Goal: Task Accomplishment & Management: Complete application form

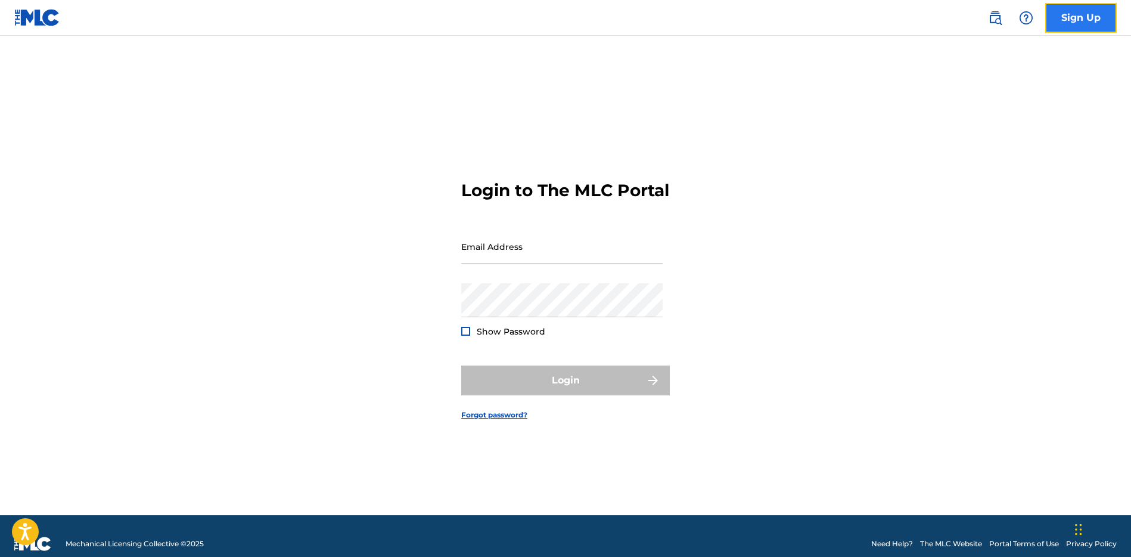
click at [1068, 16] on link "Sign Up" at bounding box center [1081, 18] width 72 height 30
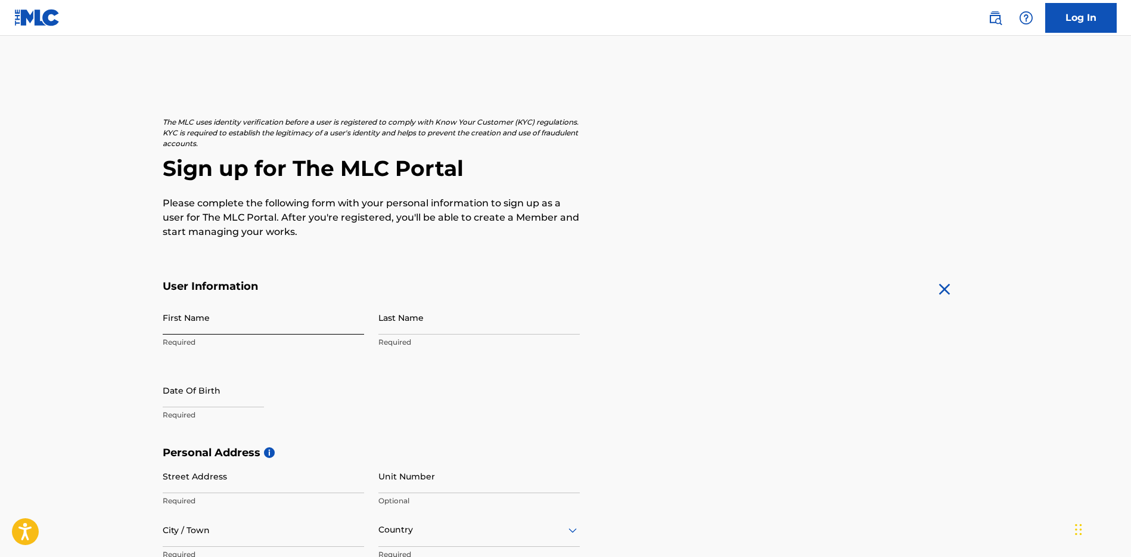
click at [203, 322] on input "First Name" at bounding box center [263, 317] width 201 height 34
type input "kali"
type input "[PERSON_NAME]"
type input "[STREET_ADDRESS]"
type input "SAUGERTIES"
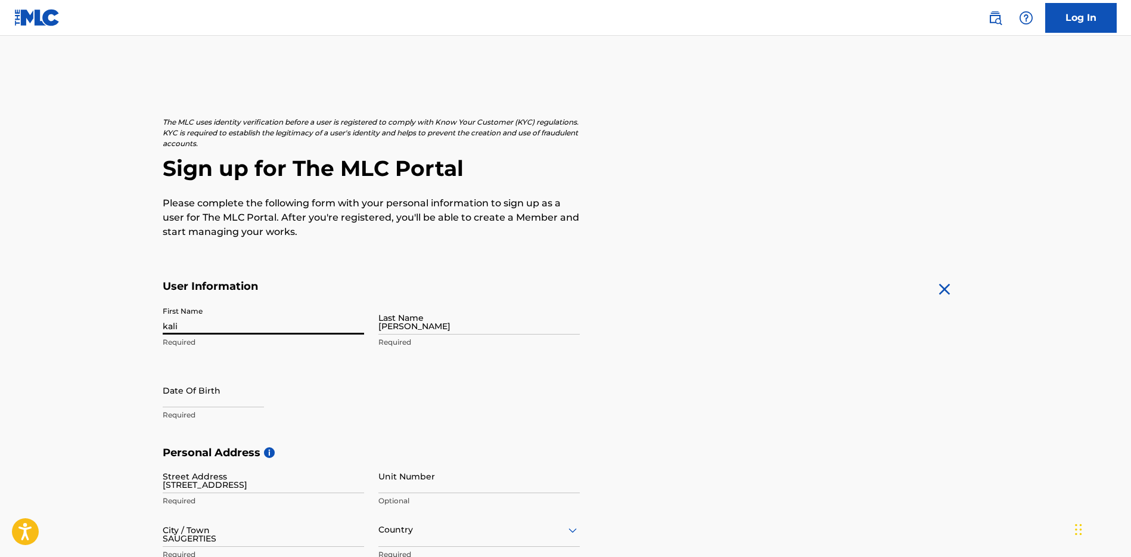
type input "[GEOGRAPHIC_DATA]"
type input "NY"
type input "12477"
type input "646"
type input "6394613"
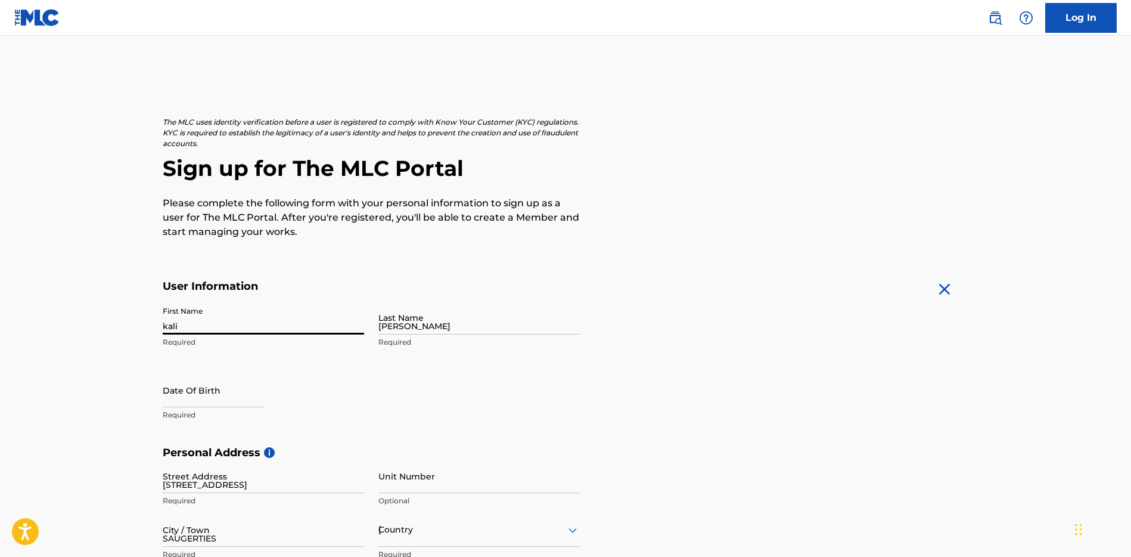
type input "[EMAIL_ADDRESS][DOMAIN_NAME]"
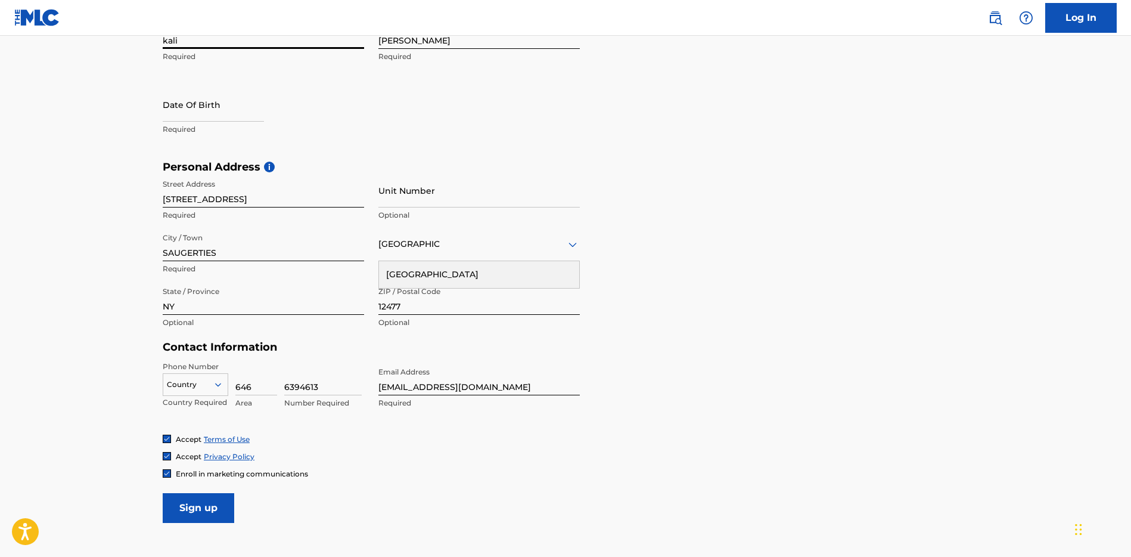
scroll to position [328, 0]
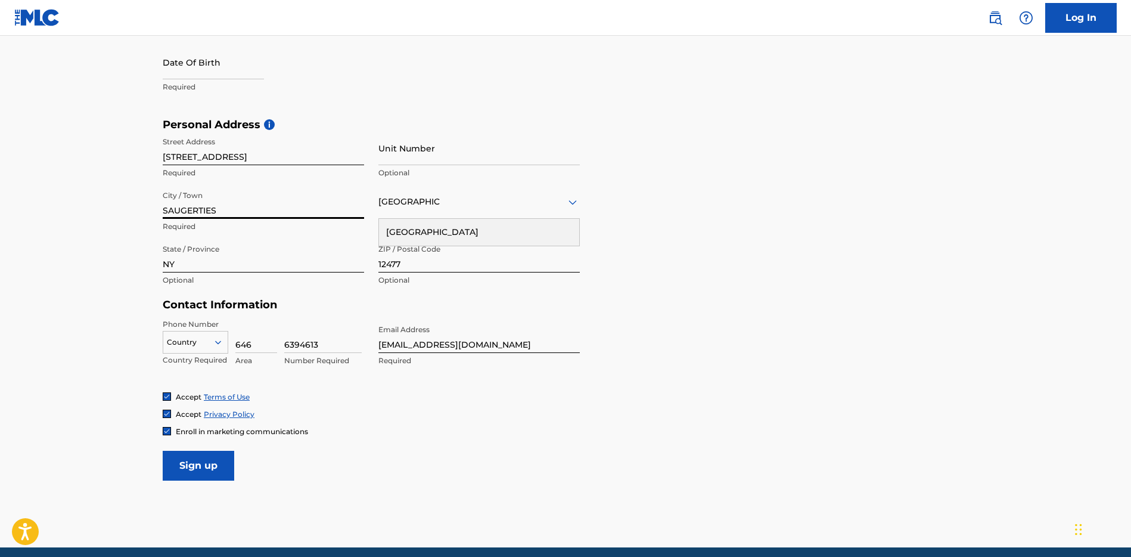
click at [238, 210] on input "SAUGERTIES" at bounding box center [263, 202] width 201 height 34
click at [613, 219] on div "Personal Address i Street Address 2869 ROUTE 32 Required Unit Number Optional C…" at bounding box center [566, 208] width 806 height 181
click at [213, 344] on div "Country" at bounding box center [196, 342] width 66 height 23
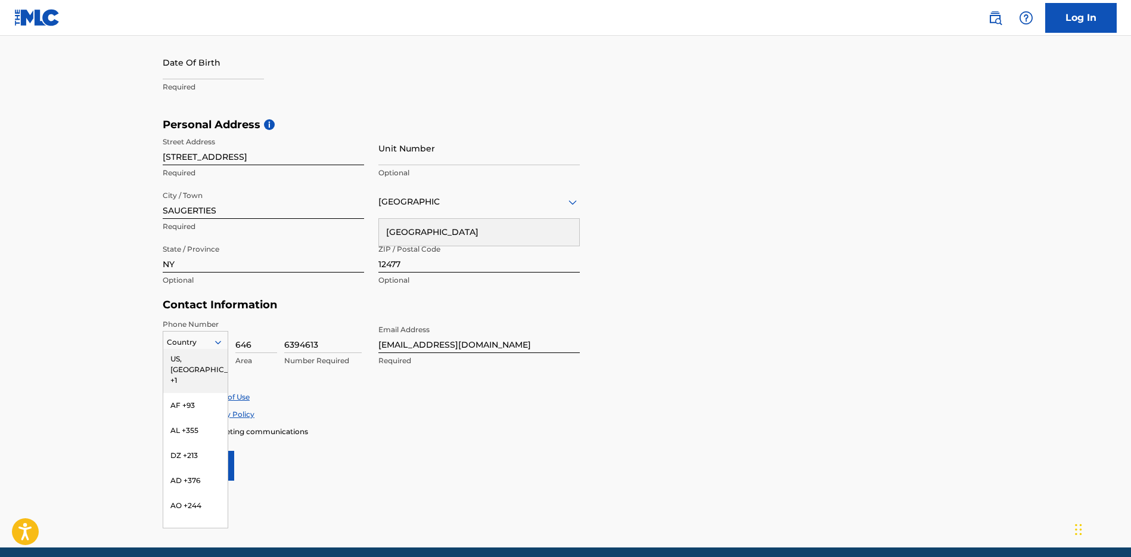
scroll to position [0, 0]
click at [176, 358] on div "US, [GEOGRAPHIC_DATA] +1" at bounding box center [195, 372] width 64 height 46
click at [208, 466] on input "Sign up" at bounding box center [199, 465] width 72 height 30
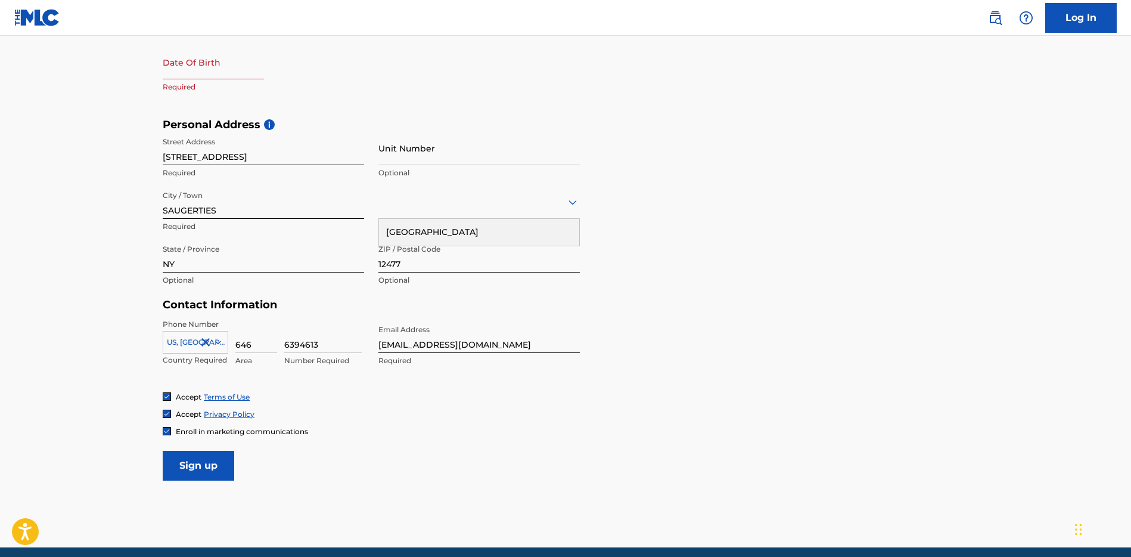
select select "8"
select select "2025"
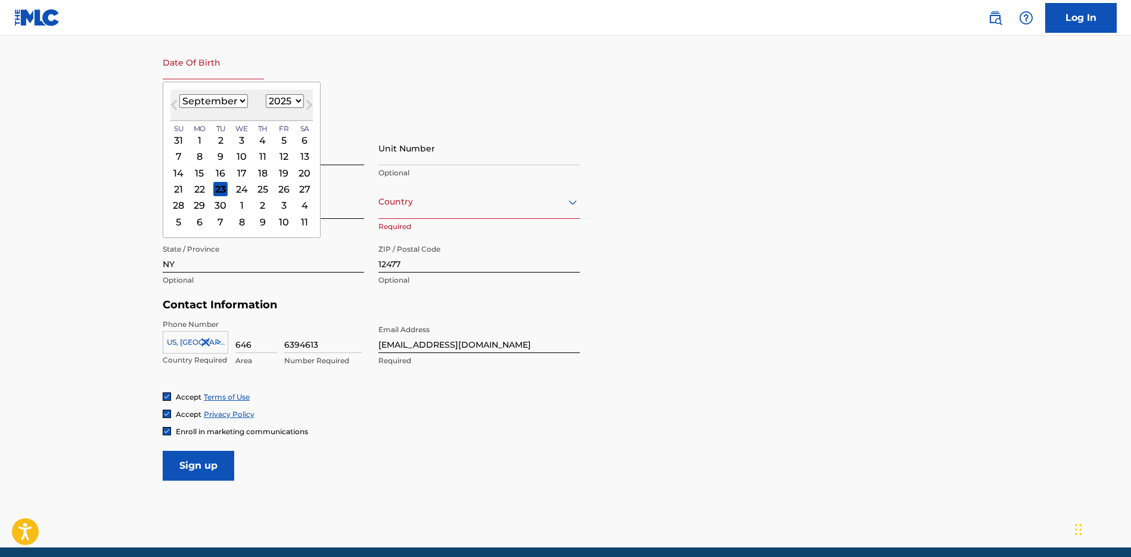
click at [211, 75] on input "text" at bounding box center [213, 62] width 101 height 34
click at [226, 95] on select "January February March April May June July August September October November De…" at bounding box center [213, 101] width 69 height 14
select select "7"
click at [179, 94] on select "January February March April May June July August September October November De…" at bounding box center [213, 101] width 69 height 14
click at [204, 153] on div "4" at bounding box center [199, 157] width 14 height 14
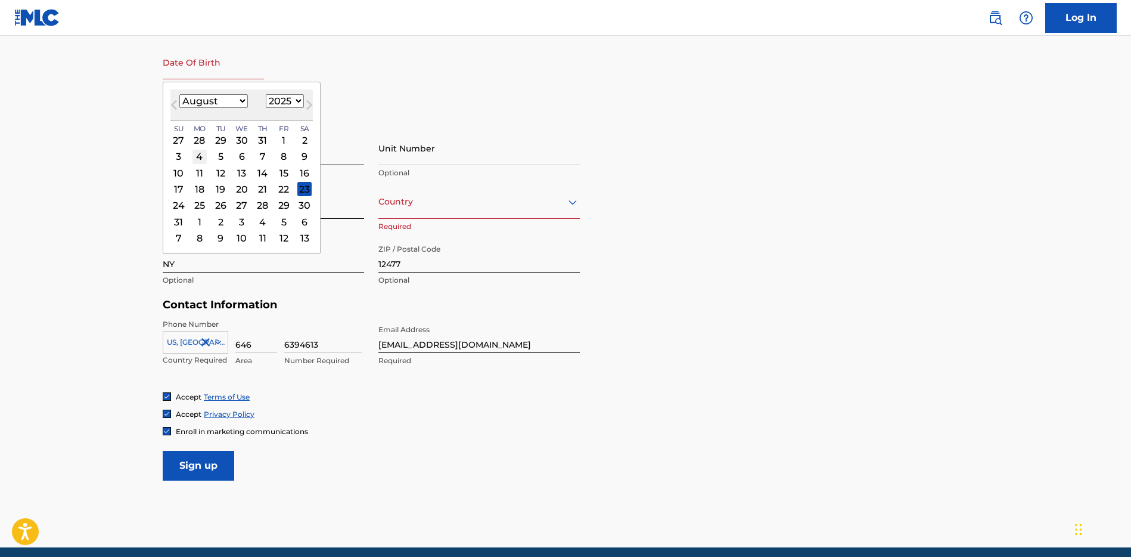
type input "August 4 2025"
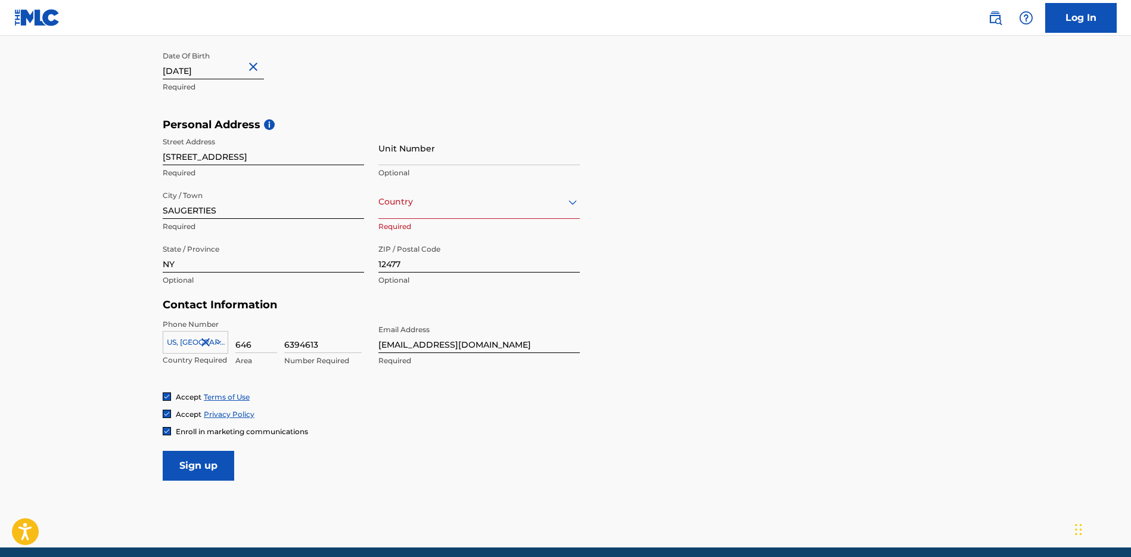
click at [234, 73] on input "August 4 2025" at bounding box center [213, 62] width 101 height 34
select select "7"
select select "2025"
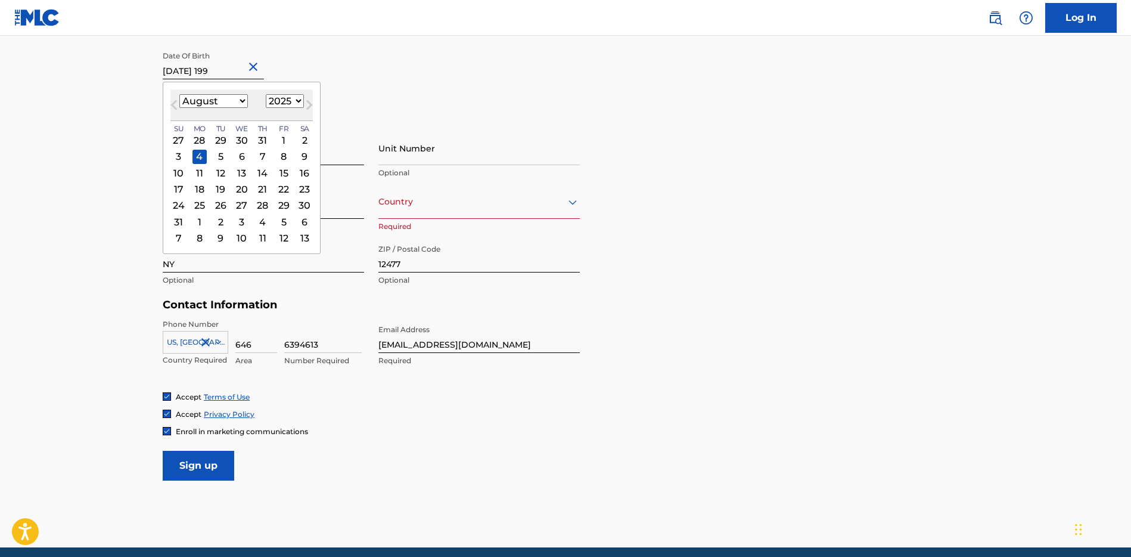
type input "August 4 1994"
select select "1994"
type input "August 4 1994"
click at [495, 194] on div at bounding box center [478, 201] width 201 height 15
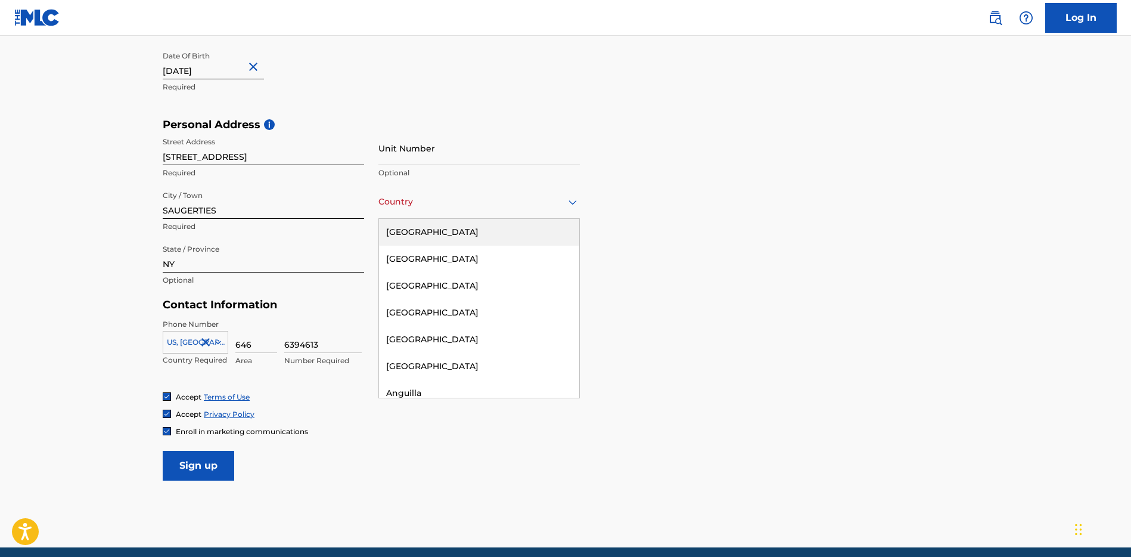
click at [458, 229] on div "[GEOGRAPHIC_DATA]" at bounding box center [479, 232] width 200 height 27
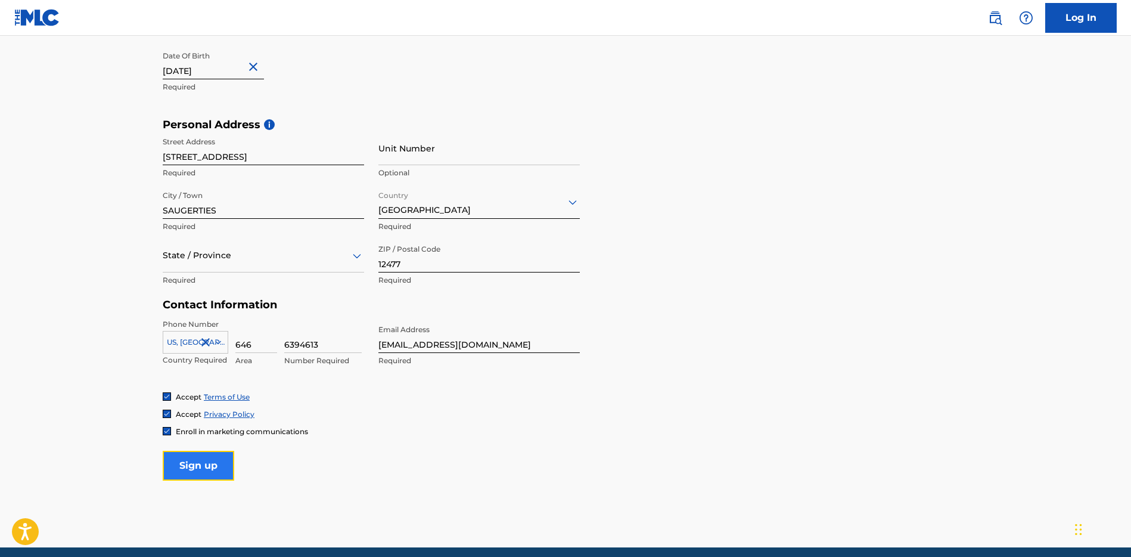
click at [198, 456] on input "Sign up" at bounding box center [199, 465] width 72 height 30
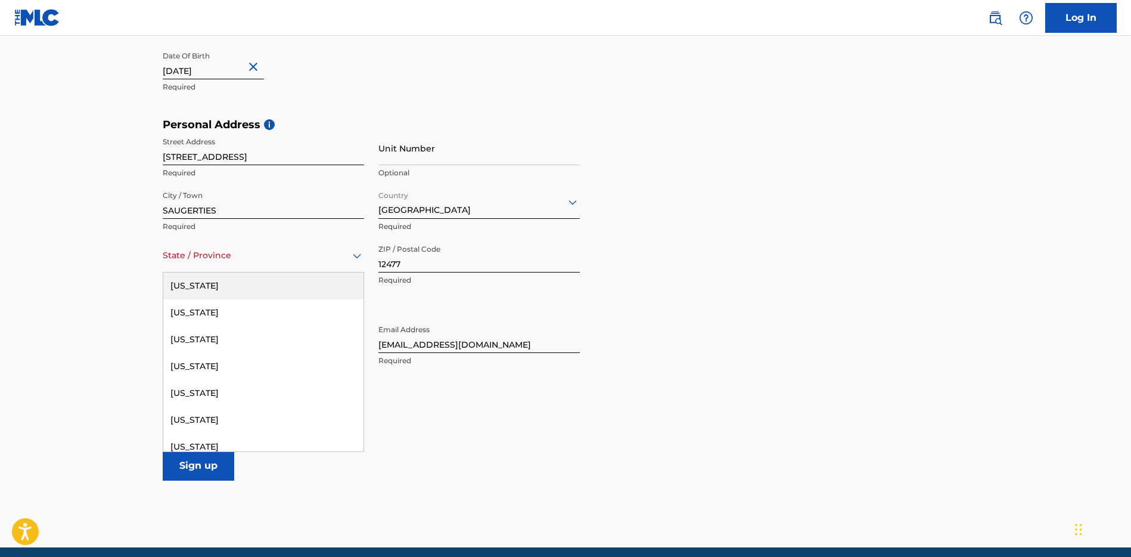
click at [238, 272] on div "Alabama, 1 of 57. 57 results available. Use Up and Down to choose options, pres…" at bounding box center [263, 255] width 201 height 34
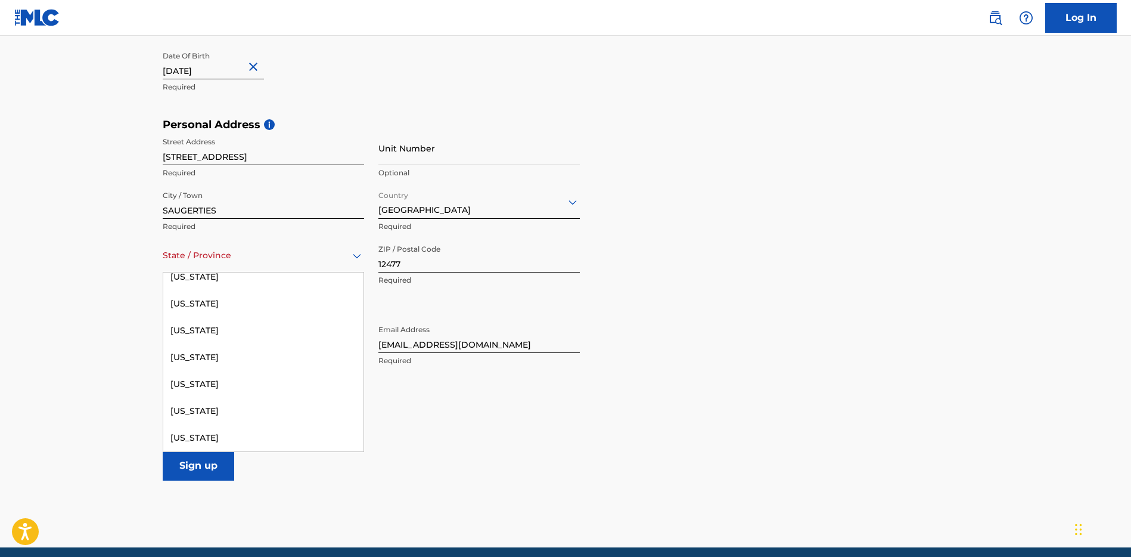
scroll to position [800, 0]
click at [204, 388] on div "[US_STATE]" at bounding box center [263, 397] width 200 height 27
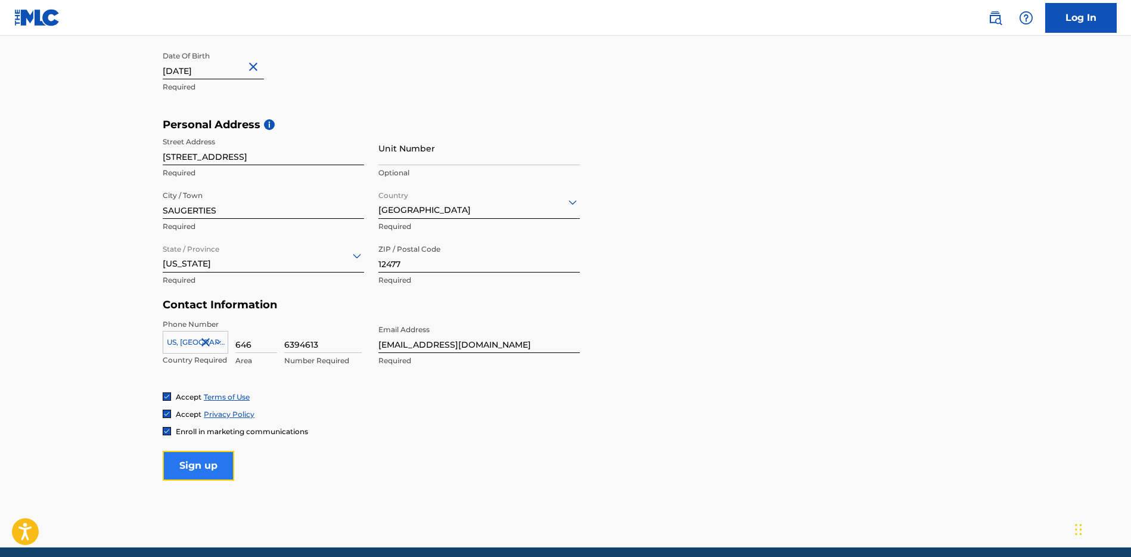
click at [201, 465] on input "Sign up" at bounding box center [199, 465] width 72 height 30
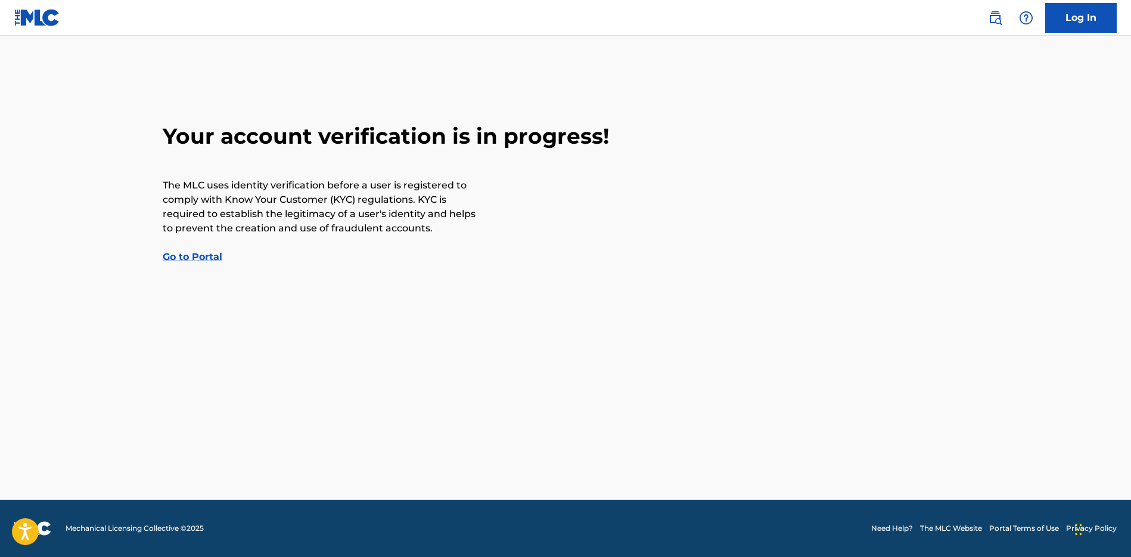
click at [192, 256] on link "Go to Portal" at bounding box center [193, 256] width 60 height 11
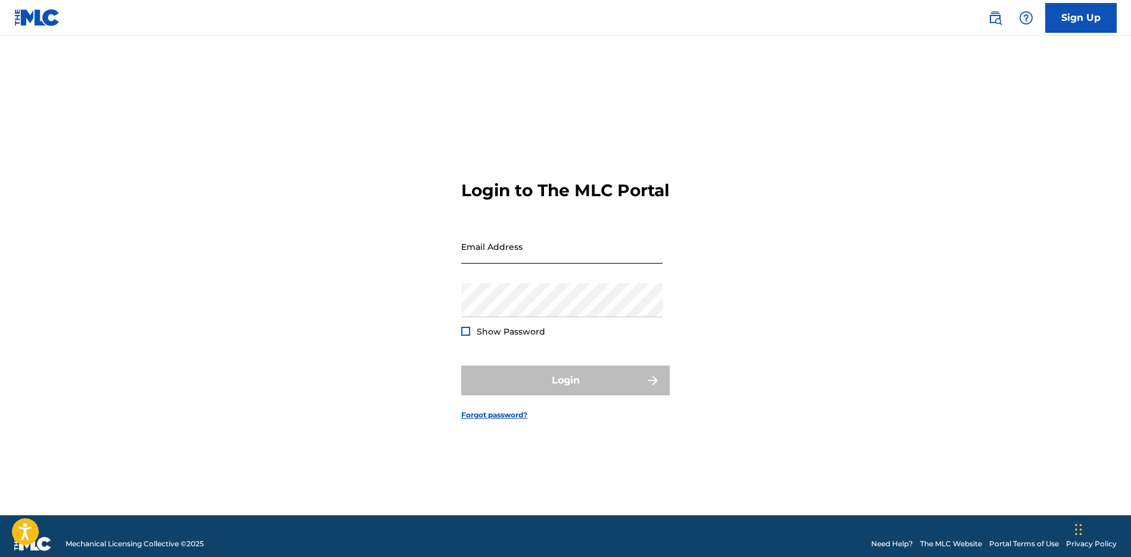
click at [546, 263] on input "Email Address" at bounding box center [561, 246] width 201 height 34
type input "[EMAIL_ADDRESS][DOMAIN_NAME]"
click at [740, 94] on div "Login to The MLC Portal Email Address lucidreamz64@gmail.com Password Show Pass…" at bounding box center [565, 290] width 834 height 449
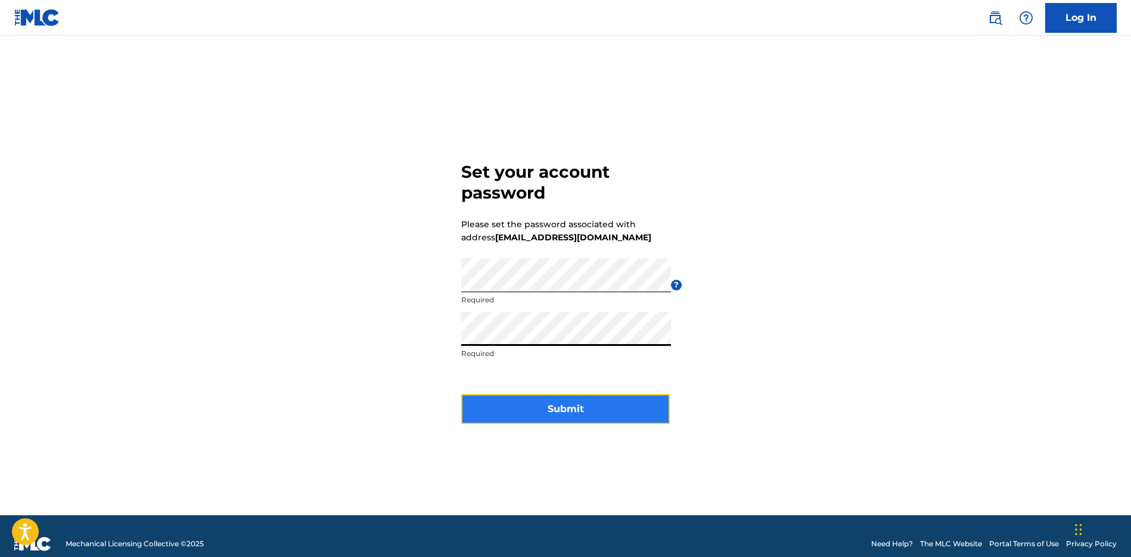
click at [564, 403] on button "Submit" at bounding box center [565, 409] width 209 height 30
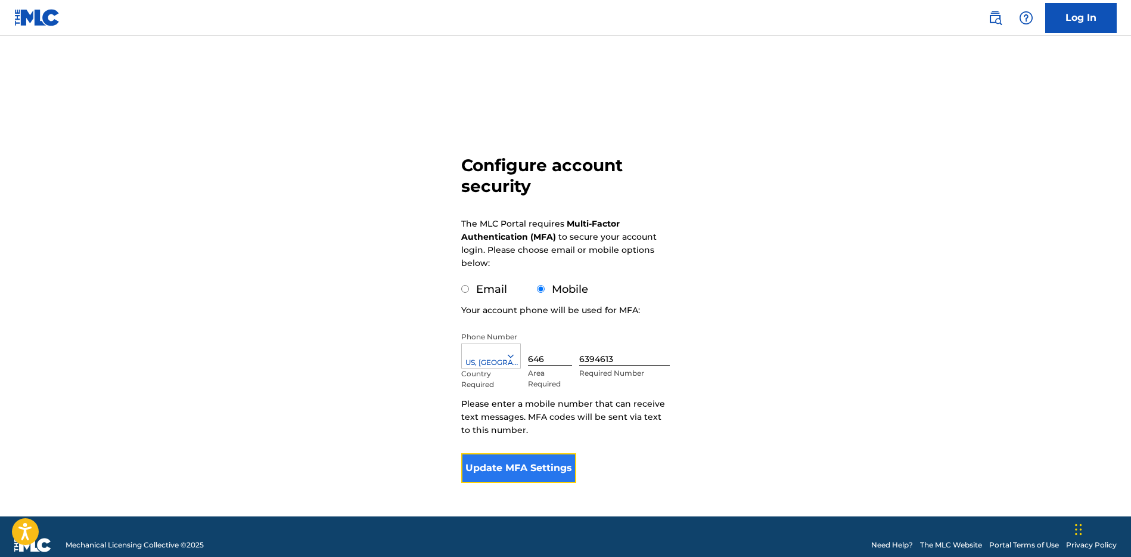
click at [545, 470] on button "Update MFA Settings" at bounding box center [518, 468] width 115 height 30
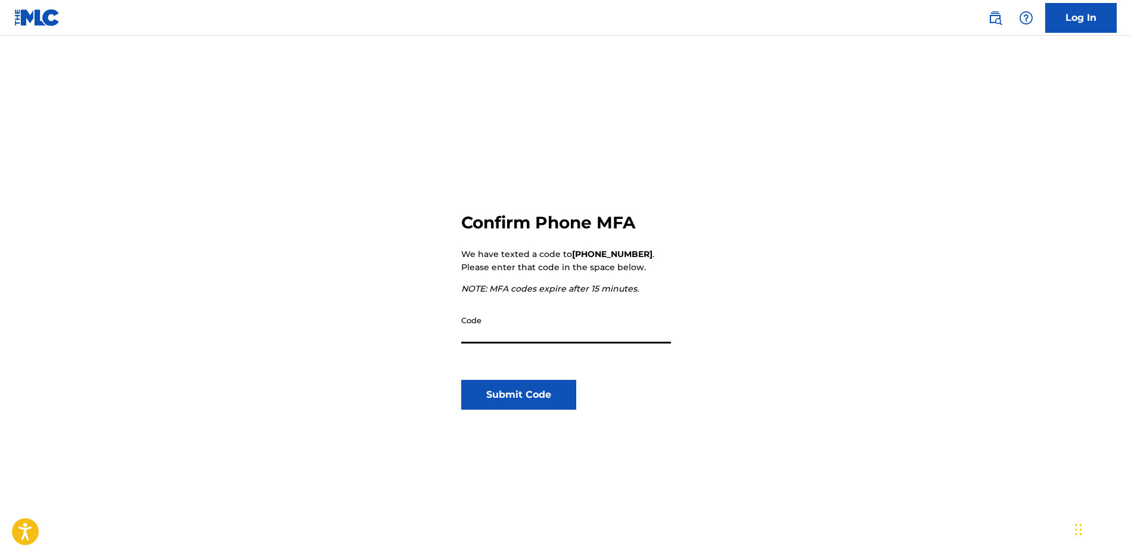
click at [530, 339] on input "Code" at bounding box center [566, 326] width 210 height 34
type input "218190"
click at [551, 403] on button "Submit Code" at bounding box center [518, 395] width 115 height 30
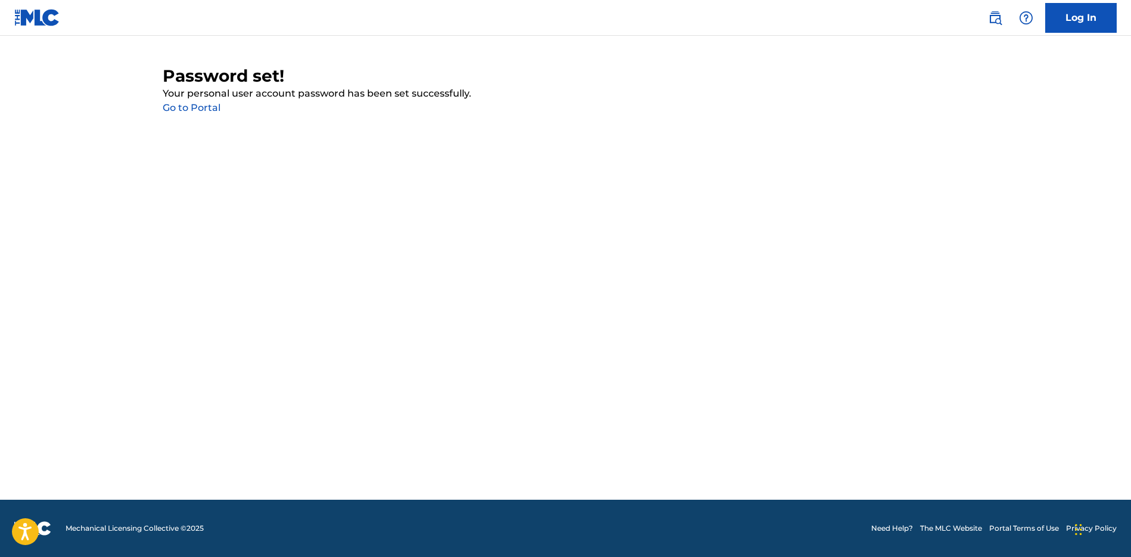
click at [206, 109] on link "Go to Portal" at bounding box center [192, 107] width 58 height 11
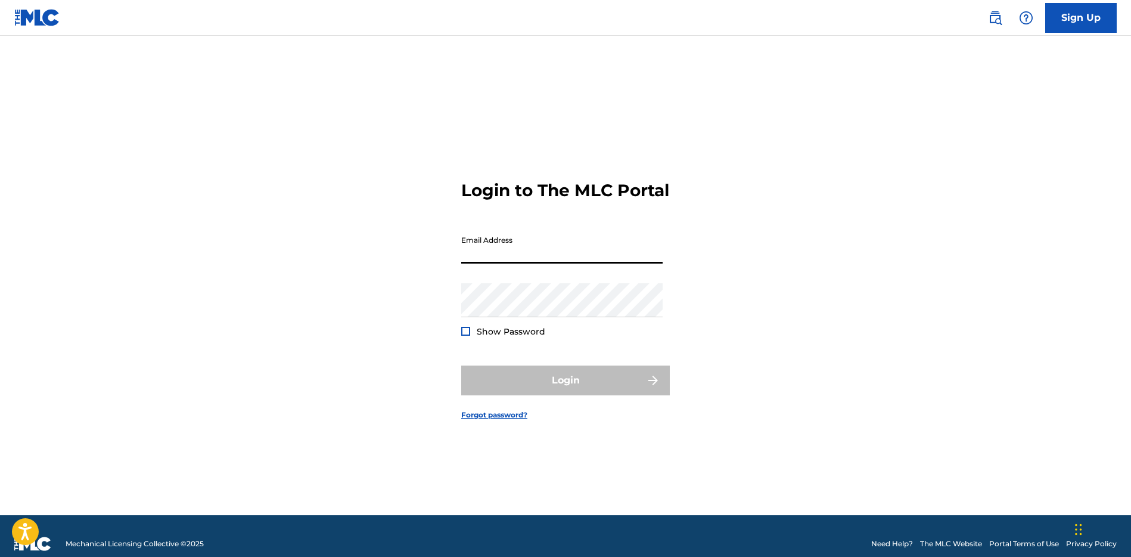
click at [493, 252] on input "Email Address" at bounding box center [561, 246] width 201 height 34
type input "[EMAIL_ADDRESS][DOMAIN_NAME]"
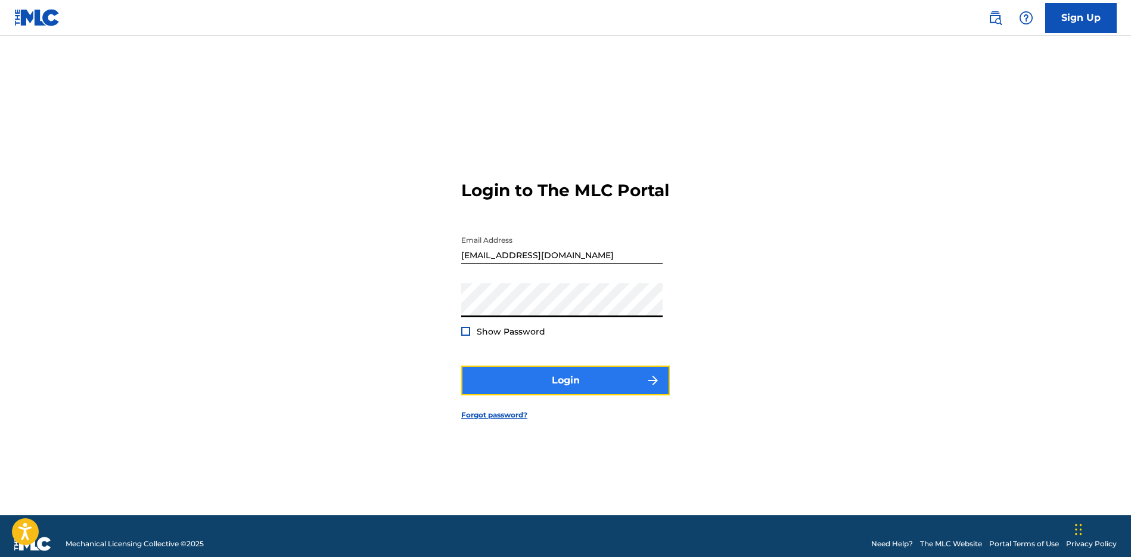
click at [566, 388] on button "Login" at bounding box center [565, 380] width 209 height 30
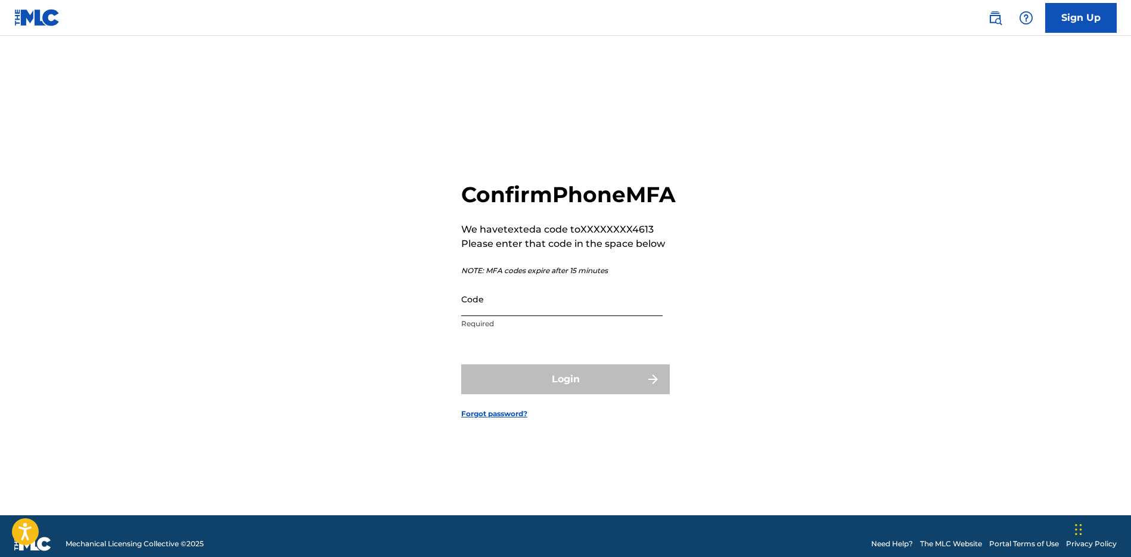
click at [508, 316] on input "Code" at bounding box center [561, 299] width 201 height 34
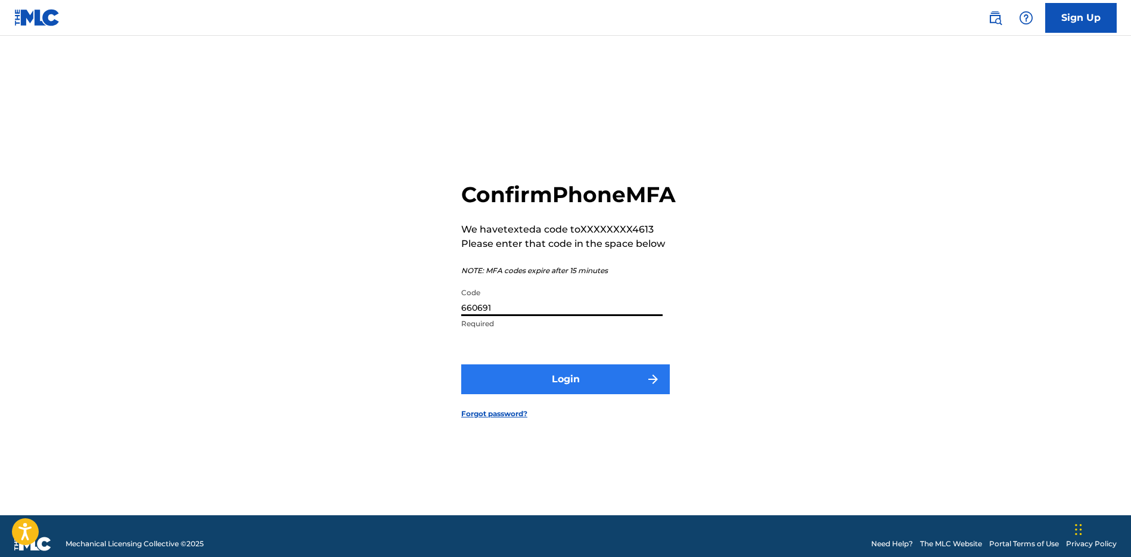
type input "660691"
click at [585, 394] on button "Login" at bounding box center [565, 379] width 209 height 30
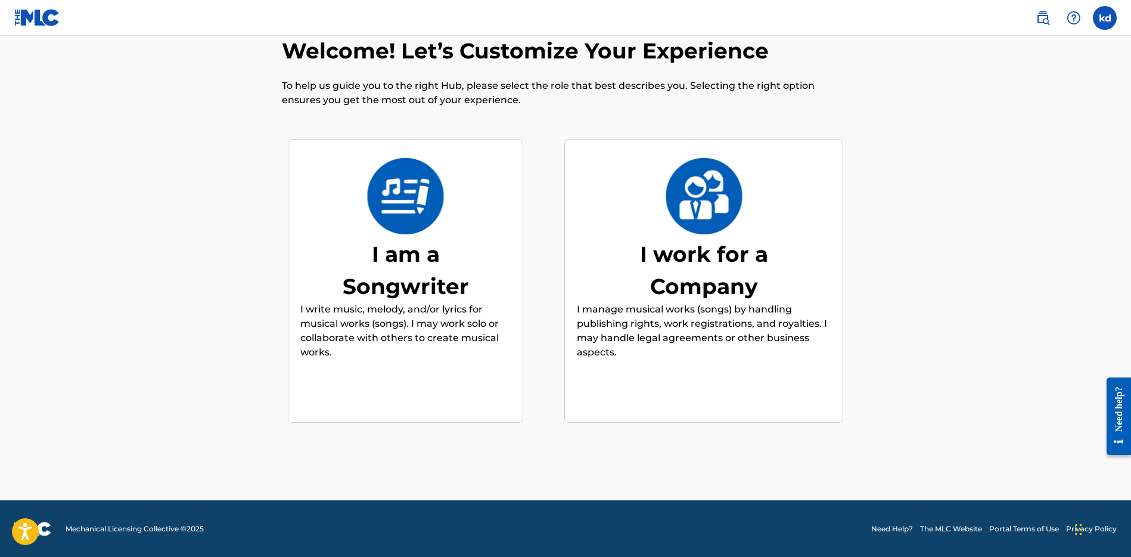
scroll to position [29, 0]
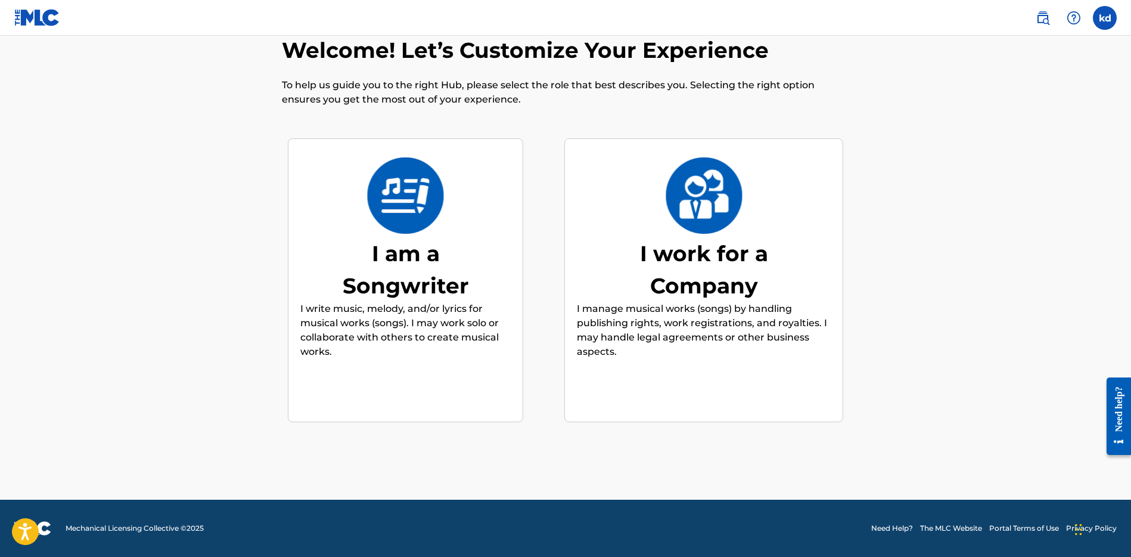
click at [448, 276] on div "I am a Songwriter" at bounding box center [405, 269] width 179 height 64
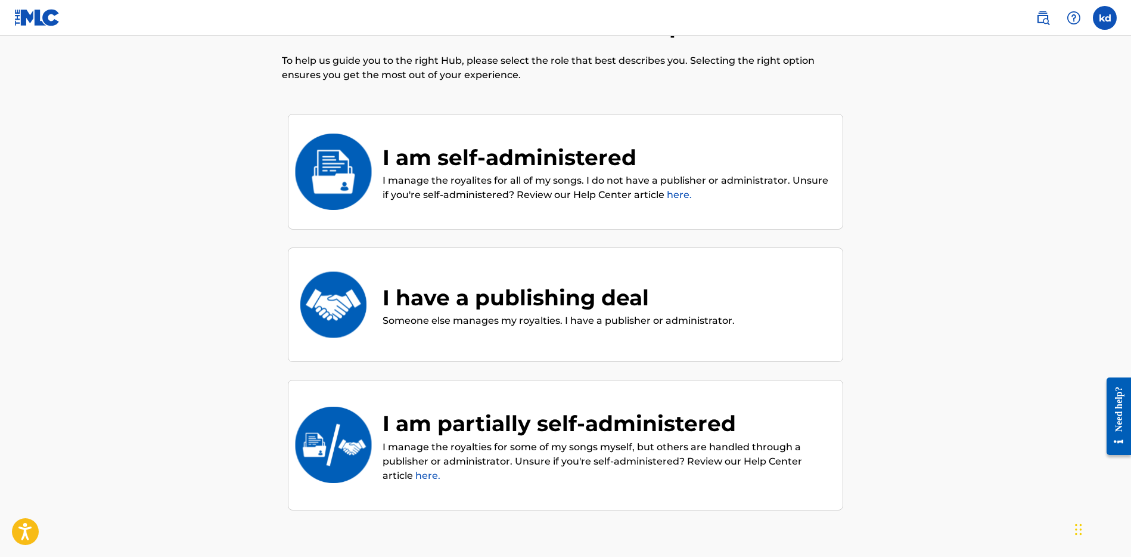
click at [586, 169] on div "I am self-administered" at bounding box center [607, 157] width 448 height 32
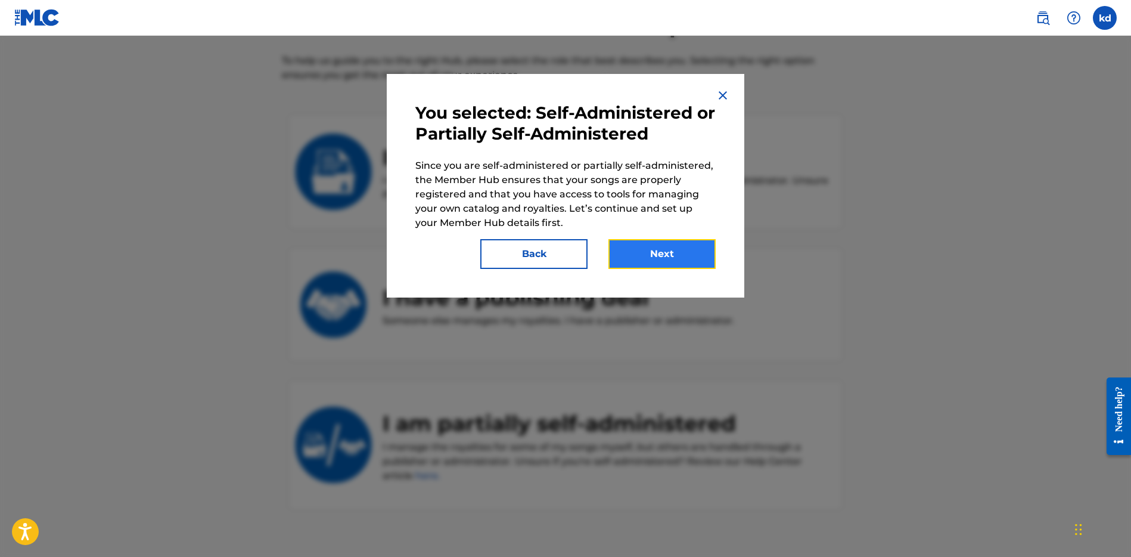
click at [662, 248] on button "Next" at bounding box center [661, 254] width 107 height 30
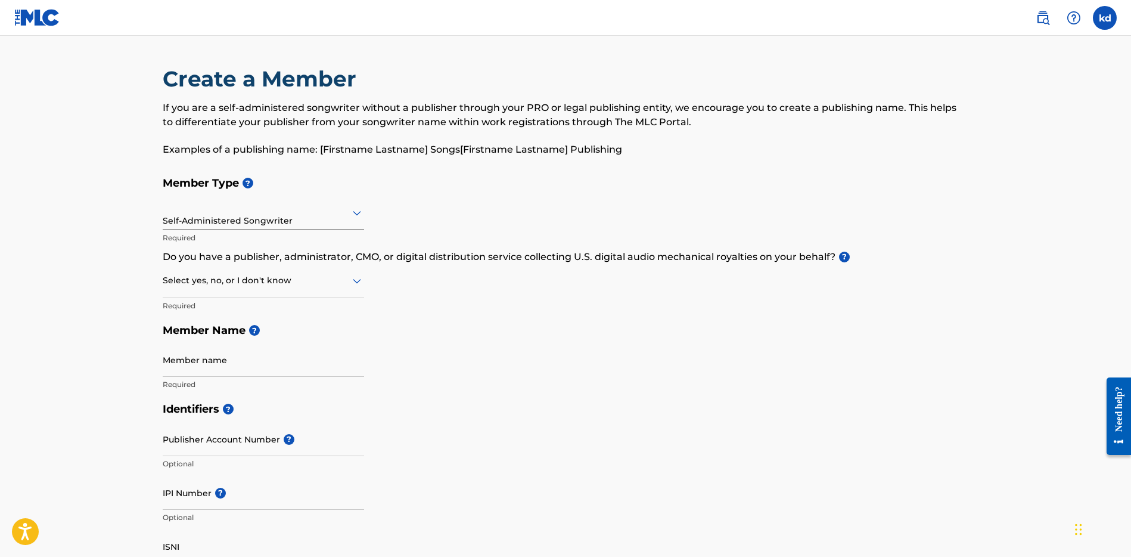
click at [272, 223] on div "Self-Administered Songwriter" at bounding box center [263, 212] width 201 height 29
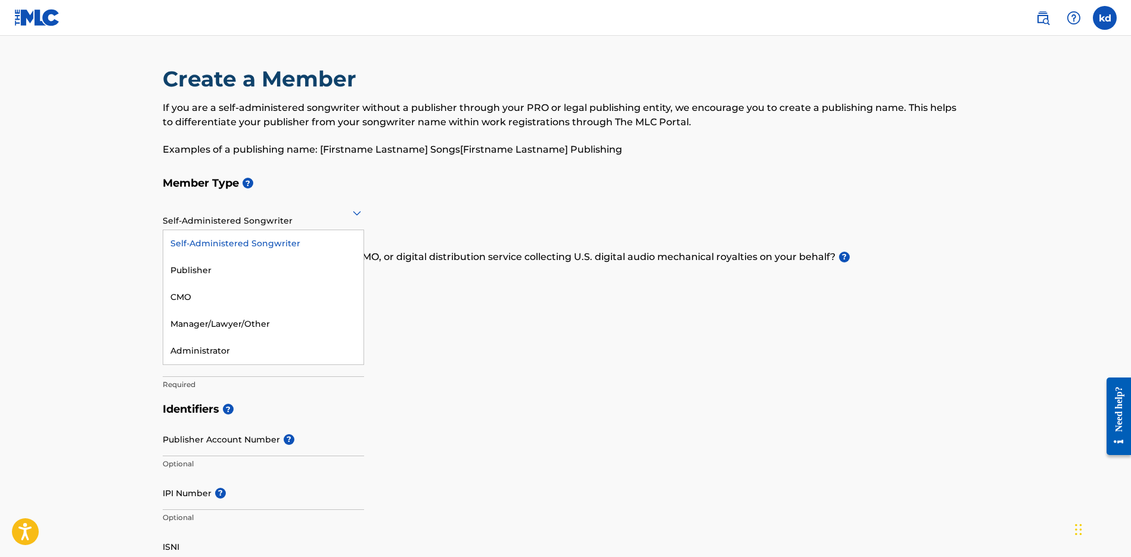
click at [234, 241] on div "Self-Administered Songwriter" at bounding box center [263, 243] width 200 height 27
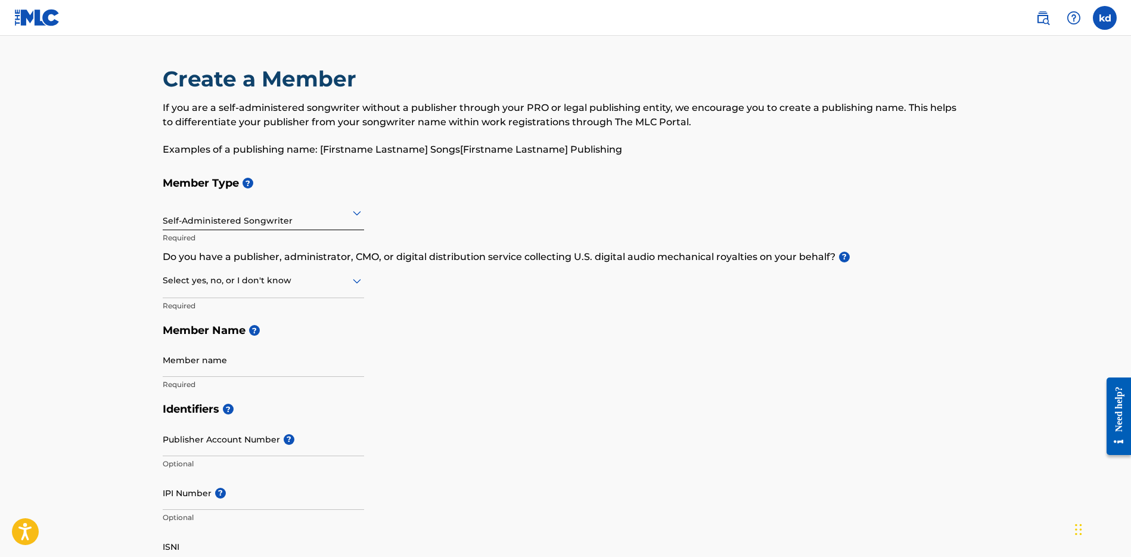
click at [324, 288] on div "Select yes, no, or I don't know" at bounding box center [263, 281] width 201 height 34
click at [206, 313] on div "Yes" at bounding box center [263, 311] width 200 height 27
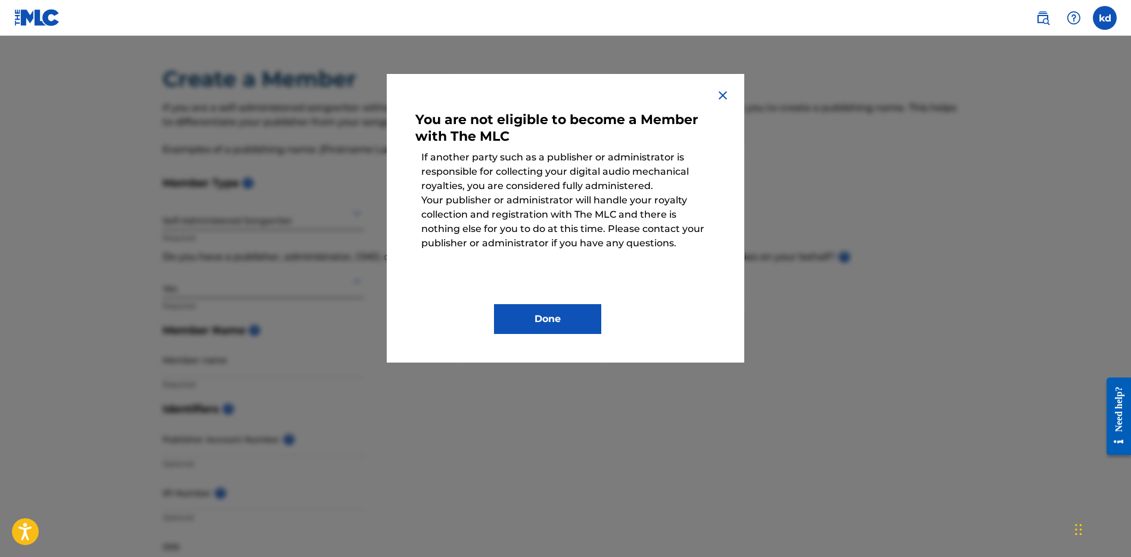
click at [723, 96] on img at bounding box center [723, 95] width 14 height 14
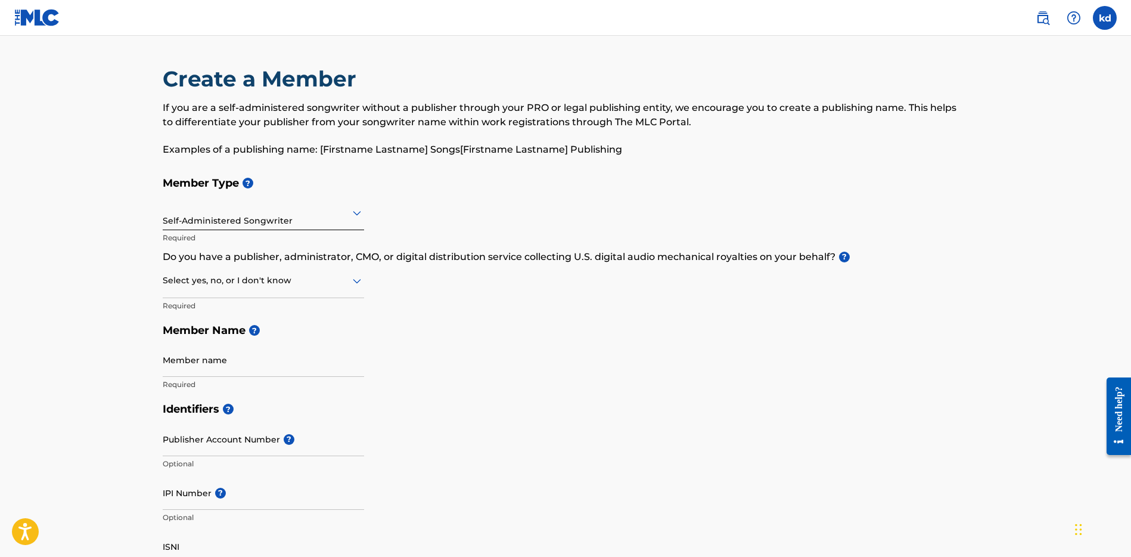
click at [347, 221] on div "Self-Administered Songwriter" at bounding box center [263, 212] width 201 height 29
click at [431, 194] on h5 "Member Type ?" at bounding box center [566, 183] width 806 height 26
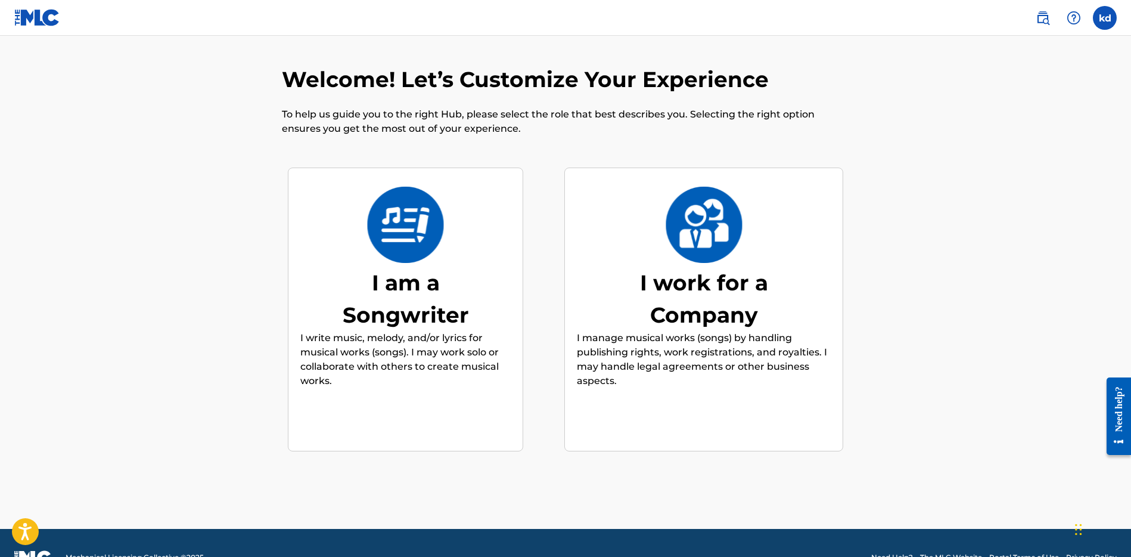
scroll to position [5, 0]
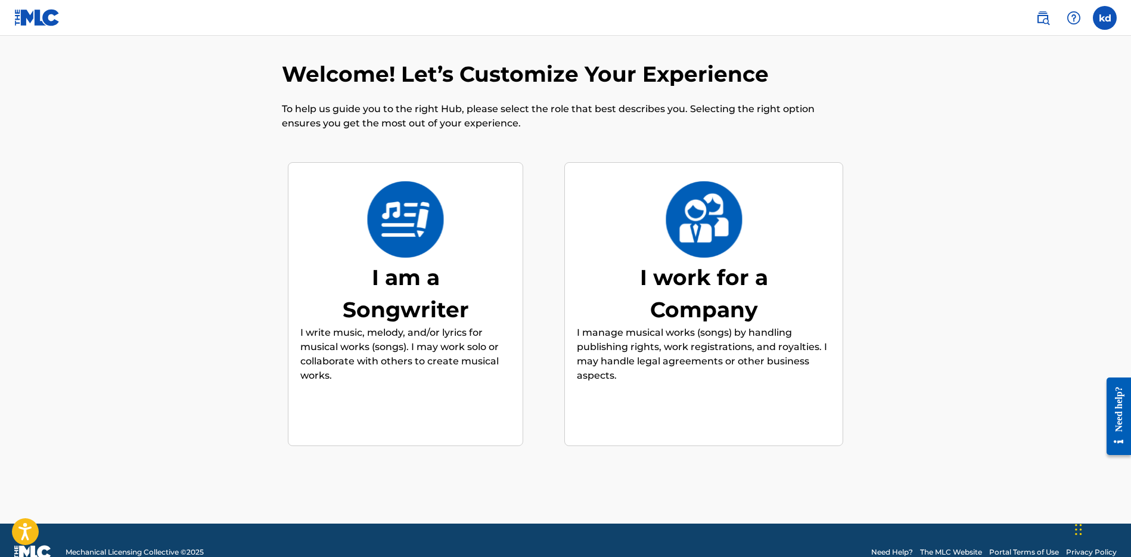
click at [715, 310] on div "I work for a Company" at bounding box center [703, 293] width 179 height 64
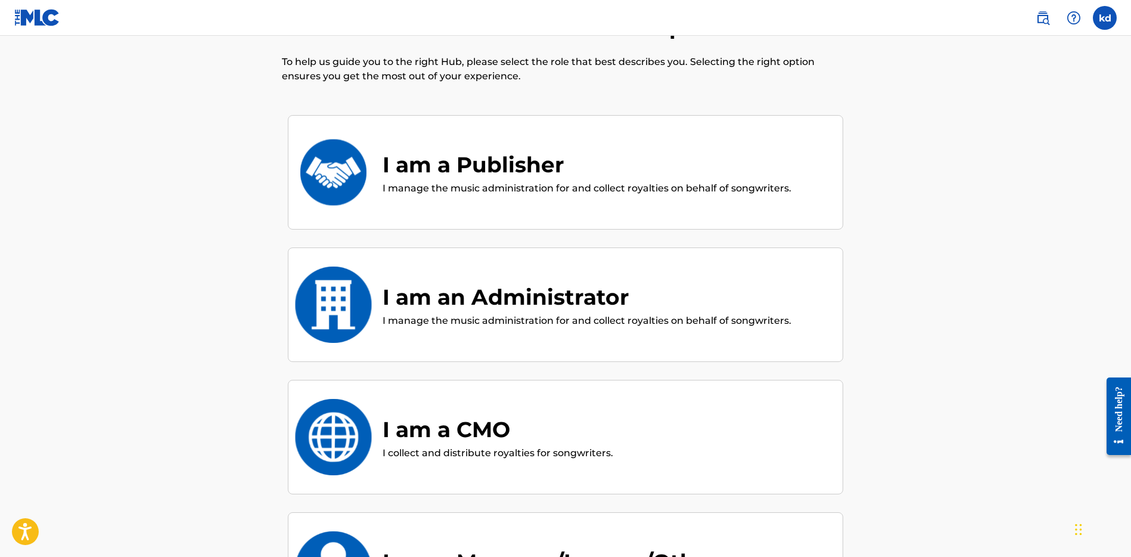
scroll to position [54, 0]
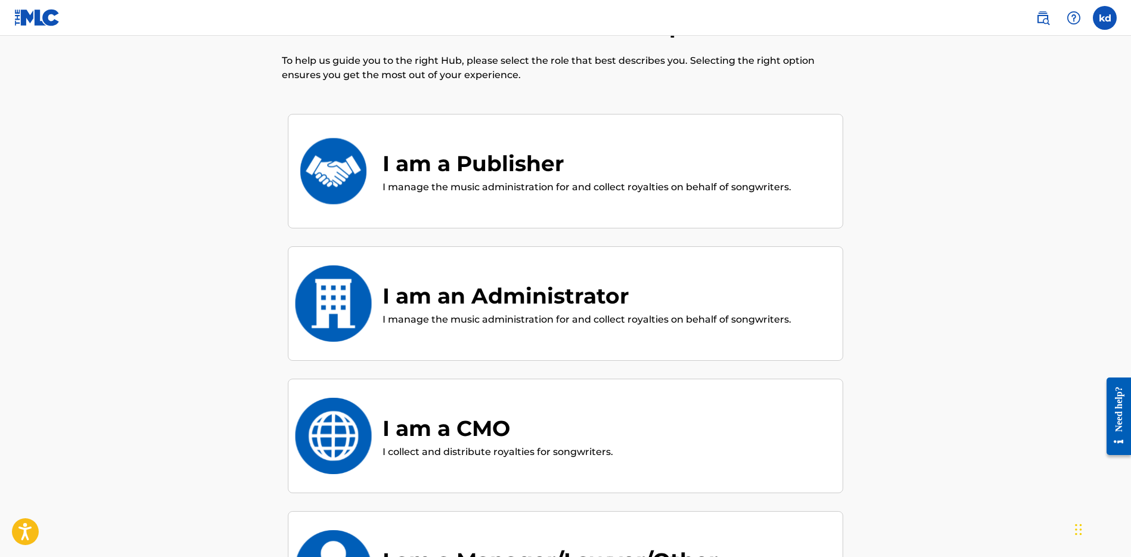
drag, startPoint x: 1127, startPoint y: 245, endPoint x: 1125, endPoint y: 220, distance: 24.5
click at [1127, 265] on main "Welcome! Let’s Customize Your Experience To help us guide you to the right Hub,…" at bounding box center [565, 342] width 1131 height 720
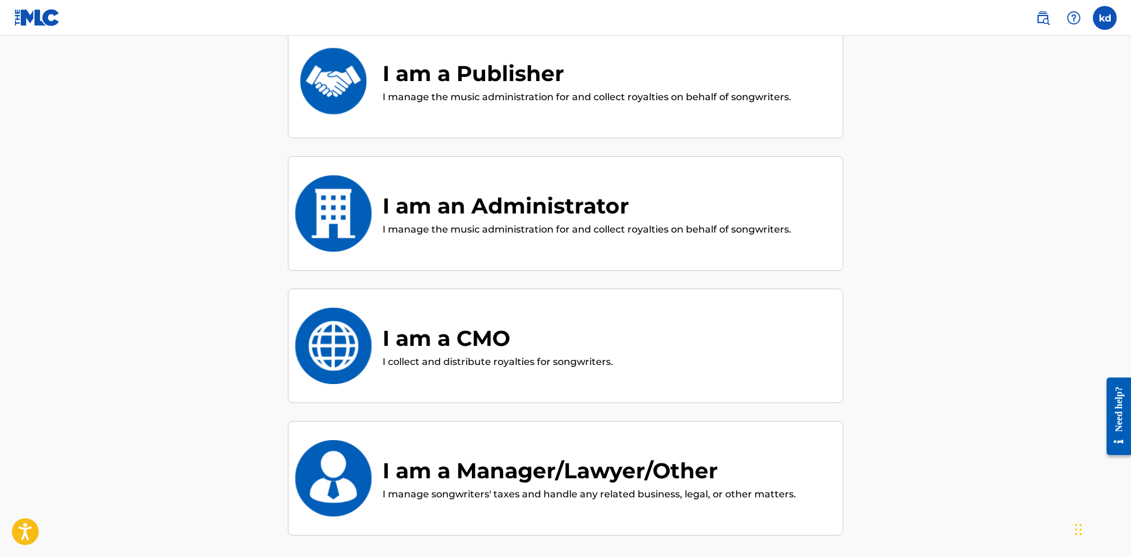
scroll to position [148, 0]
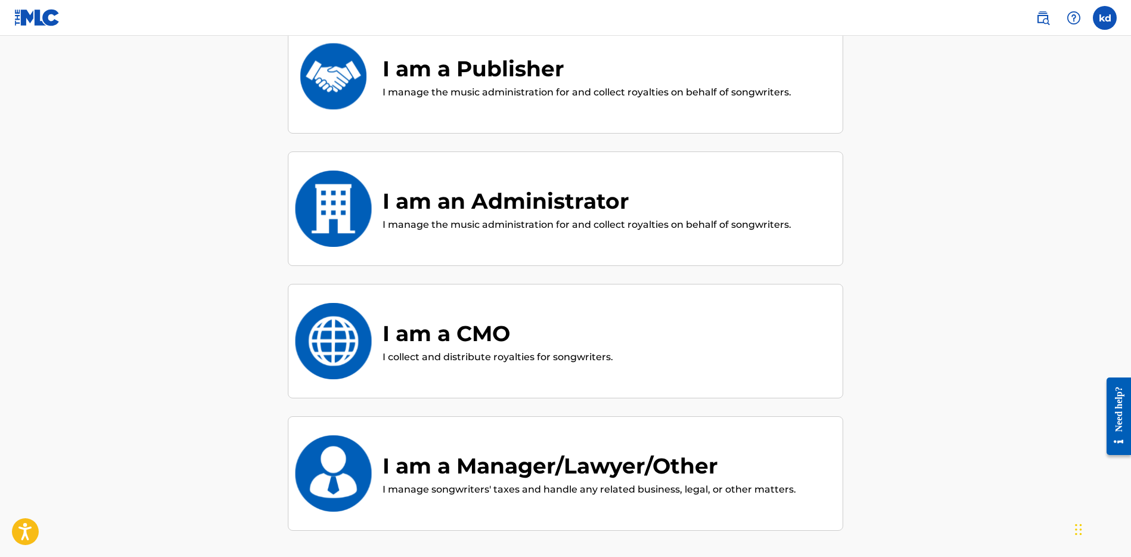
click at [390, 88] on p "I manage the music administration for and collect royalties on behalf of songwr…" at bounding box center [587, 92] width 409 height 14
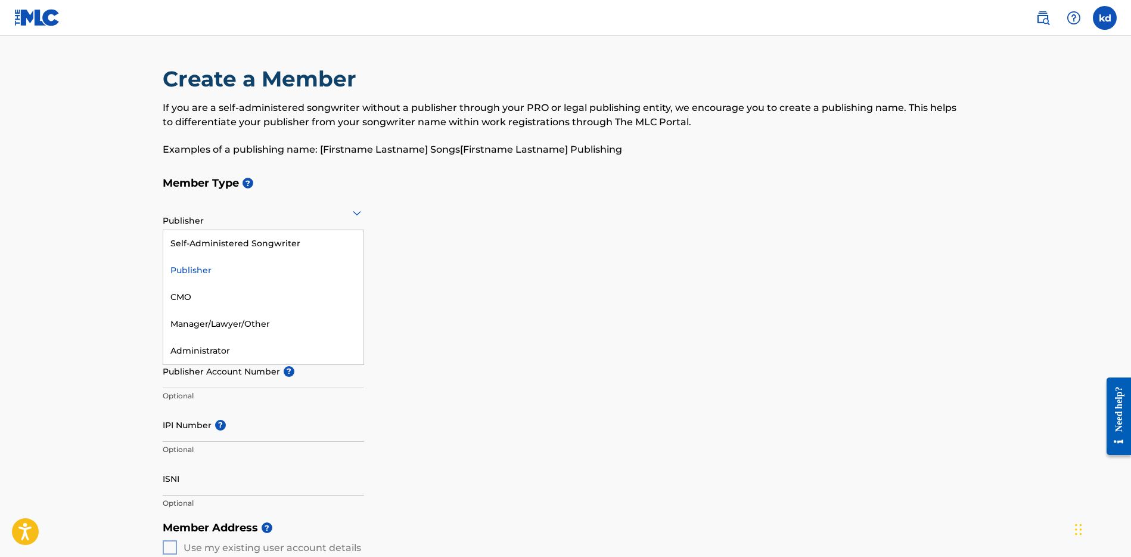
click at [343, 220] on div "Publisher" at bounding box center [263, 212] width 201 height 29
click at [588, 327] on div "Member Type ? Publisher selected, 2 of 5. 5 results available. Use Up and Down …" at bounding box center [566, 249] width 806 height 158
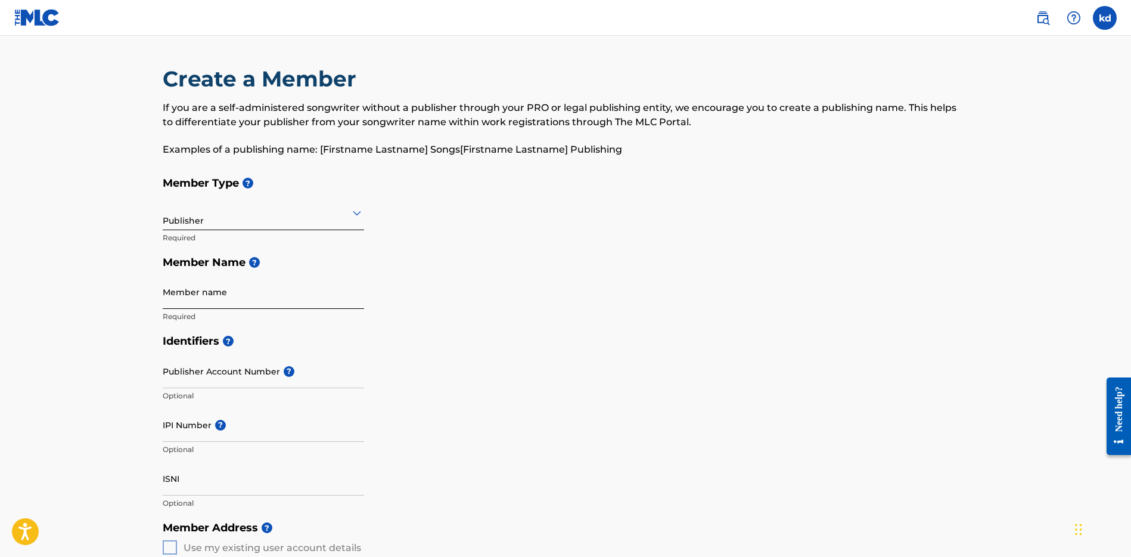
click at [254, 298] on input "Member name" at bounding box center [263, 292] width 201 height 34
type input "kali [PERSON_NAME]"
type input "[STREET_ADDRESS]"
click at [195, 298] on input "kali [PERSON_NAME]" at bounding box center [263, 292] width 201 height 34
click at [522, 305] on div "Member Type ? Publisher Required Member Name ? Member name kali [PERSON_NAME] R…" at bounding box center [566, 249] width 806 height 158
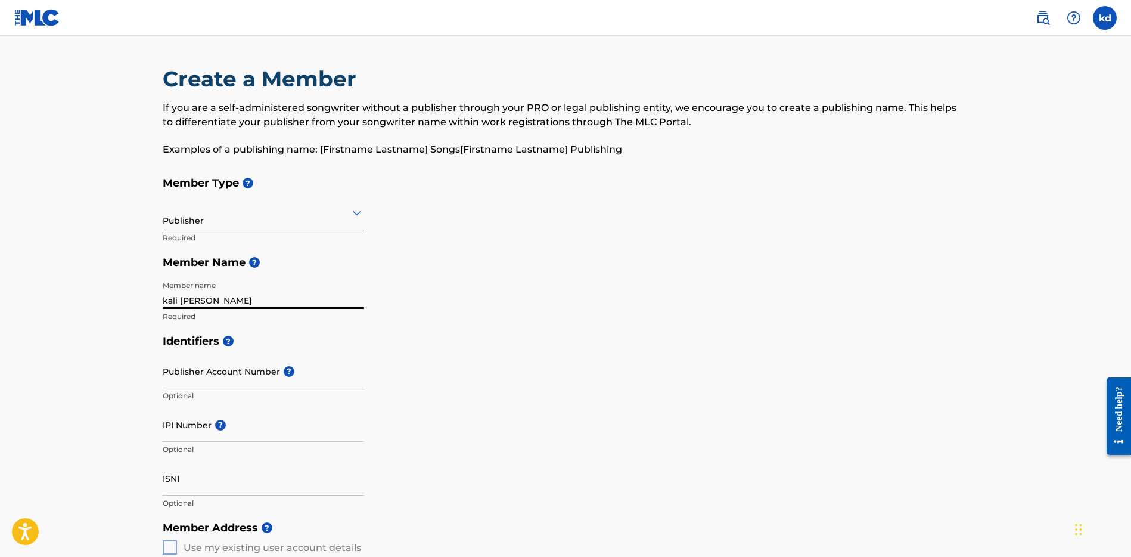
click at [190, 296] on input "kali [PERSON_NAME]" at bounding box center [263, 292] width 201 height 34
type input "[PERSON_NAME]"
click at [461, 280] on div "Member Type ? Publisher Required Member Name ? Member name [PERSON_NAME] Requir…" at bounding box center [566, 249] width 806 height 158
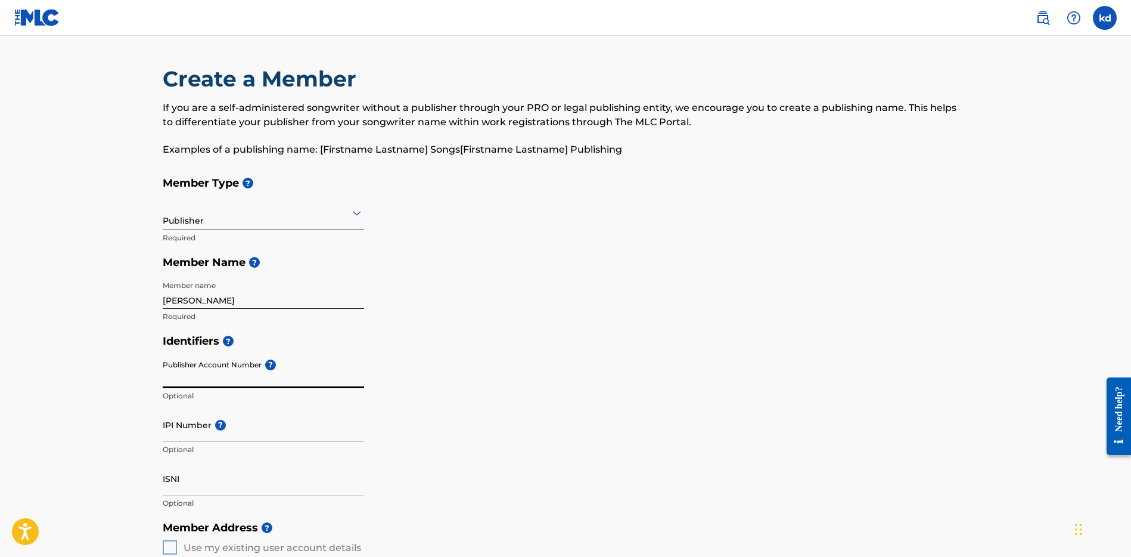
click at [272, 383] on input "Publisher Account Number ?" at bounding box center [263, 371] width 201 height 34
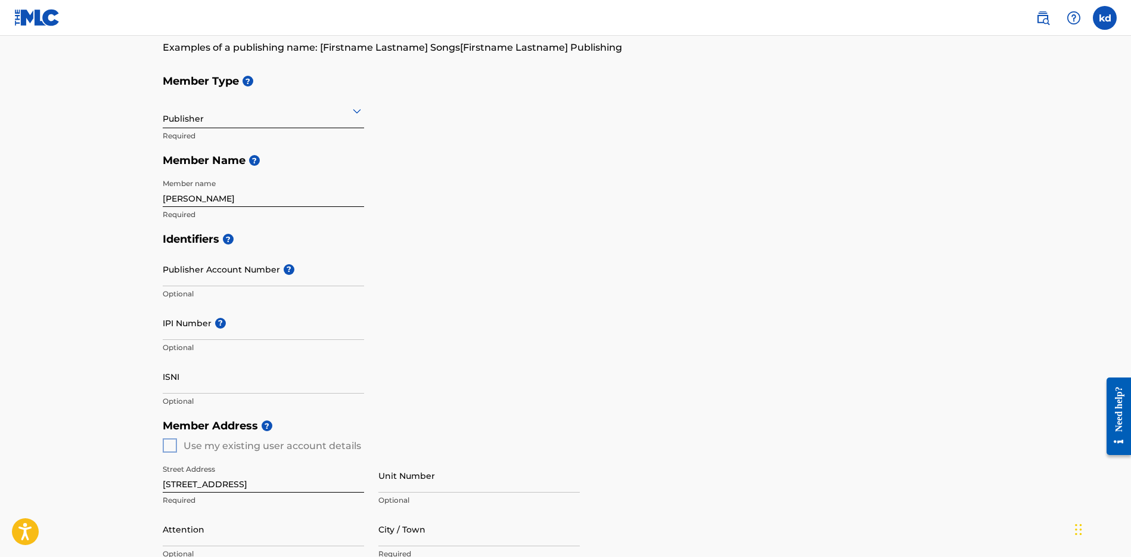
scroll to position [98, 0]
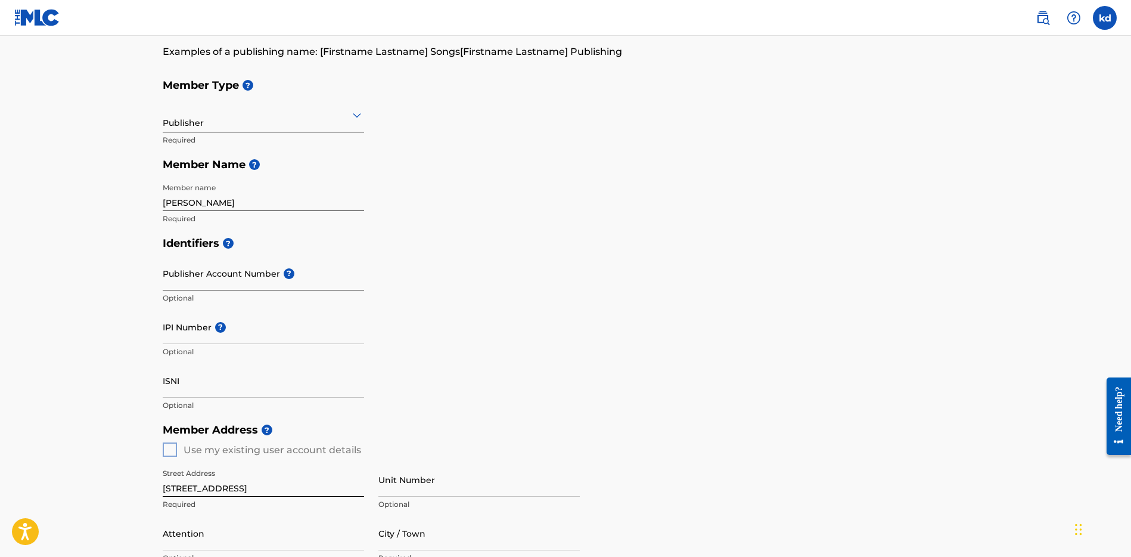
click at [240, 285] on input "Publisher Account Number ?" at bounding box center [263, 273] width 201 height 34
paste input "5368089"
type input "5368089"
click at [439, 288] on div "Identifiers ? Publisher Account Number ? 5368089 Publisher Account Number must …" at bounding box center [566, 324] width 806 height 187
drag, startPoint x: 248, startPoint y: 279, endPoint x: 146, endPoint y: 281, distance: 102.5
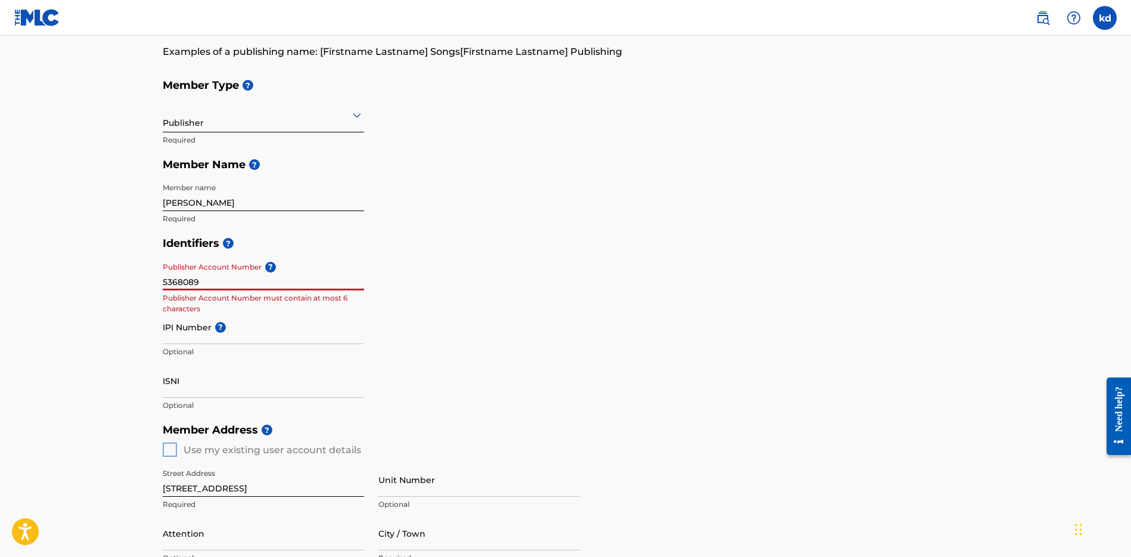
click at [146, 281] on main "Create a Member If you are a self-administered songwriter without a publisher t…" at bounding box center [565, 439] width 1131 height 1002
click at [178, 337] on input "IPI Number ?" at bounding box center [263, 327] width 201 height 34
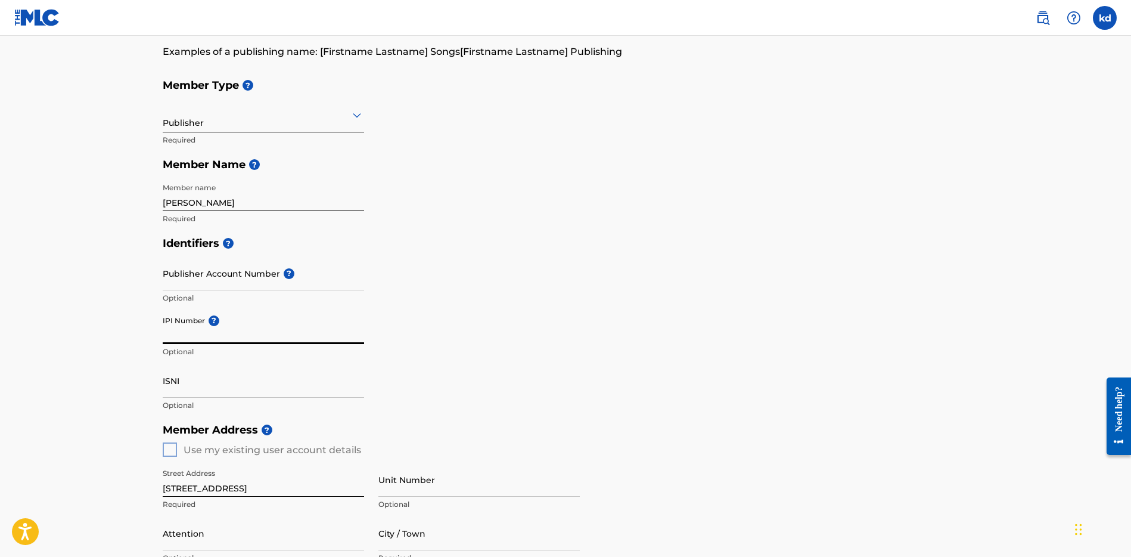
paste input "5368089"
type input "5368089"
click at [468, 329] on div "Identifiers ? Publisher Account Number ? Optional IPI Number ? 5368089 Invalid …" at bounding box center [566, 324] width 806 height 187
drag, startPoint x: 228, startPoint y: 339, endPoint x: 151, endPoint y: 333, distance: 77.1
click at [151, 333] on div "Create a Member If you are a self-administered songwriter without a publisher t…" at bounding box center [565, 409] width 834 height 883
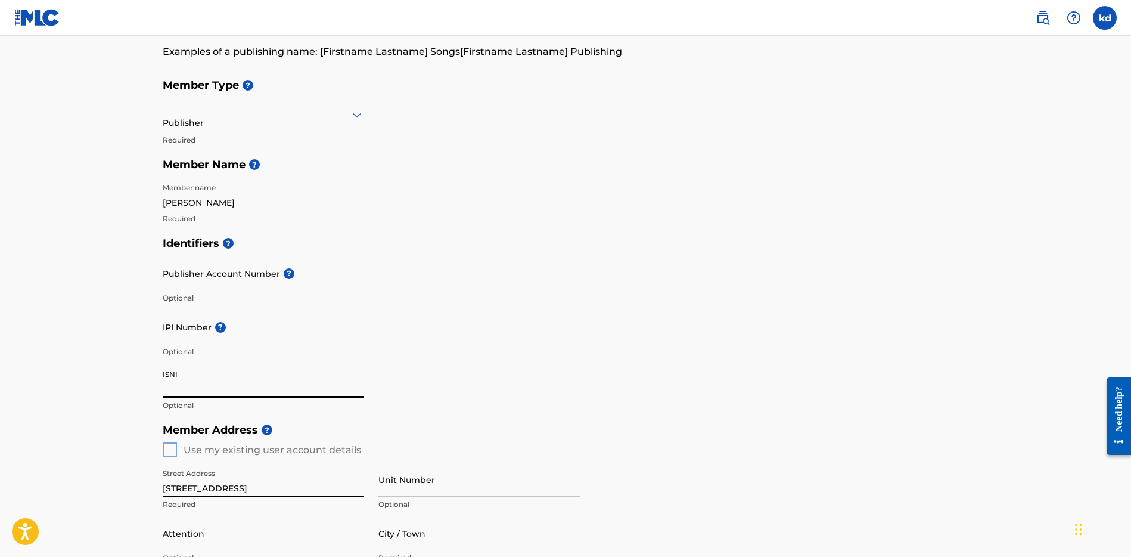
click at [206, 390] on input "ISNI" at bounding box center [263, 380] width 201 height 34
click at [192, 338] on input "IPI Number ?" at bounding box center [263, 327] width 201 height 34
paste input "360623873"
type input "360623873"
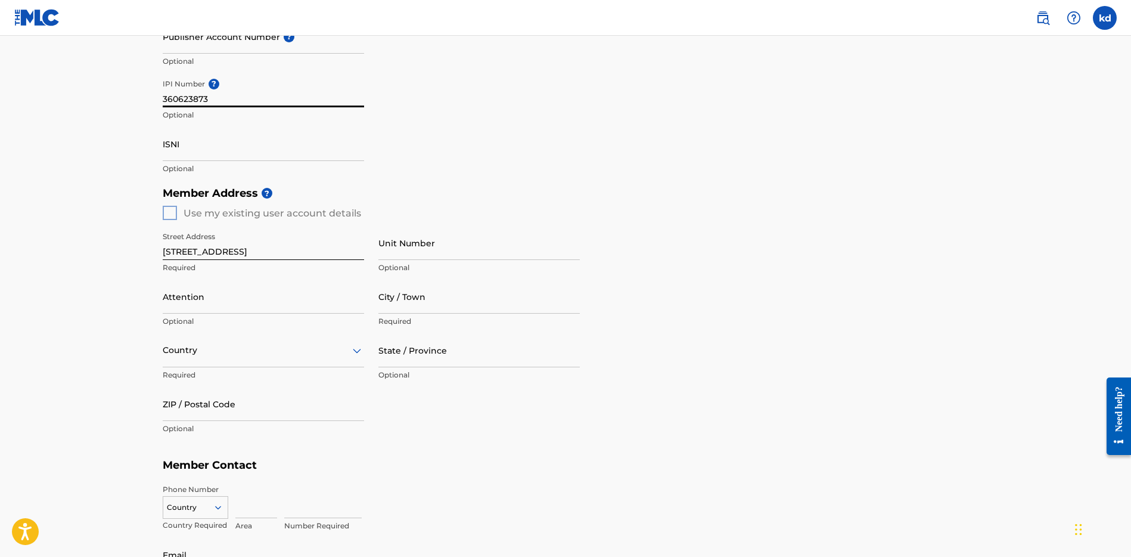
scroll to position [349, 0]
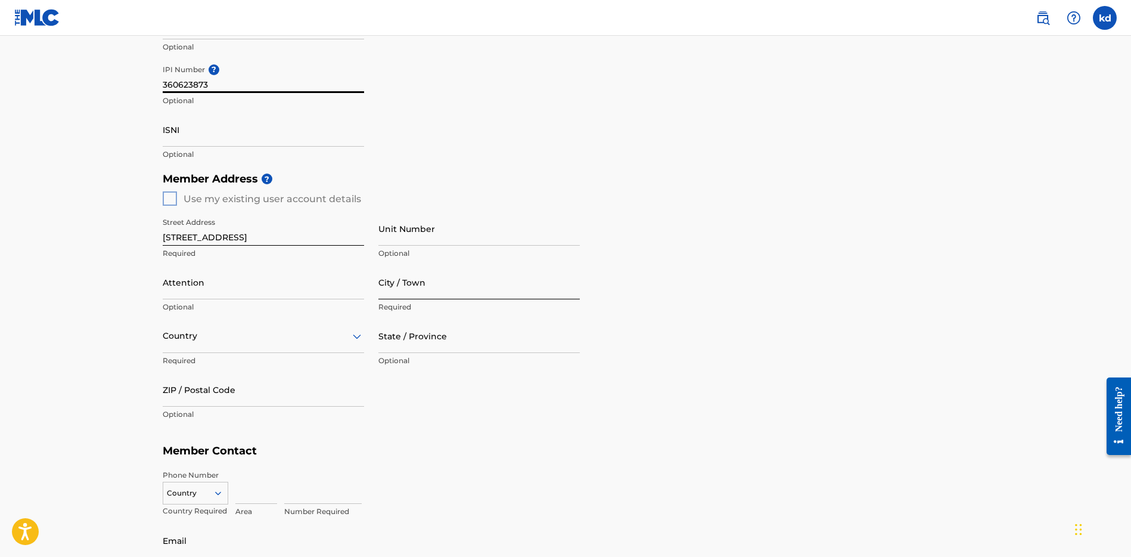
click at [422, 290] on input "City / Town" at bounding box center [478, 282] width 201 height 34
type input "SAUGERTIES"
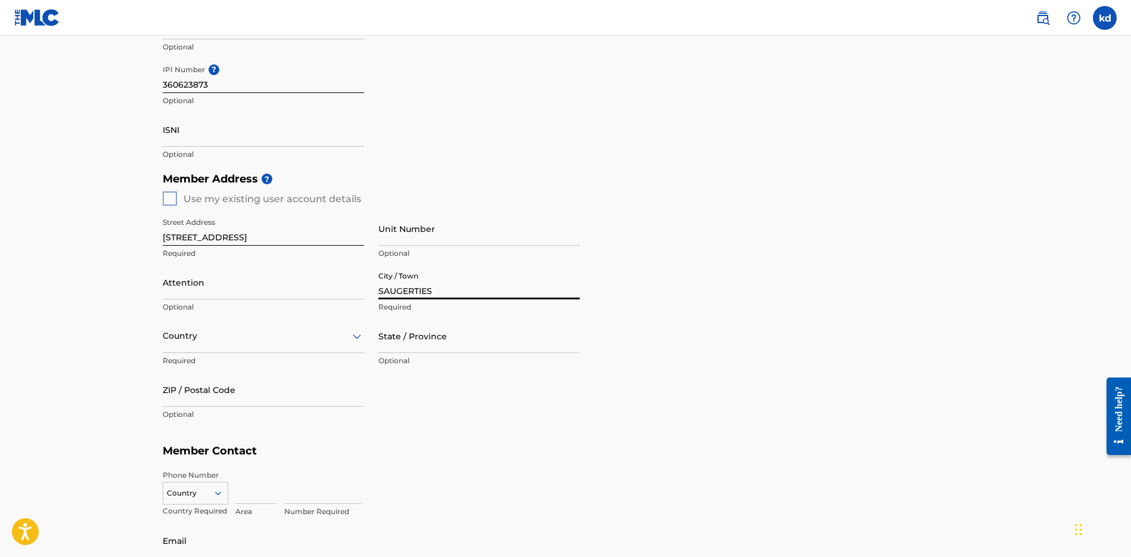
type input "kali [PERSON_NAME]"
type input "[GEOGRAPHIC_DATA]"
type input "NY"
type input "12477"
type input "646"
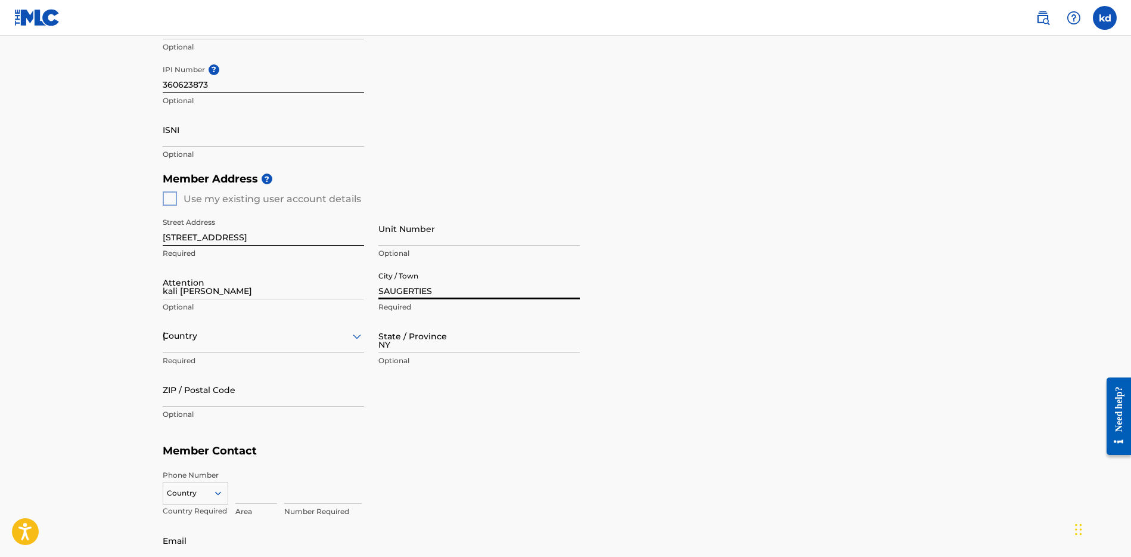
type input "6394613"
type input "[EMAIL_ADDRESS][DOMAIN_NAME]"
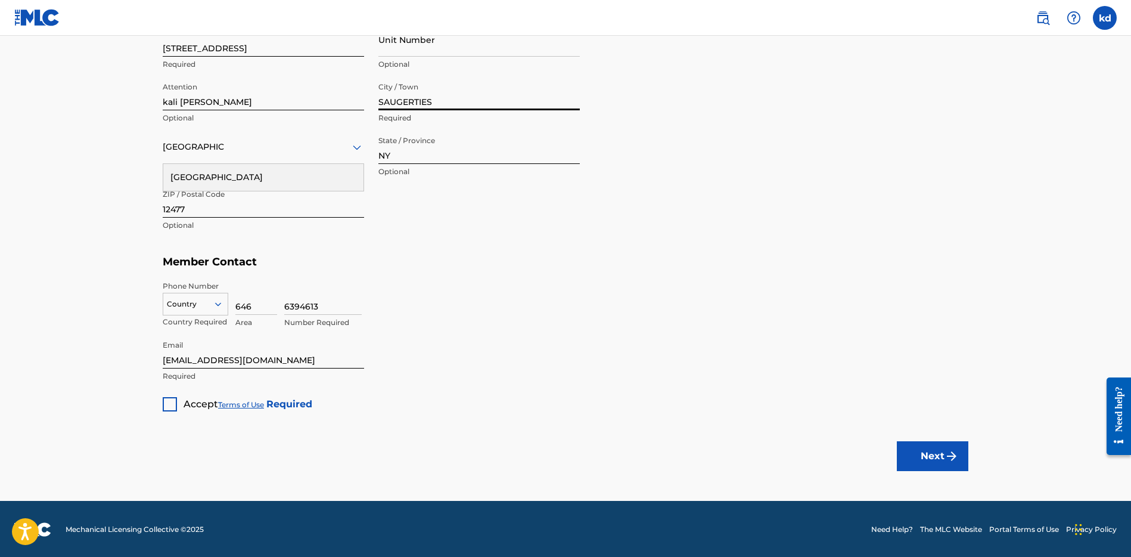
scroll to position [539, 0]
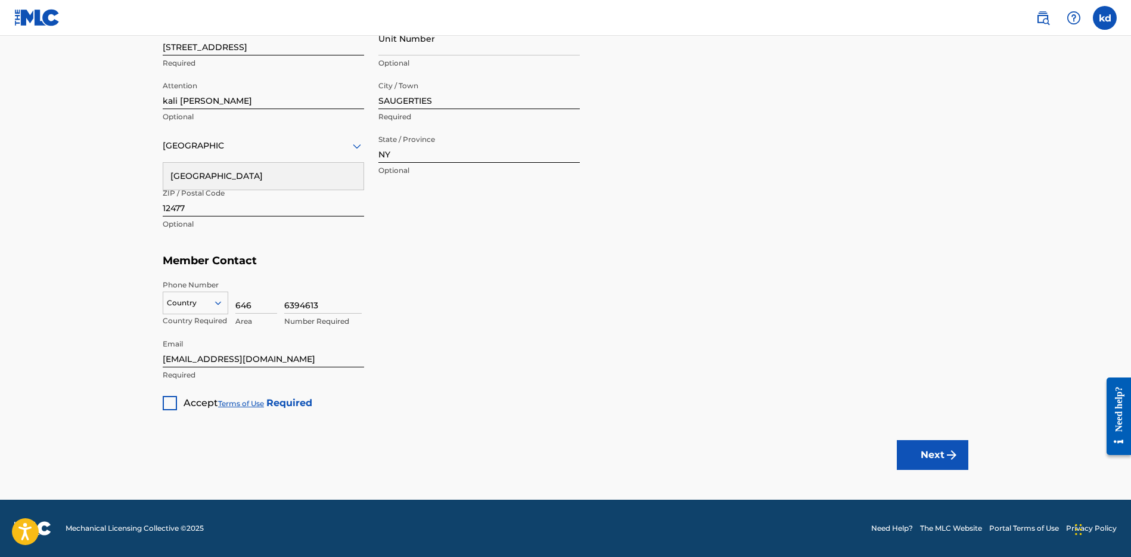
click at [173, 404] on div at bounding box center [170, 403] width 14 height 14
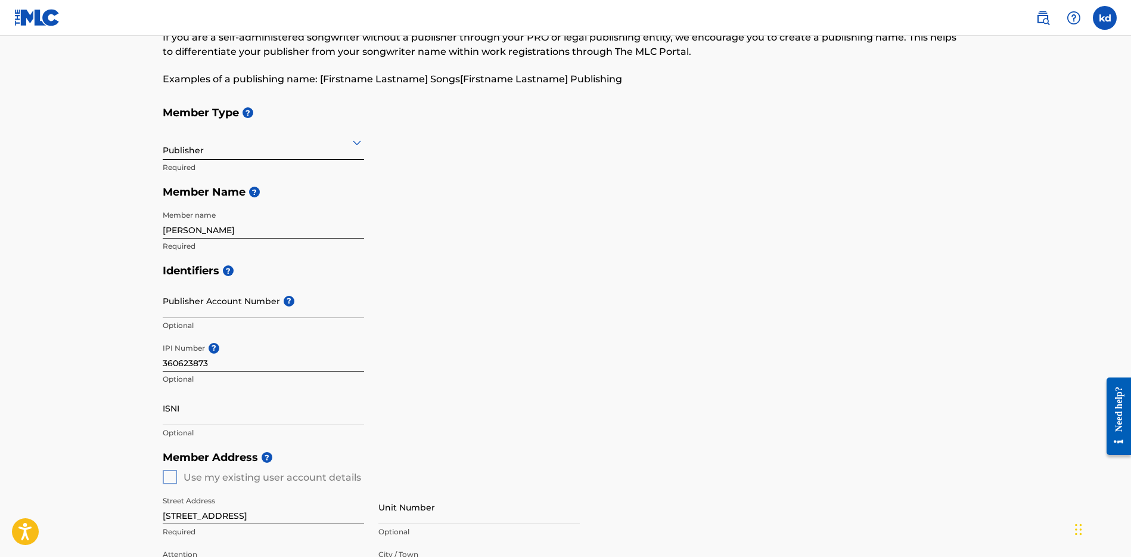
scroll to position [135, 0]
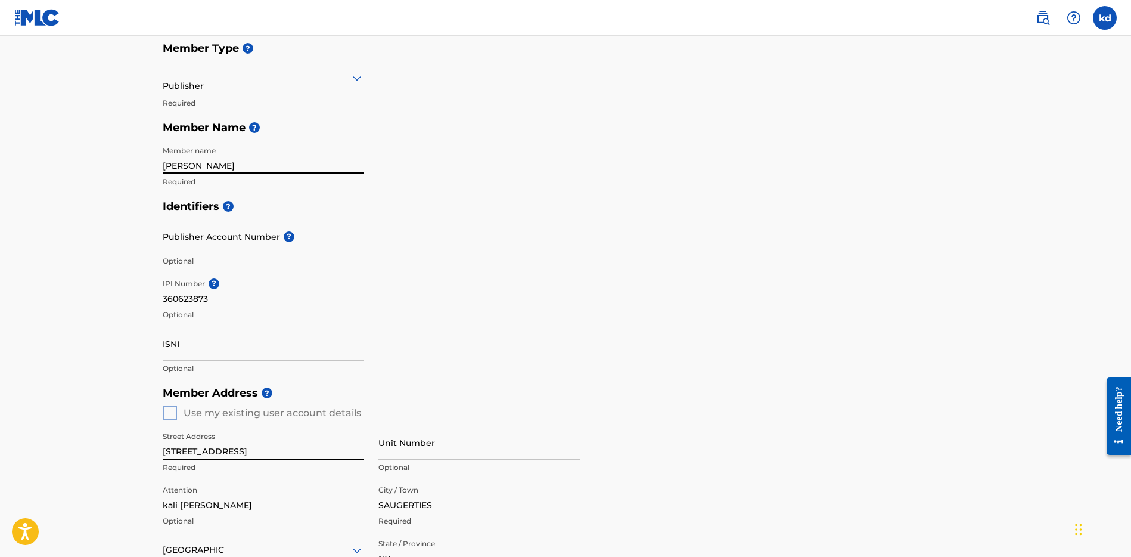
drag, startPoint x: 245, startPoint y: 162, endPoint x: 157, endPoint y: 154, distance: 89.1
click at [157, 154] on div "Create a Member If you are a self-administered songwriter without a publisher t…" at bounding box center [565, 372] width 834 height 883
type input "Bag"
drag, startPoint x: 175, startPoint y: 164, endPoint x: 142, endPoint y: 164, distance: 33.4
click at [142, 164] on main "Create a Member If you are a self-administered songwriter without a publisher t…" at bounding box center [565, 402] width 1131 height 1002
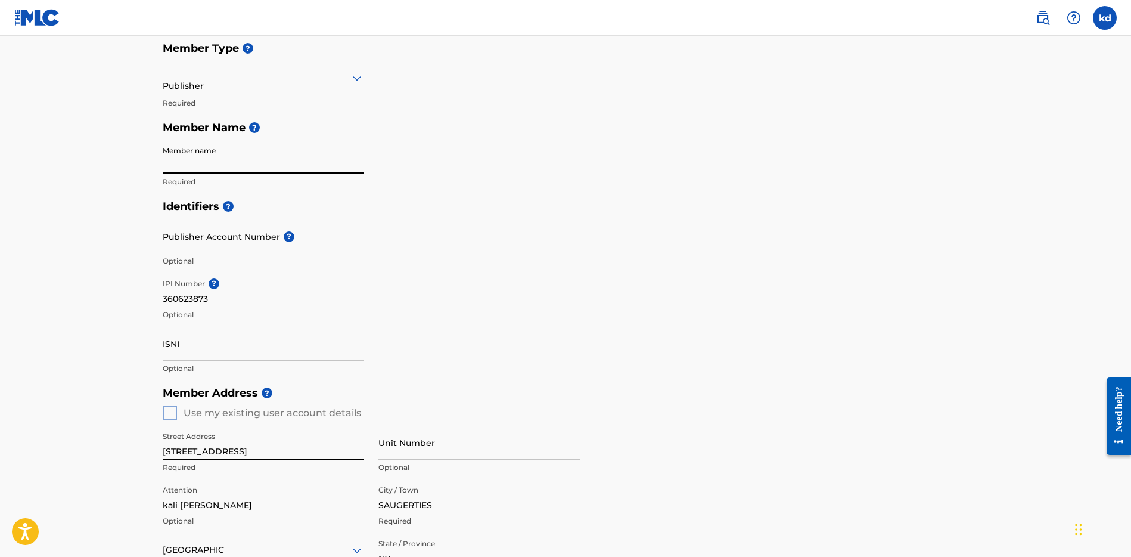
paste input "BAG DREAMZ INC."
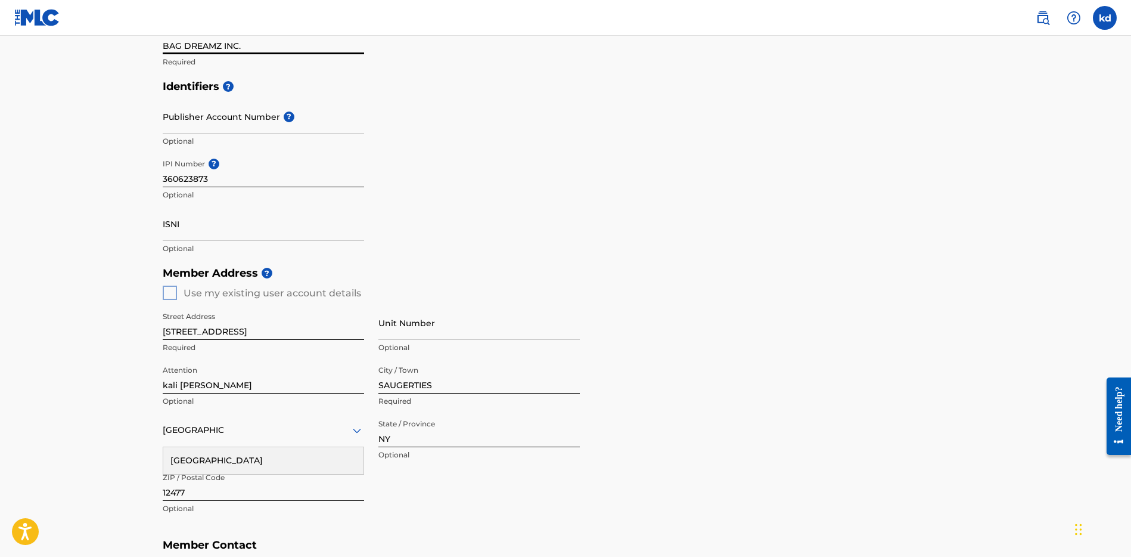
scroll to position [539, 0]
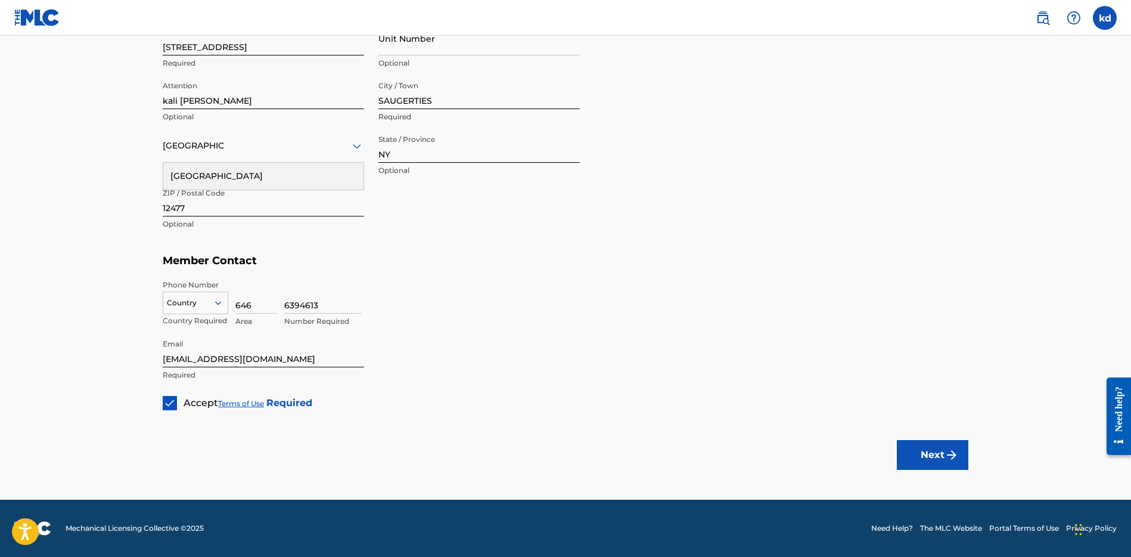
type input "BAG DREAMZ INC."
click at [219, 309] on div "Country" at bounding box center [196, 300] width 66 height 18
click at [199, 323] on div "US, [GEOGRAPHIC_DATA] +1" at bounding box center [195, 332] width 64 height 46
click at [449, 251] on h5 "Member Contact" at bounding box center [566, 261] width 806 height 26
click at [498, 215] on div "Street Address [STREET_ADDRESS] Required Unit Number Optional Attention kali [P…" at bounding box center [371, 128] width 417 height 226
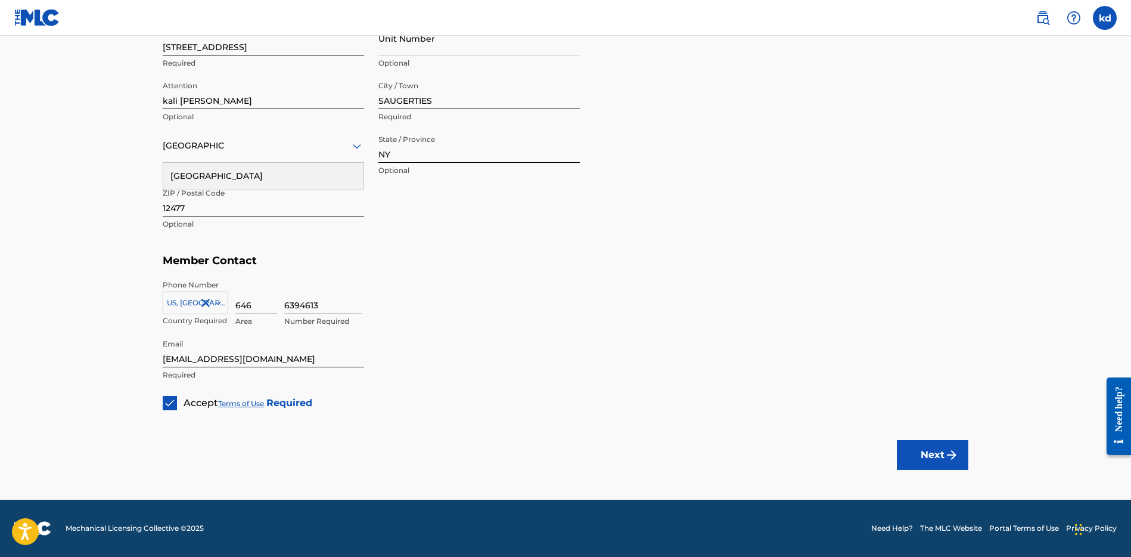
click at [346, 181] on div "[GEOGRAPHIC_DATA]" at bounding box center [263, 176] width 200 height 27
click at [560, 270] on h5 "Member Contact" at bounding box center [566, 261] width 806 height 26
click at [510, 154] on div "State / Province" at bounding box center [478, 146] width 201 height 34
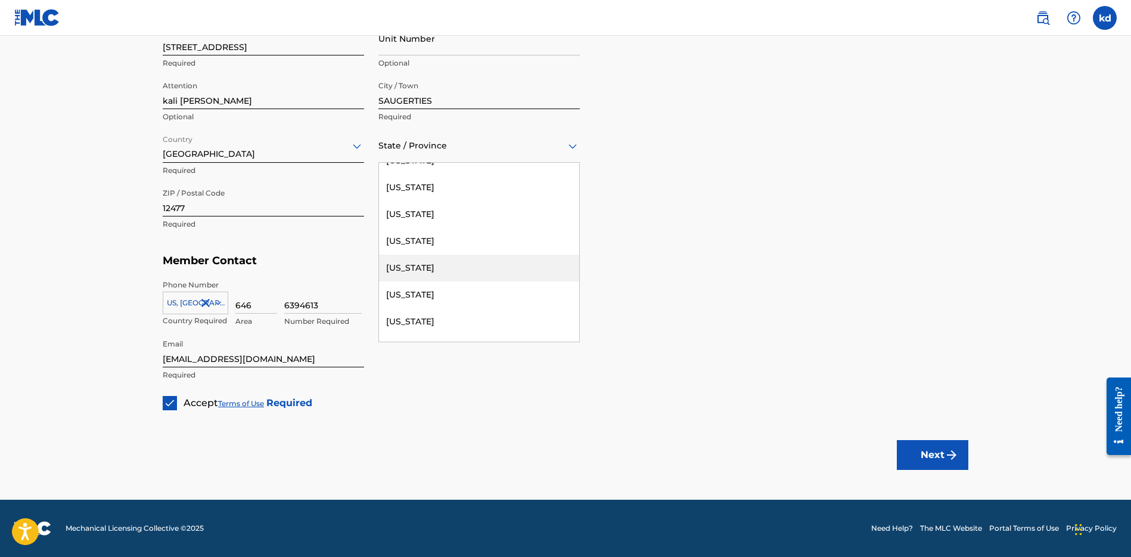
scroll to position [887, 0]
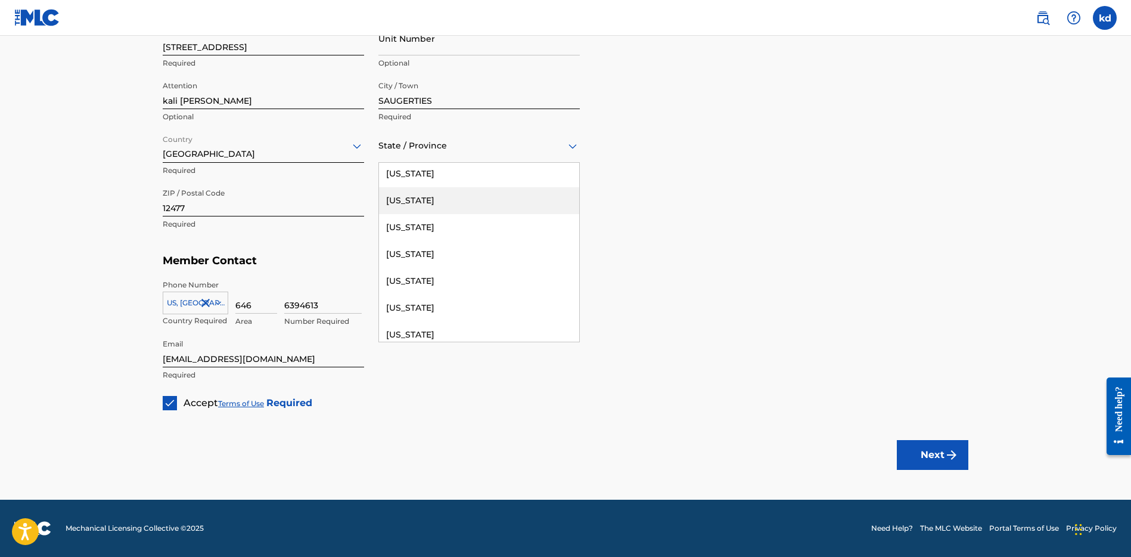
click at [412, 205] on div "[US_STATE]" at bounding box center [479, 200] width 200 height 27
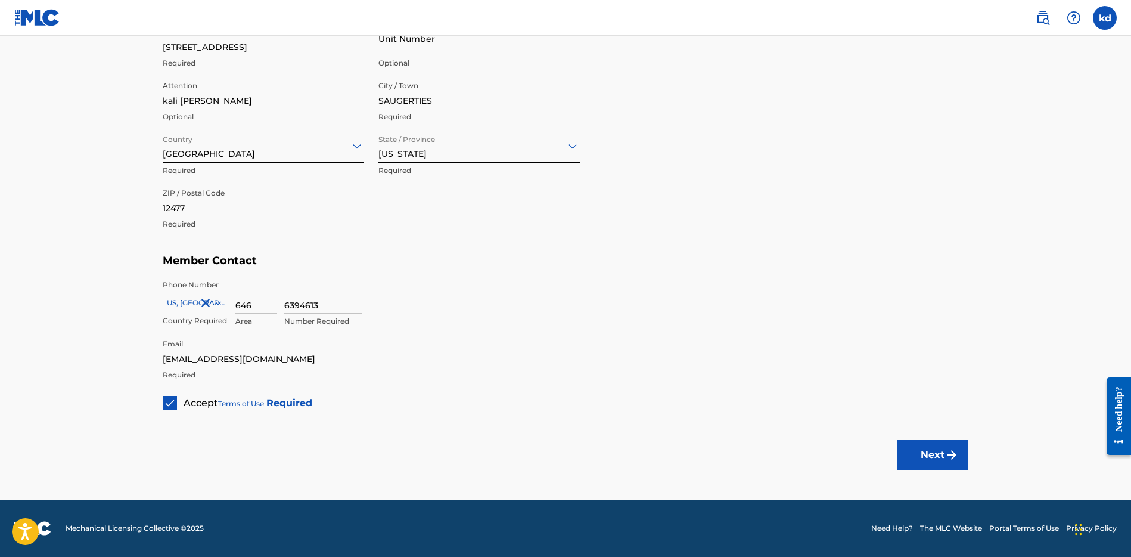
click at [660, 192] on div "Member Address ? Use my existing user account details Street Address [STREET_AD…" at bounding box center [566, 112] width 806 height 272
click at [930, 445] on button "Next" at bounding box center [933, 455] width 72 height 30
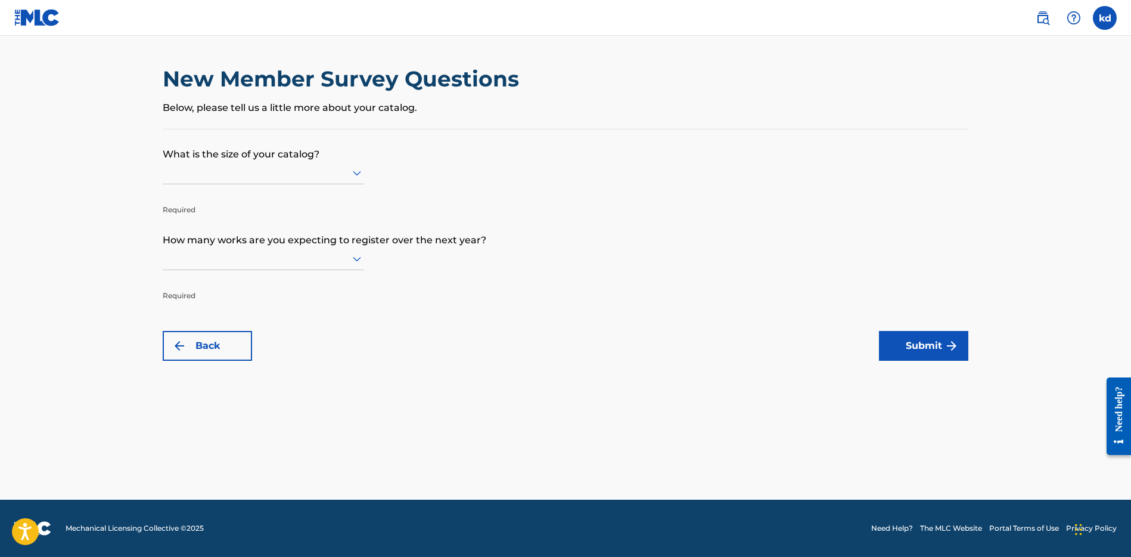
click at [341, 168] on div at bounding box center [263, 172] width 201 height 15
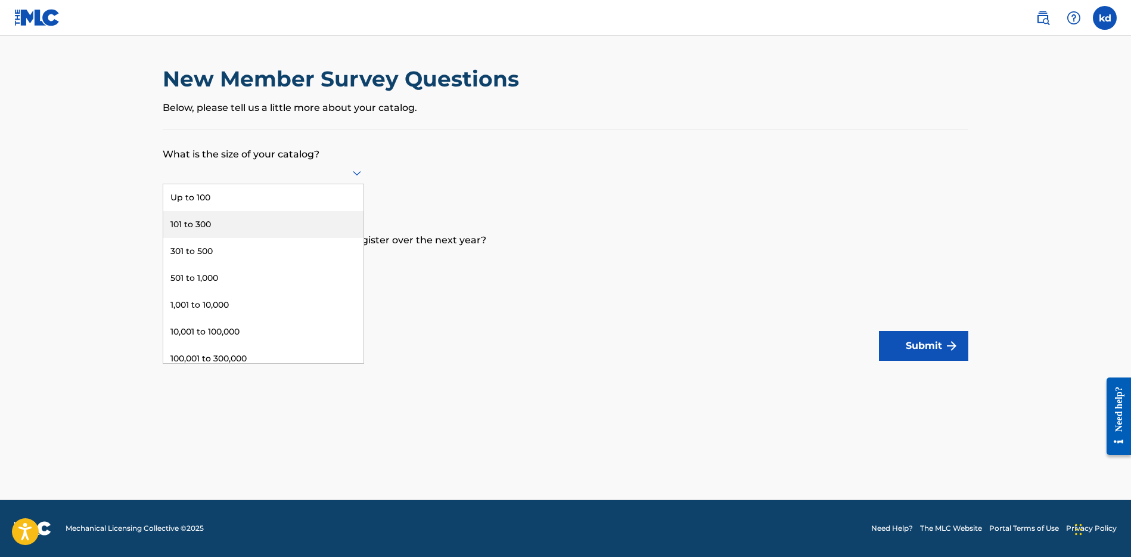
click at [207, 226] on div "101 to 300" at bounding box center [263, 224] width 200 height 27
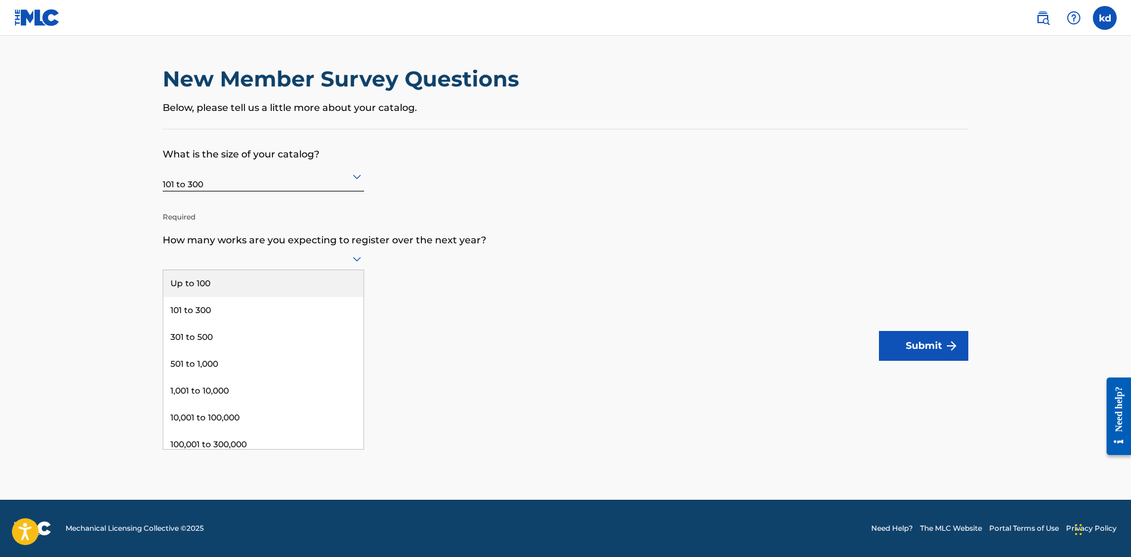
click at [346, 262] on div at bounding box center [263, 258] width 201 height 15
click at [210, 309] on div "101 to 300" at bounding box center [263, 310] width 200 height 27
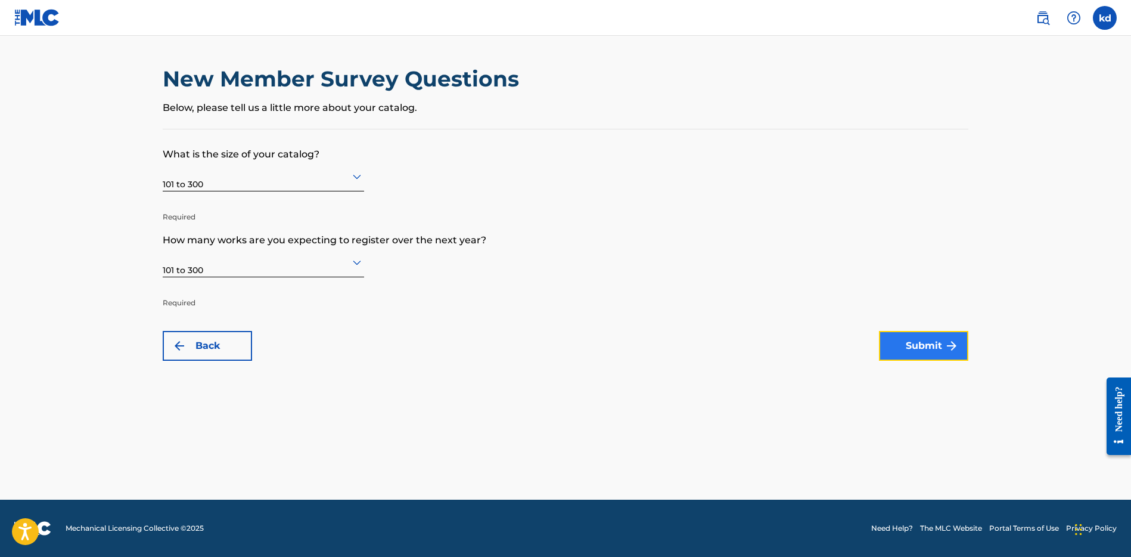
click at [920, 346] on button "Submit" at bounding box center [923, 346] width 89 height 30
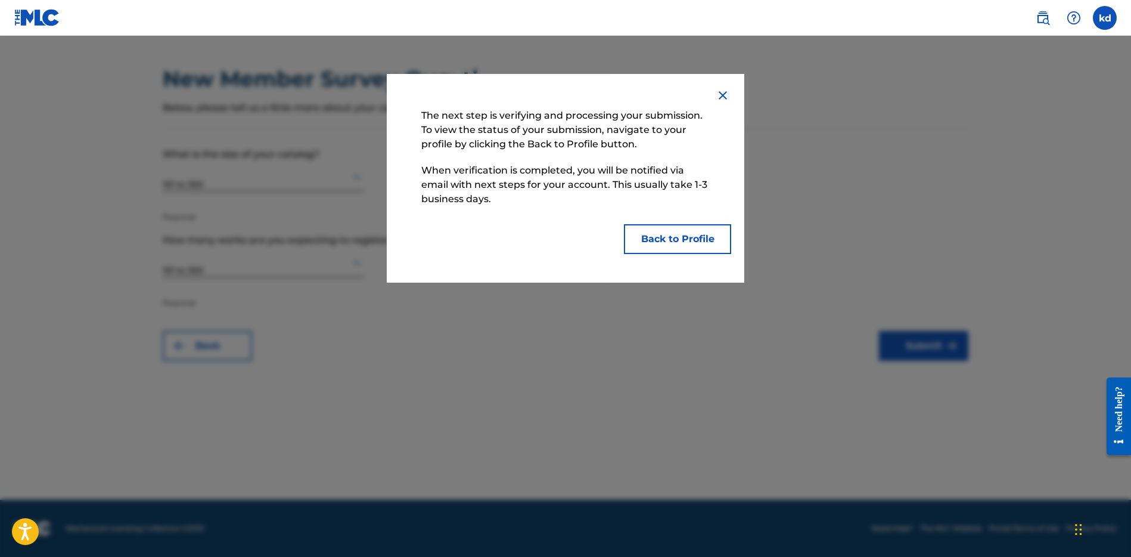
click at [845, 179] on div at bounding box center [565, 314] width 1131 height 557
click at [673, 240] on button "Back to Profile" at bounding box center [677, 239] width 107 height 30
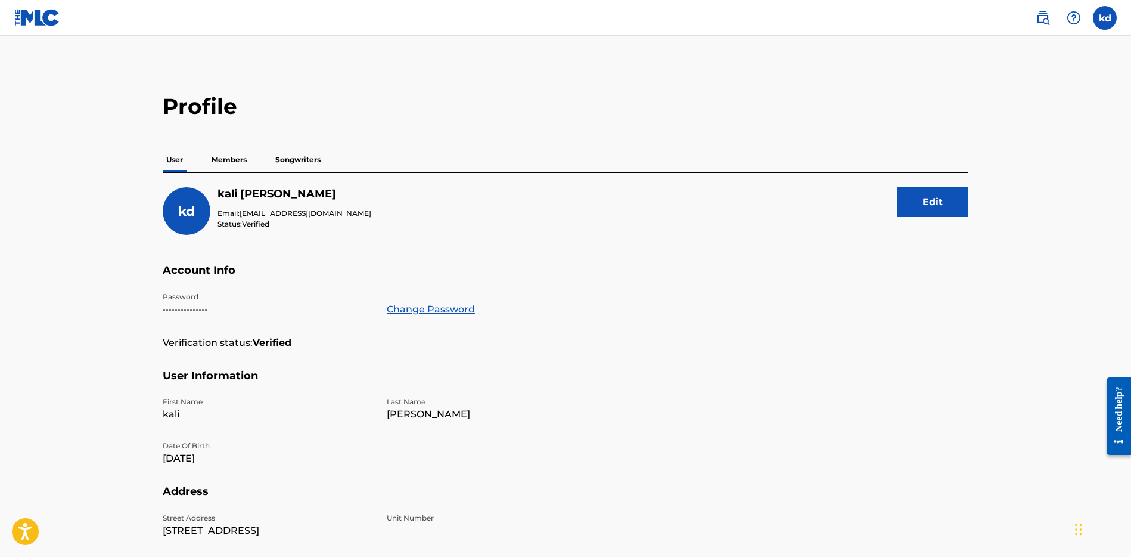
click at [292, 164] on p "Songwriters" at bounding box center [298, 159] width 52 height 25
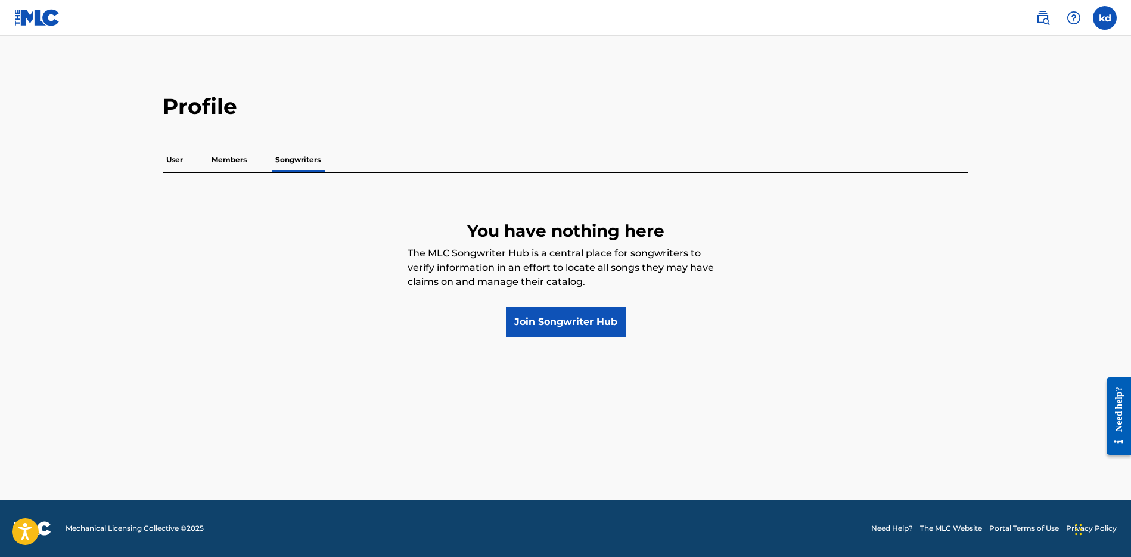
click at [185, 169] on p "User" at bounding box center [175, 159] width 24 height 25
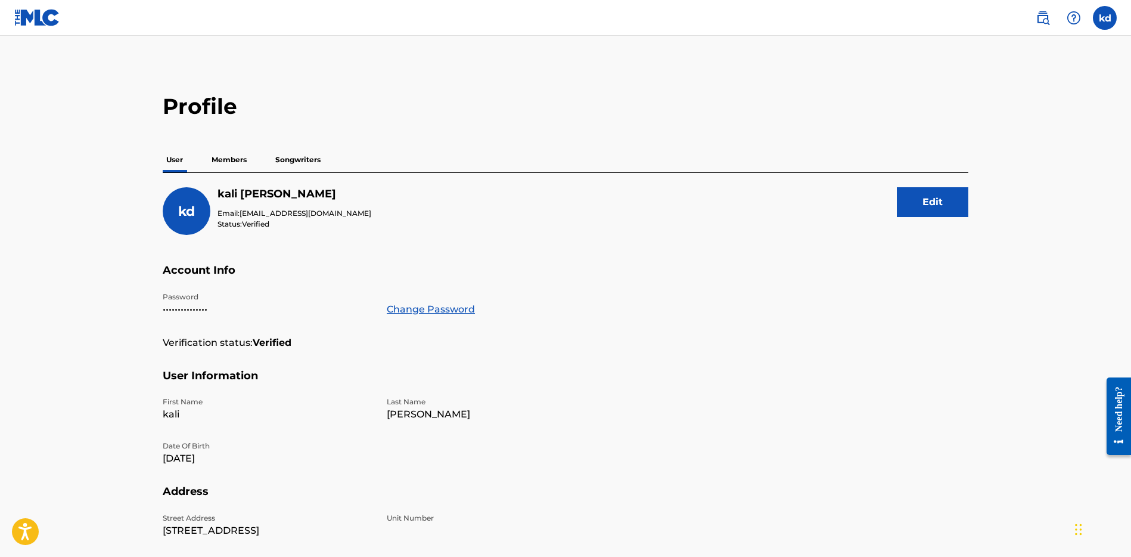
click at [224, 158] on p "Members" at bounding box center [229, 159] width 42 height 25
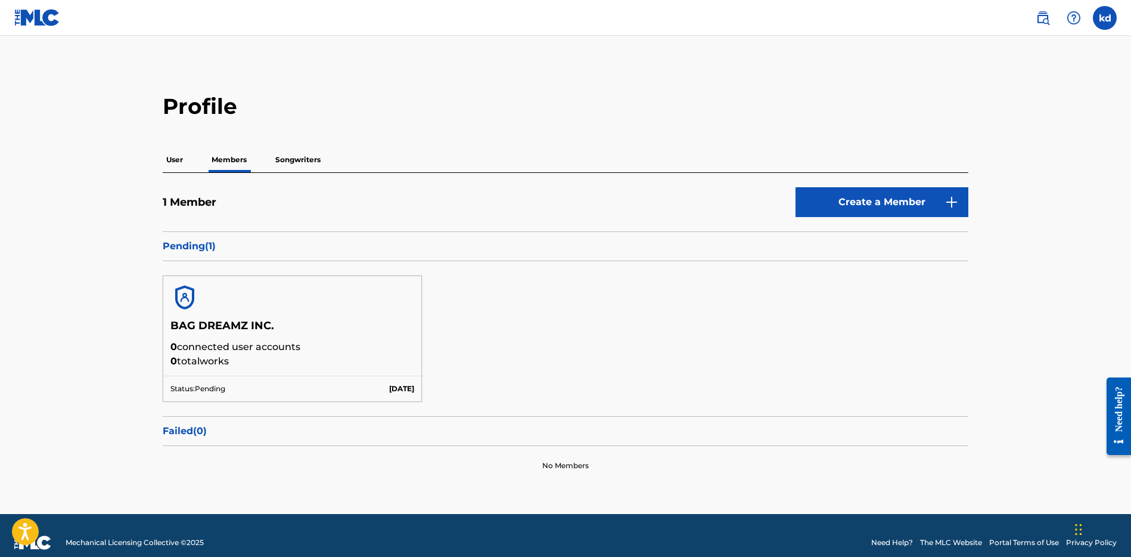
click at [297, 161] on p "Songwriters" at bounding box center [298, 159] width 52 height 25
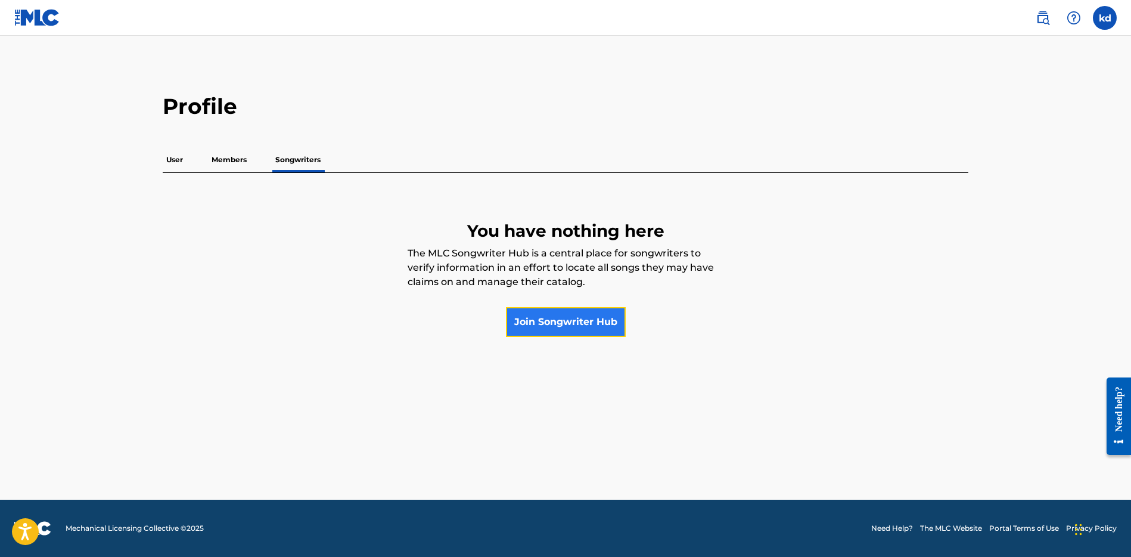
click at [562, 313] on link "Join Songwriter Hub" at bounding box center [566, 322] width 120 height 30
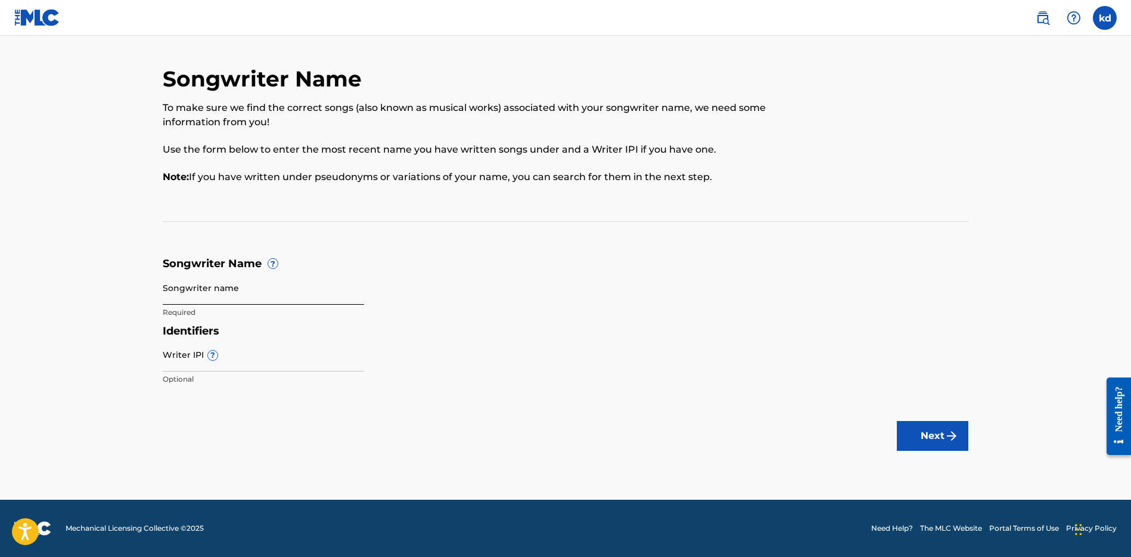
click at [216, 291] on input "Songwriter name" at bounding box center [263, 288] width 201 height 34
click at [195, 299] on input "kali [PERSON_NAME]" at bounding box center [263, 288] width 201 height 34
type input "[PERSON_NAME]"
click at [193, 365] on input "Writer IPI ?" at bounding box center [263, 354] width 201 height 34
click at [220, 362] on input "Writer IPI ?" at bounding box center [263, 354] width 201 height 34
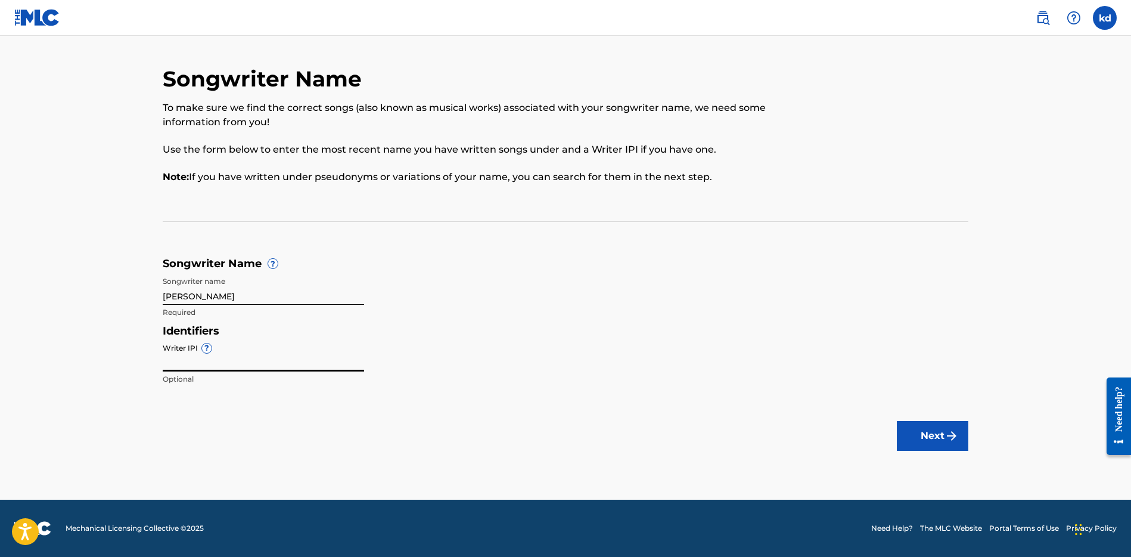
paste input "360623481"
type input "360623481"
click at [933, 427] on button "Next" at bounding box center [933, 436] width 72 height 30
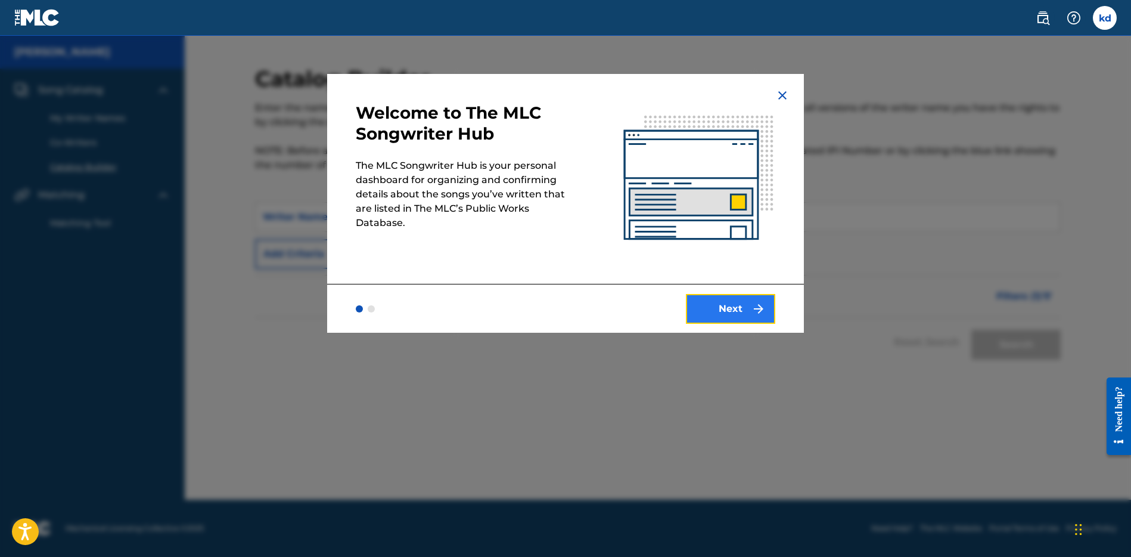
click at [739, 312] on button "Next" at bounding box center [730, 309] width 89 height 30
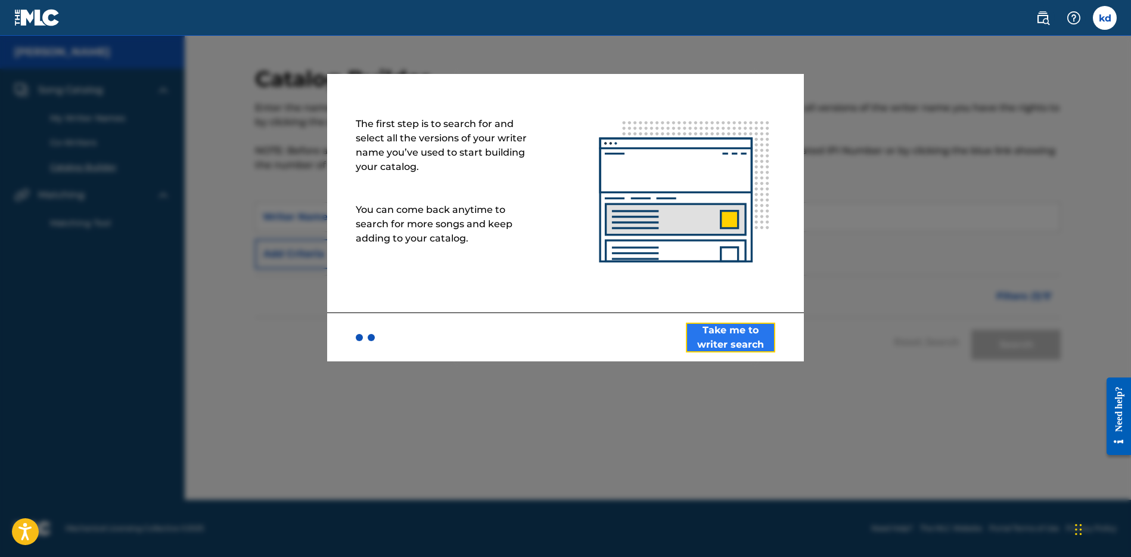
click at [721, 340] on button "Take me to writer search" at bounding box center [730, 337] width 89 height 30
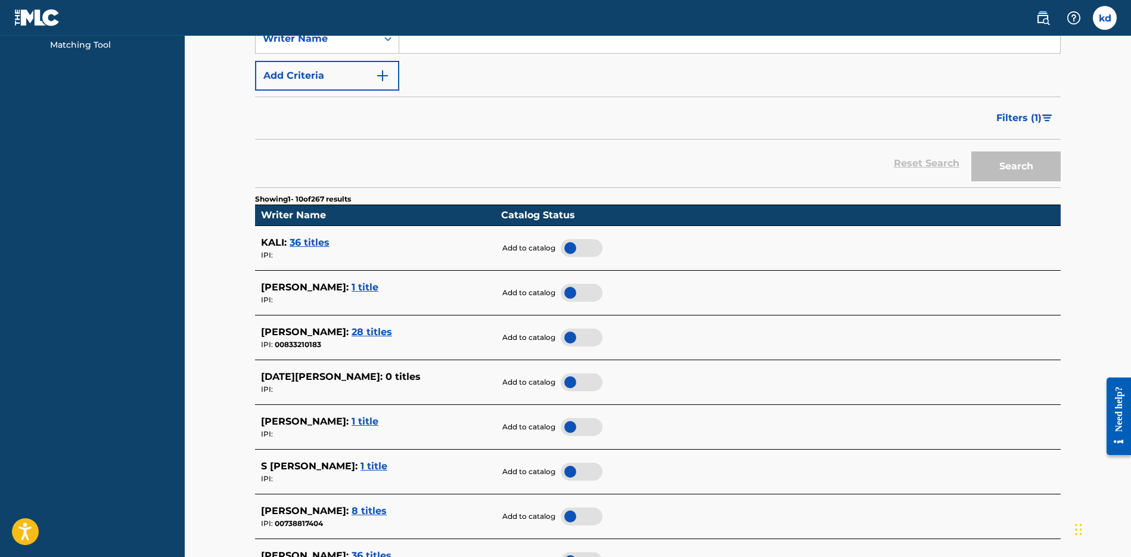
scroll to position [419, 0]
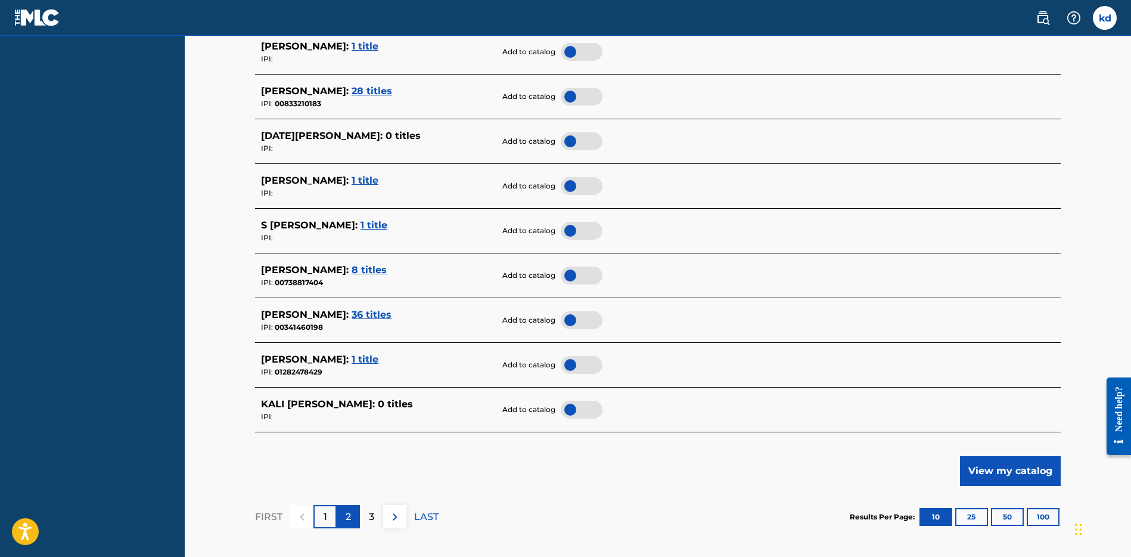
click at [352, 512] on div "2" at bounding box center [348, 516] width 23 height 23
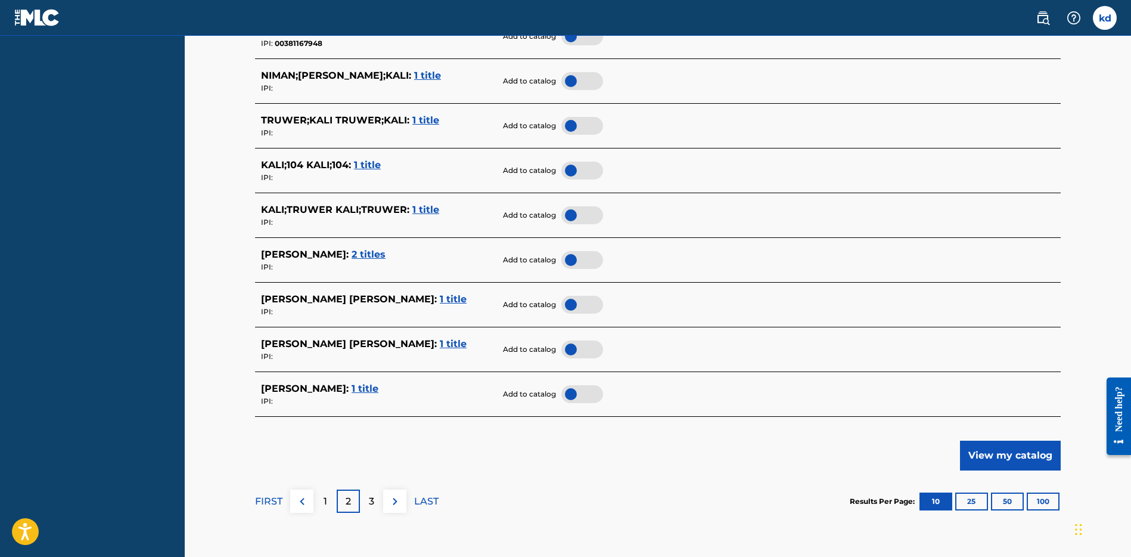
scroll to position [437, 0]
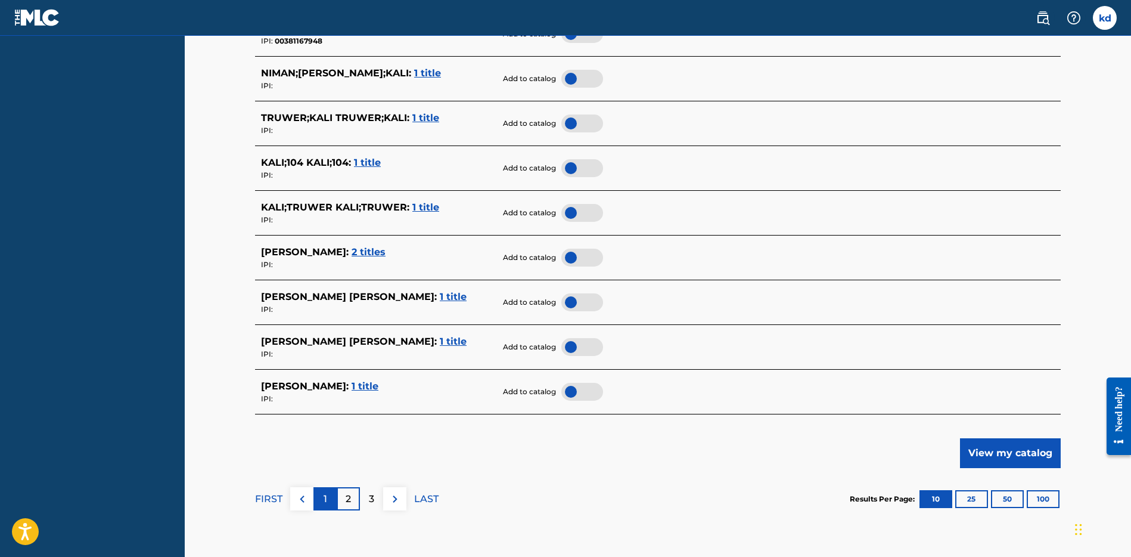
click at [321, 503] on div "1" at bounding box center [324, 498] width 23 height 23
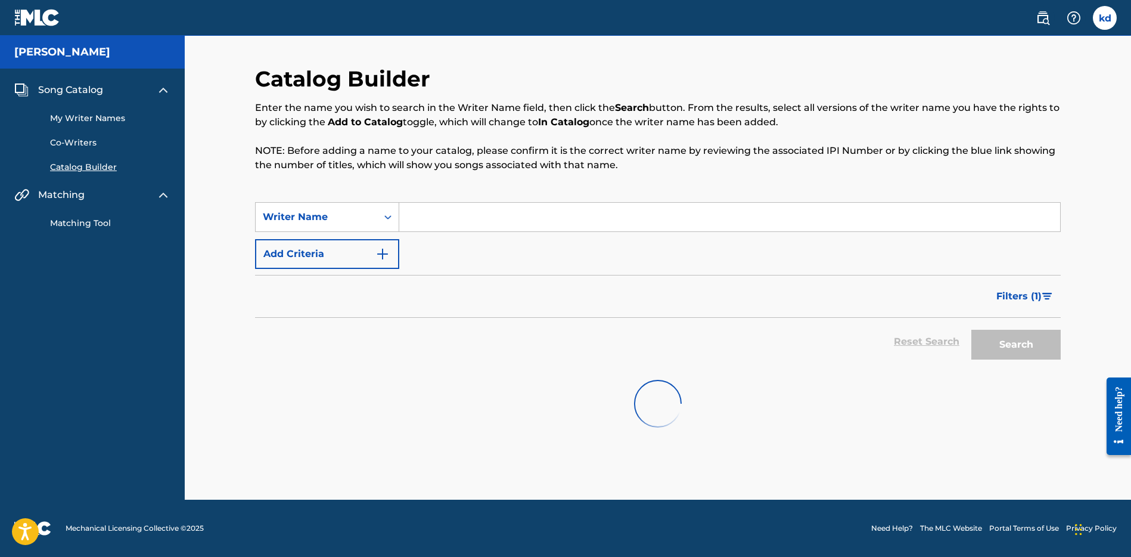
scroll to position [0, 0]
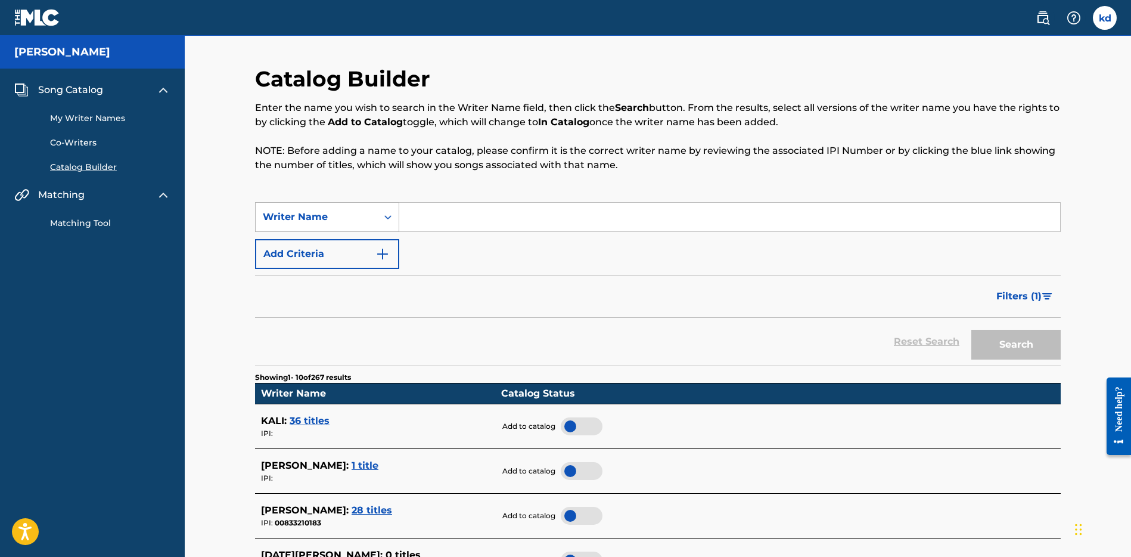
click at [352, 217] on div "Writer Name" at bounding box center [316, 217] width 107 height 14
click at [316, 278] on div "Writer Name" at bounding box center [327, 277] width 143 height 30
click at [325, 218] on div "Writer Name" at bounding box center [316, 217] width 107 height 14
click at [282, 251] on div "Writer IPI" at bounding box center [327, 247] width 143 height 30
click at [327, 260] on button "Add Criteria" at bounding box center [327, 254] width 144 height 30
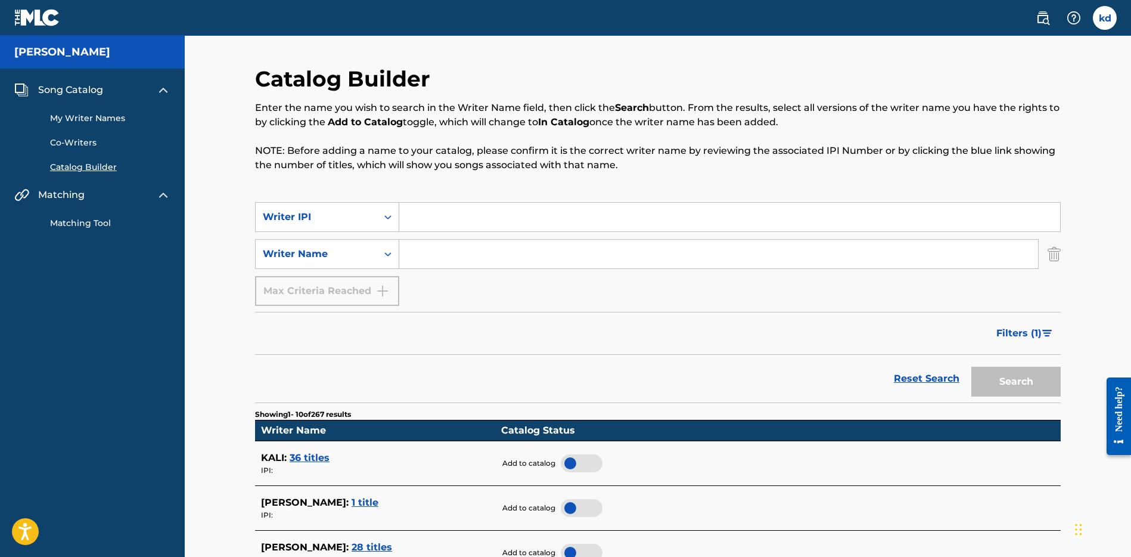
click at [583, 247] on input "Search Form" at bounding box center [718, 254] width 639 height 29
type input "lucidreamz"
click at [971, 366] on button "Search" at bounding box center [1015, 381] width 89 height 30
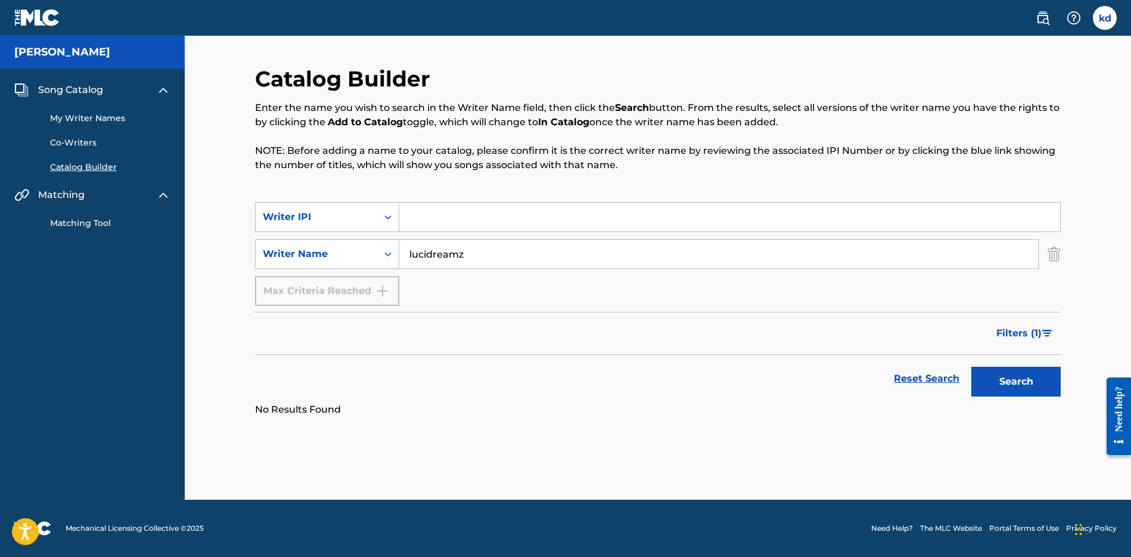
drag, startPoint x: 523, startPoint y: 252, endPoint x: 407, endPoint y: 251, distance: 115.6
click at [407, 251] on input "lucidreamz" at bounding box center [718, 254] width 639 height 29
drag, startPoint x: 470, startPoint y: 254, endPoint x: 427, endPoint y: 253, distance: 42.9
click at [427, 253] on input "lucidreamz" at bounding box center [718, 254] width 639 height 29
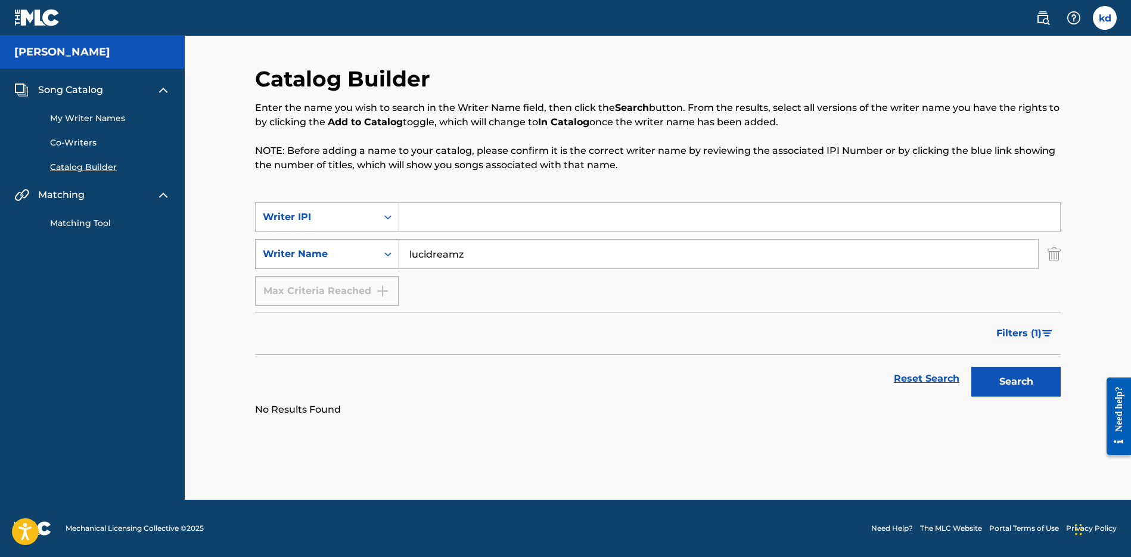
drag, startPoint x: 412, startPoint y: 248, endPoint x: 390, endPoint y: 245, distance: 22.8
click at [390, 245] on div "SearchWithCriteria902abcef-0ff3-472e-bf23-62fb8d94ac19 Writer Name lucidreamz" at bounding box center [658, 254] width 806 height 30
type input "[PERSON_NAME]"
click at [971, 366] on button "Search" at bounding box center [1015, 381] width 89 height 30
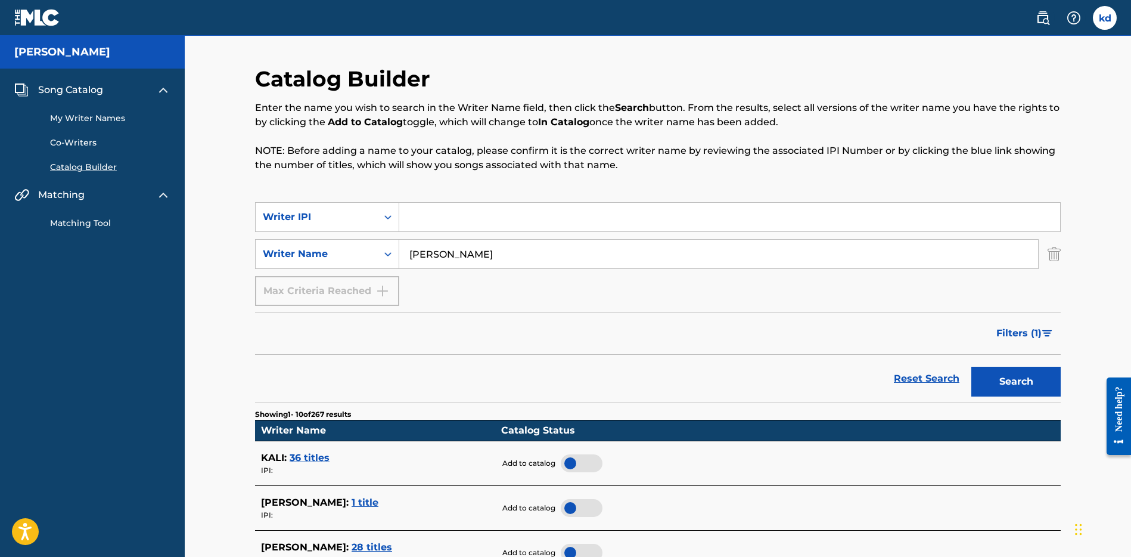
click at [421, 209] on input "Search Form" at bounding box center [729, 217] width 661 height 29
paste input "360623481"
type input "360623481"
click at [480, 184] on div "Catalog Builder Enter the name you wish to search in the Writer Name field, the…" at bounding box center [658, 134] width 806 height 136
click at [495, 204] on input "360623481" at bounding box center [729, 217] width 661 height 29
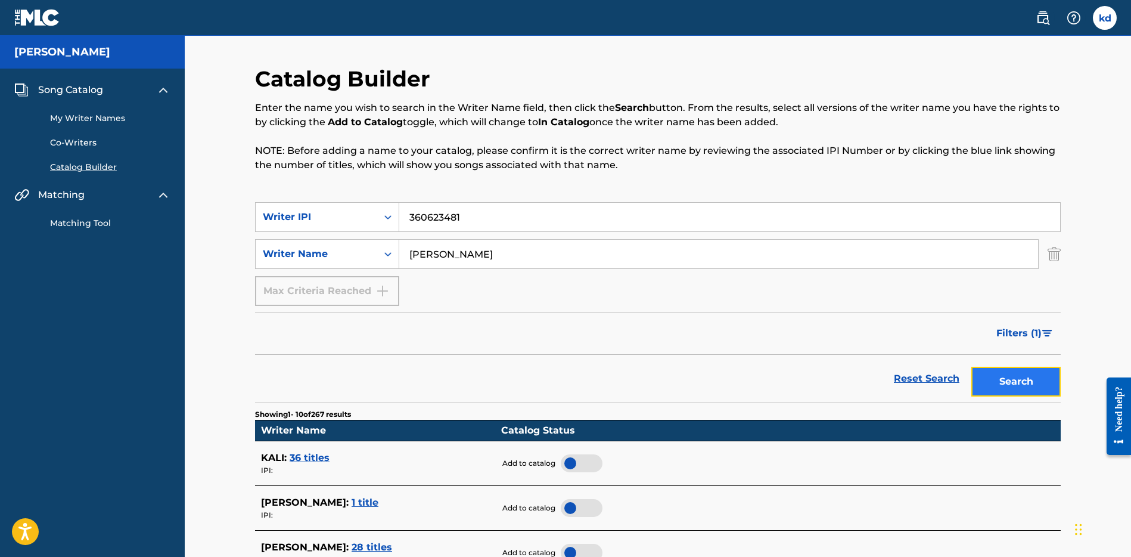
click at [1009, 372] on button "Search" at bounding box center [1015, 381] width 89 height 30
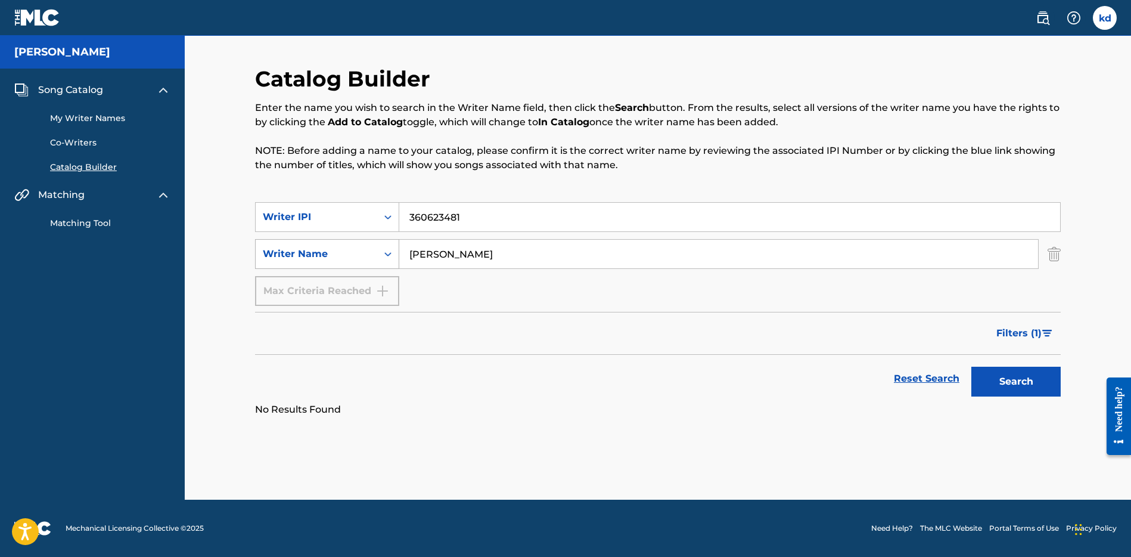
drag, startPoint x: 497, startPoint y: 253, endPoint x: 391, endPoint y: 249, distance: 105.5
click at [391, 249] on div "SearchWithCriteria902abcef-0ff3-472e-bf23-62fb8d94ac19 Writer Name [PERSON_NAME]" at bounding box center [658, 254] width 806 height 30
click at [1002, 380] on button "Search" at bounding box center [1015, 381] width 89 height 30
drag, startPoint x: 473, startPoint y: 226, endPoint x: 367, endPoint y: 206, distance: 108.0
click at [367, 206] on div "SearchWithCriteria1c748ebd-811d-4a51-8566-1d1d4947ccef Writer IPI 360623481" at bounding box center [658, 217] width 806 height 30
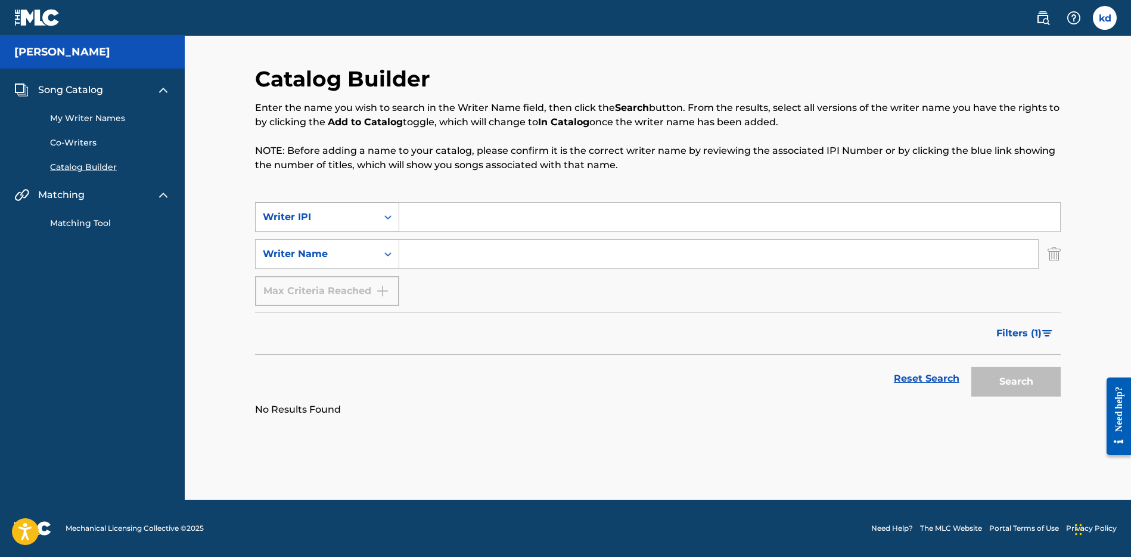
paste input "#360623481"
type input "#360623481"
click at [1039, 379] on button "Search" at bounding box center [1015, 381] width 89 height 30
click at [539, 256] on input "Search Form" at bounding box center [718, 254] width 639 height 29
type input "kali"
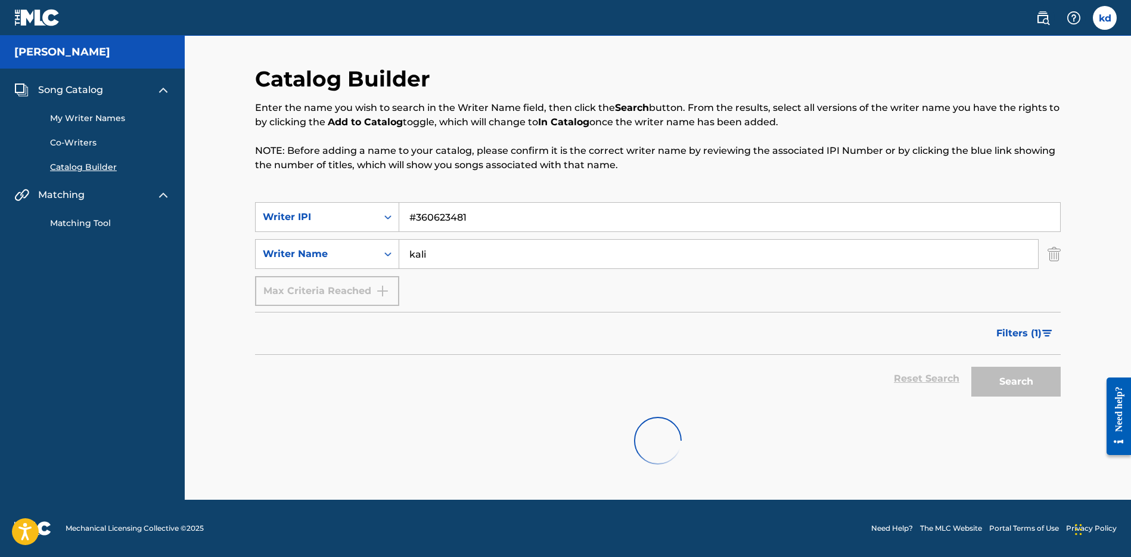
click at [810, 297] on div "SearchWithCriteria1c748ebd-811d-4a51-8566-1d1d4947ccef Writer IPI #360623481 Se…" at bounding box center [658, 254] width 806 height 104
click at [1012, 386] on div "Search" at bounding box center [1012, 379] width 95 height 48
click at [1034, 335] on span "Filters ( 1 )" at bounding box center [1018, 333] width 45 height 14
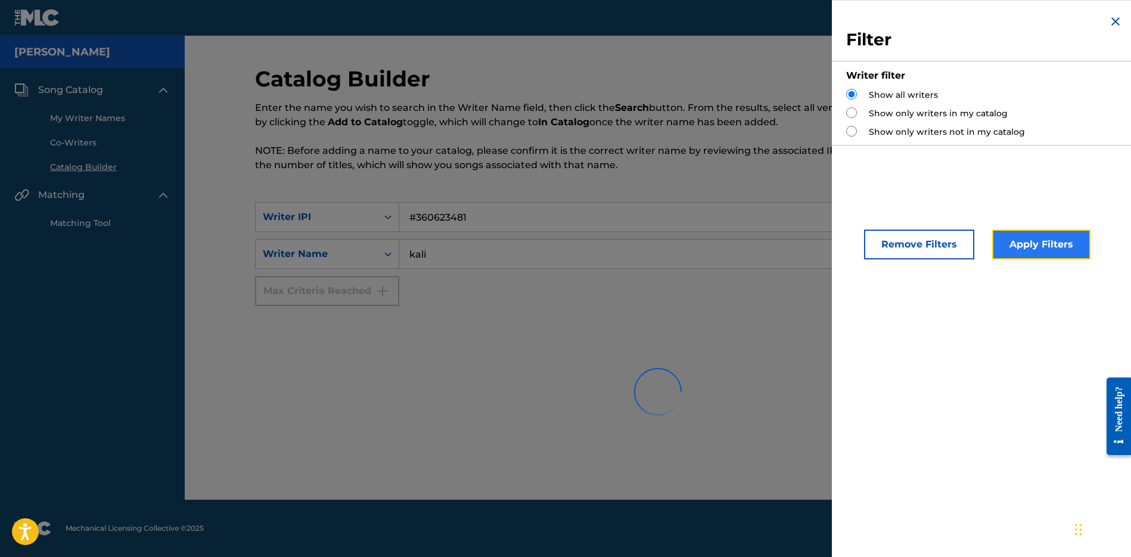
click at [1043, 245] on button "Apply Filters" at bounding box center [1041, 244] width 98 height 30
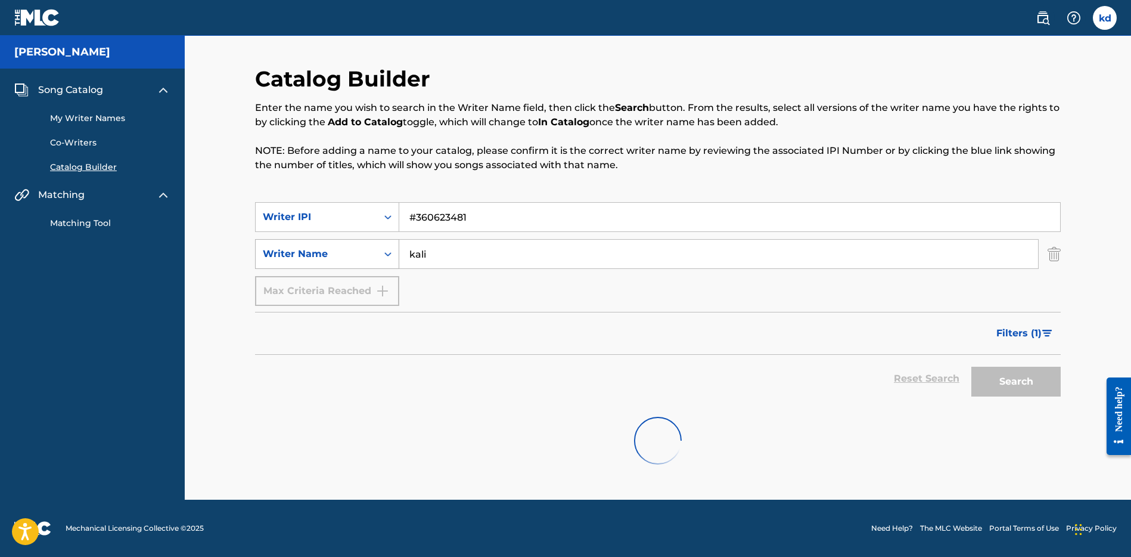
drag, startPoint x: 450, startPoint y: 250, endPoint x: 378, endPoint y: 244, distance: 73.0
click at [378, 244] on div "SearchWithCriteria902abcef-0ff3-472e-bf23-62fb8d94ac19 Writer Name [PERSON_NAME]" at bounding box center [658, 254] width 806 height 30
click at [580, 207] on input "#360623481" at bounding box center [729, 217] width 661 height 29
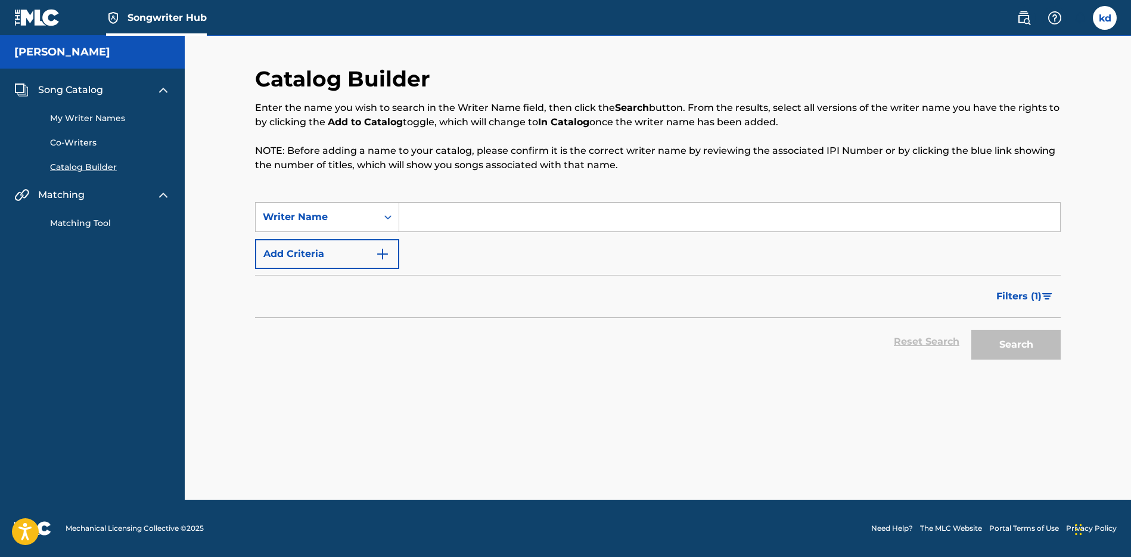
click at [424, 224] on input "Search Form" at bounding box center [729, 217] width 661 height 29
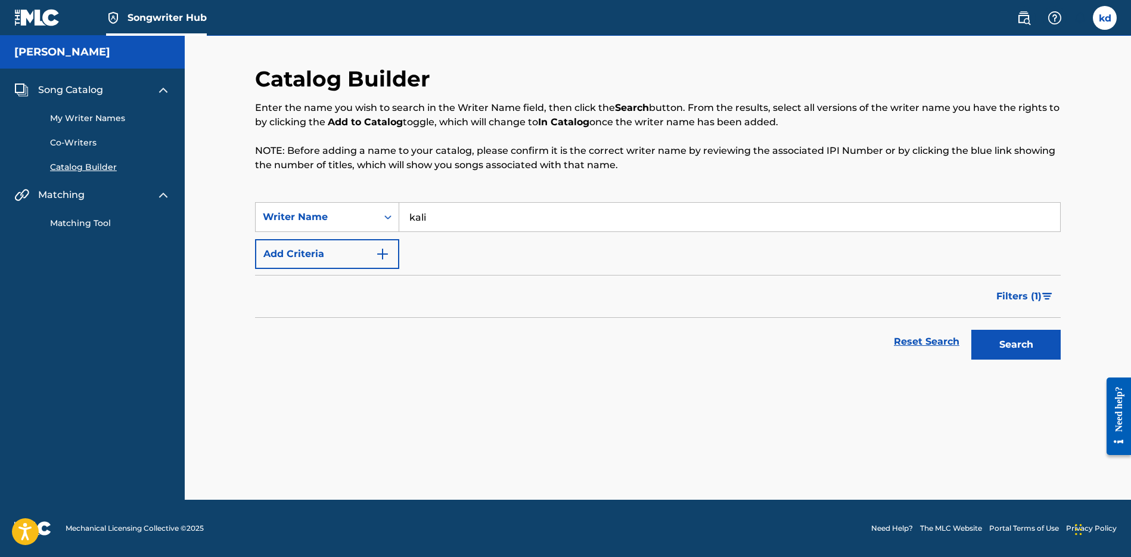
type input "kali"
click at [971, 330] on button "Search" at bounding box center [1015, 345] width 89 height 30
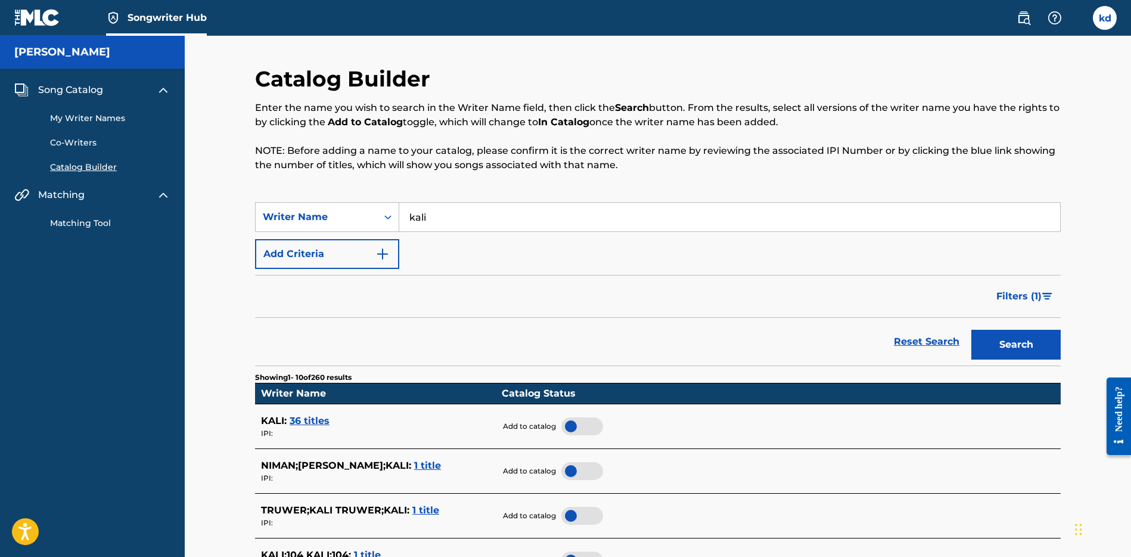
click at [313, 421] on span "36 titles" at bounding box center [310, 420] width 40 height 11
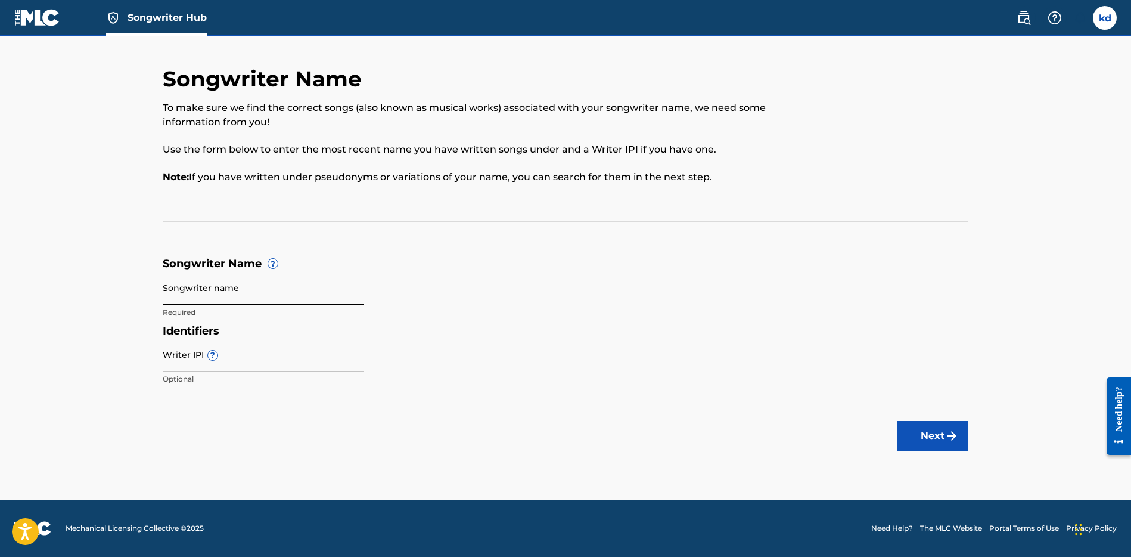
click at [236, 299] on input "Songwriter name" at bounding box center [263, 288] width 201 height 34
type input "lucidreamz"
click at [224, 365] on input "Writer IPI ?" at bounding box center [263, 354] width 201 height 34
click at [188, 360] on input "Writer IPI ?" at bounding box center [263, 354] width 201 height 34
paste input "#360623481"
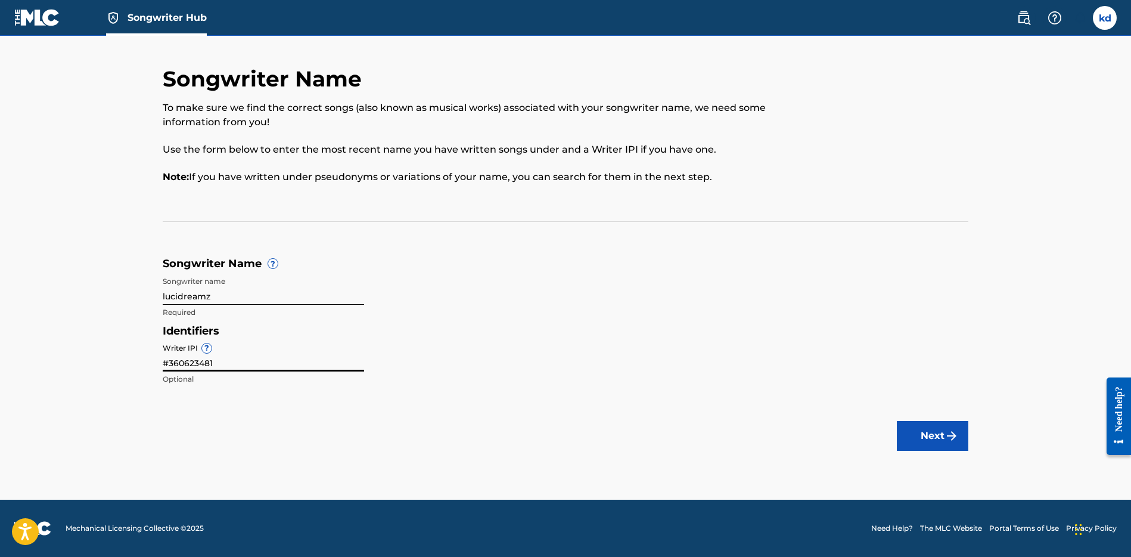
paste input "#360623481"
type input "#"
paste input "#360623481"
click at [167, 367] on input "#360623481" at bounding box center [263, 354] width 201 height 34
type input "360623481"
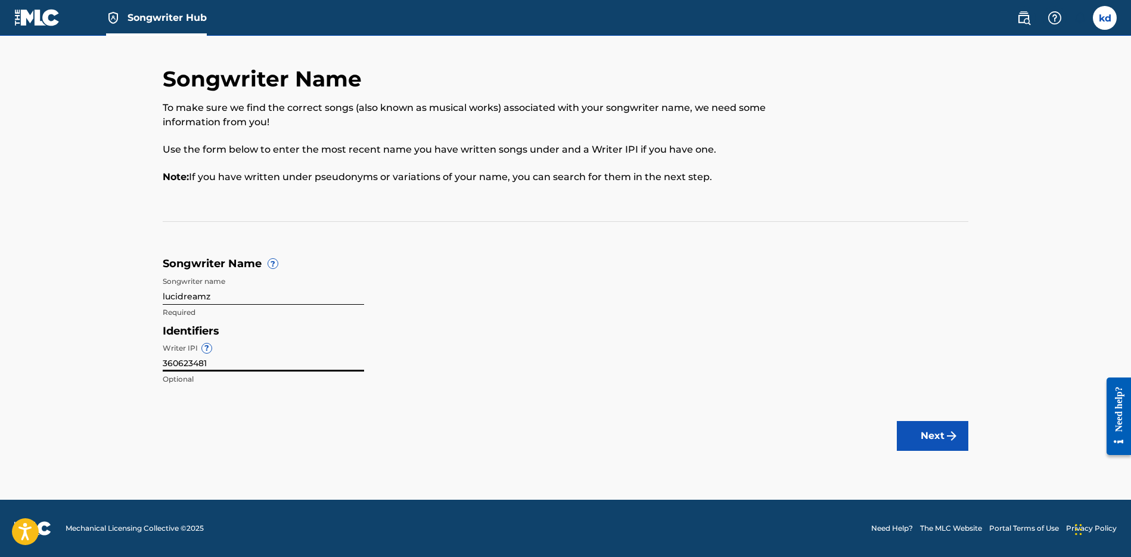
click at [377, 405] on main "Songwriter Name To make sure we find the correct songs (also known as musical w…" at bounding box center [565, 268] width 1131 height 464
click at [906, 440] on button "Next" at bounding box center [933, 436] width 72 height 30
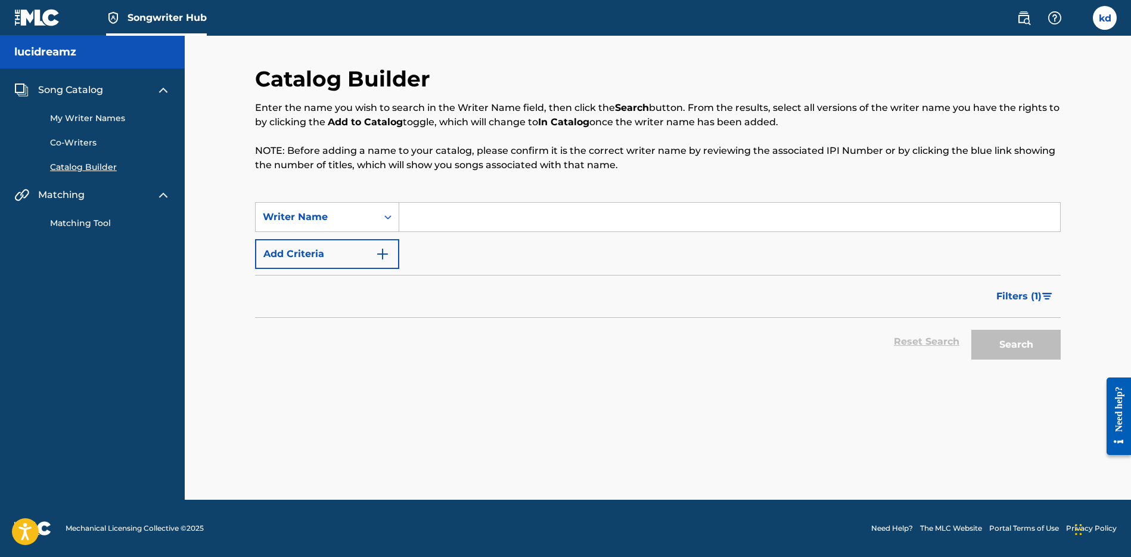
click at [78, 223] on link "Matching Tool" at bounding box center [110, 223] width 120 height 13
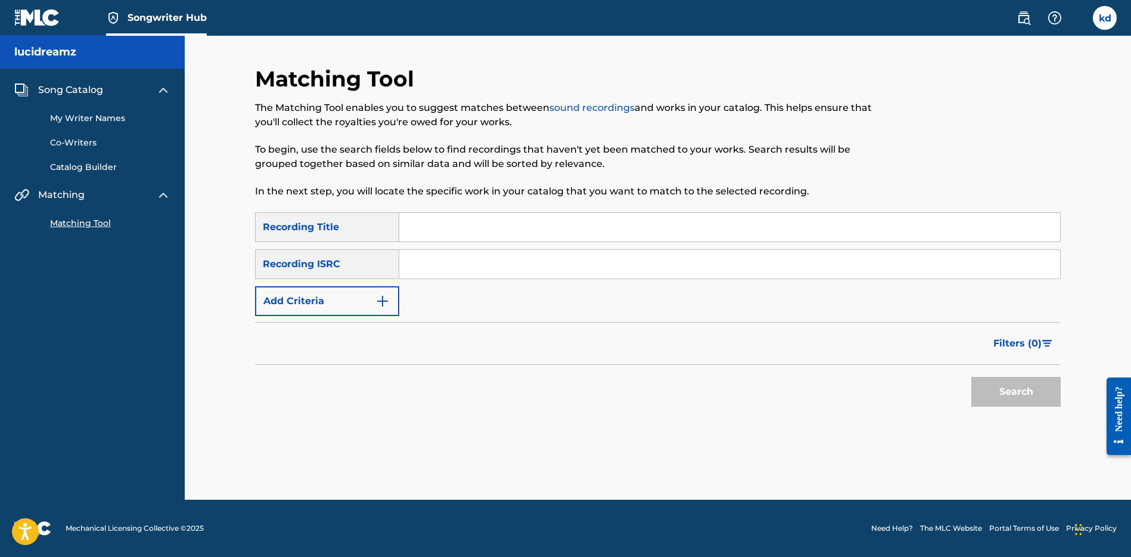
click at [440, 265] on input "Search Form" at bounding box center [729, 264] width 661 height 29
paste input "QZWFM2592230"
type input "QZWFM2592230"
click at [447, 231] on input "Search Form" at bounding box center [729, 227] width 661 height 29
type input "t"
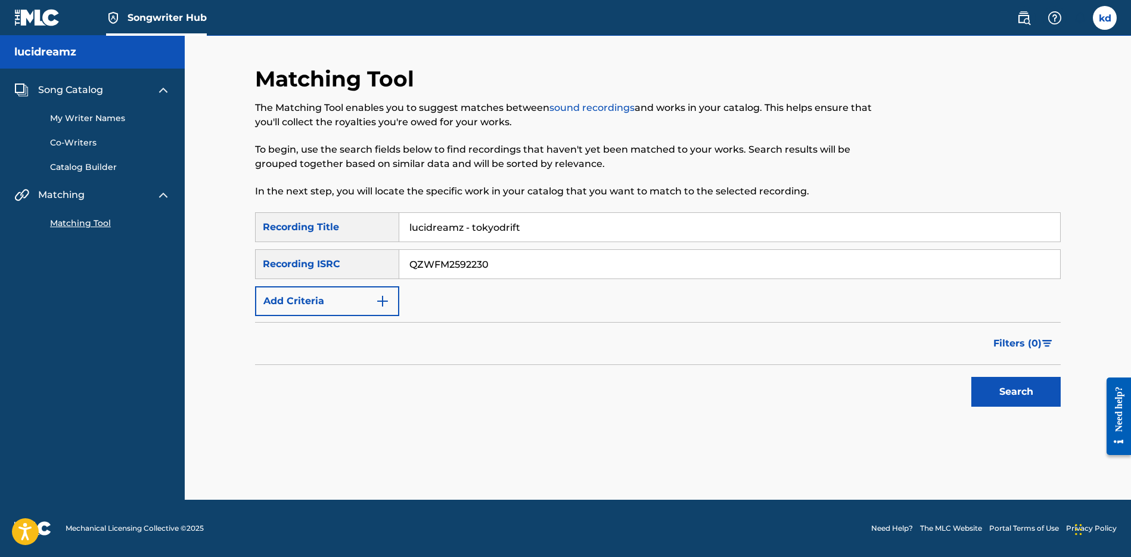
click at [501, 228] on input "lucidreamz - tokyodrift" at bounding box center [729, 227] width 661 height 29
type input "lucidreamz - tokyo drift"
click at [990, 388] on button "Search" at bounding box center [1015, 392] width 89 height 30
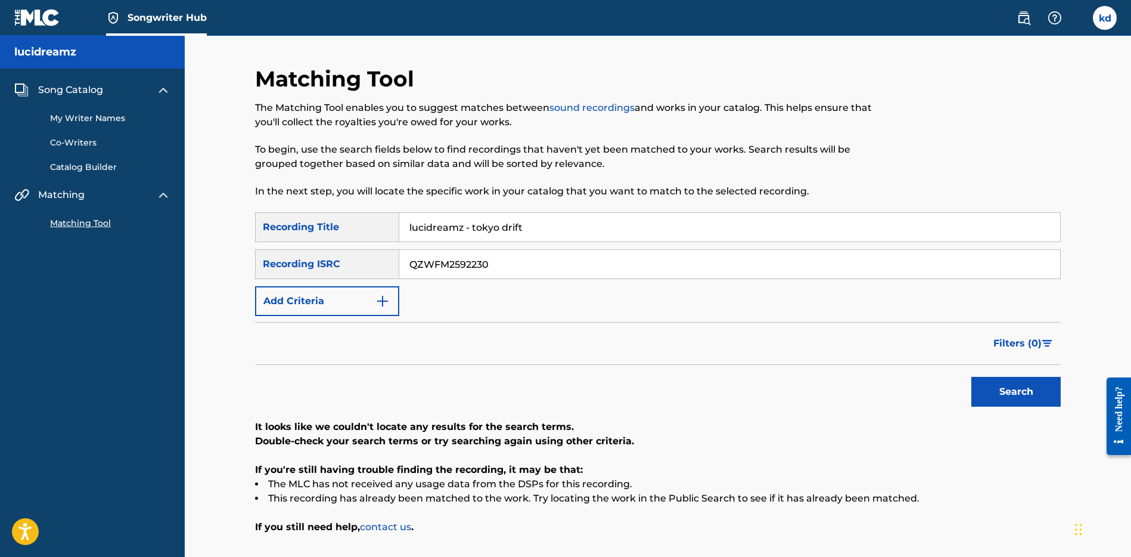
scroll to position [94, 0]
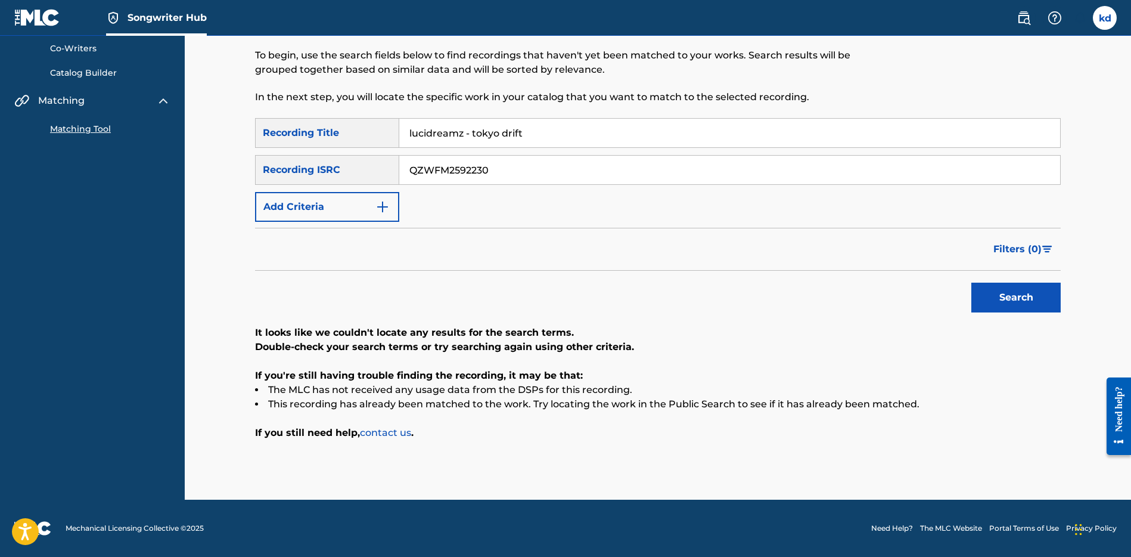
drag, startPoint x: 557, startPoint y: 133, endPoint x: 360, endPoint y: 121, distance: 197.0
click at [360, 121] on div "SearchWithCriteria64db856d-5da6-46bc-9856-e36c457b632f Recording Title lucidrea…" at bounding box center [658, 133] width 806 height 30
click at [999, 290] on button "Search" at bounding box center [1015, 297] width 89 height 30
click at [366, 198] on button "Add Criteria" at bounding box center [327, 207] width 144 height 30
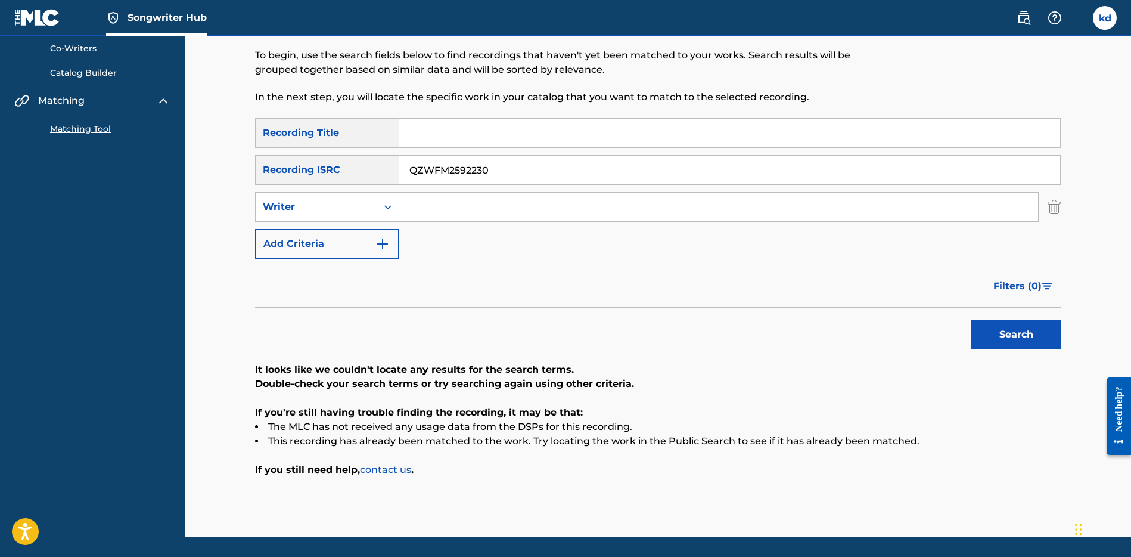
click at [384, 176] on div "Recording ISRC" at bounding box center [327, 170] width 144 height 30
click at [1058, 205] on img "Search Form" at bounding box center [1054, 207] width 13 height 30
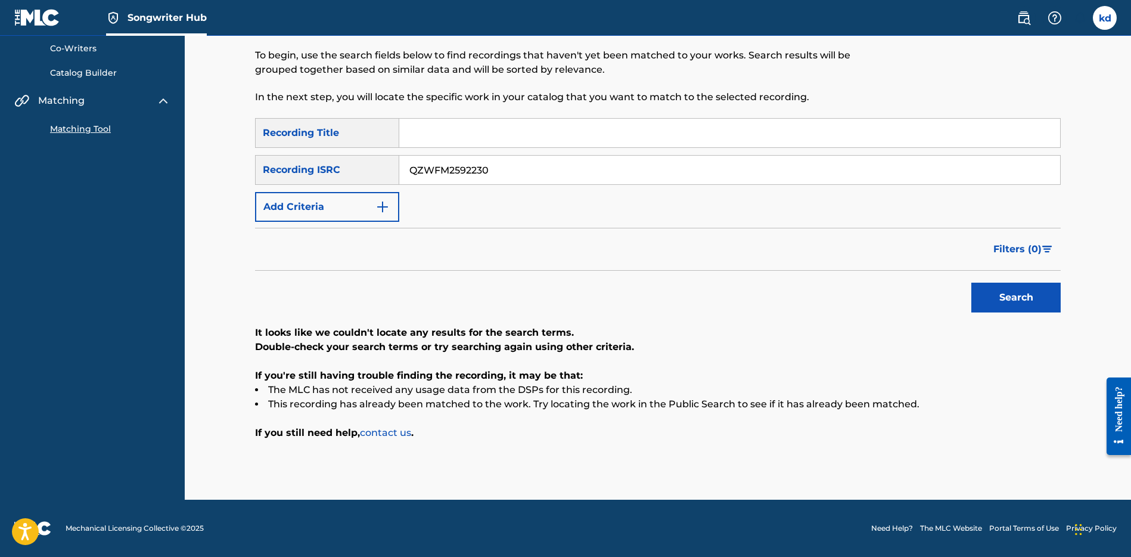
drag, startPoint x: 531, startPoint y: 167, endPoint x: 349, endPoint y: 165, distance: 182.3
click at [349, 165] on div "SearchWithCriteria6de86eb0-8901-4bef-8687-7a3106db2b86 Recording ISRC QZWFM2592…" at bounding box center [658, 170] width 806 height 30
click at [445, 134] on input "Search Form" at bounding box center [729, 133] width 661 height 29
type input "montana"
click at [971, 282] on button "Search" at bounding box center [1015, 297] width 89 height 30
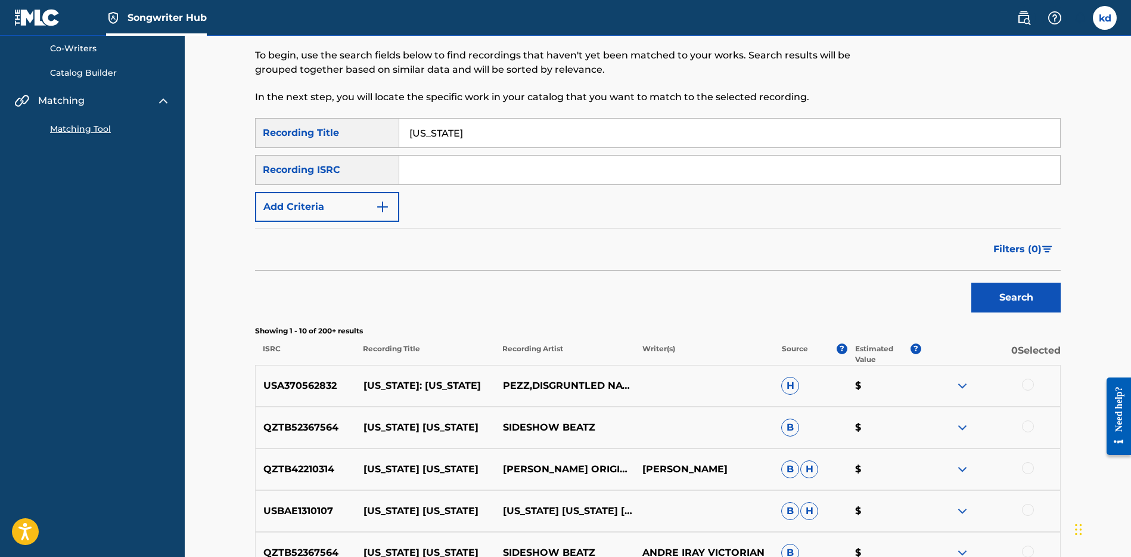
scroll to position [97, 0]
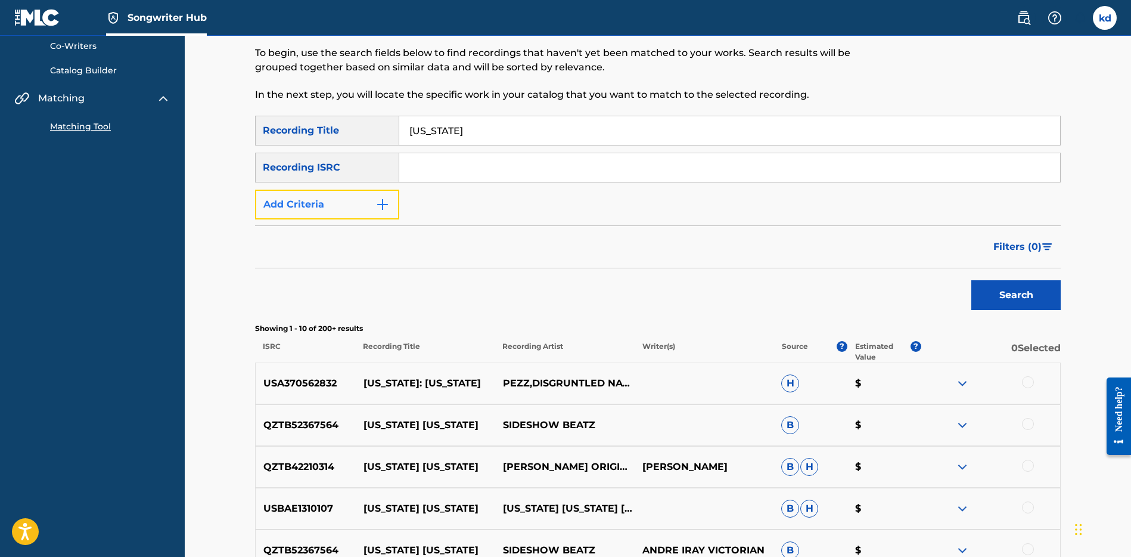
click at [385, 206] on img "Search Form" at bounding box center [382, 204] width 14 height 14
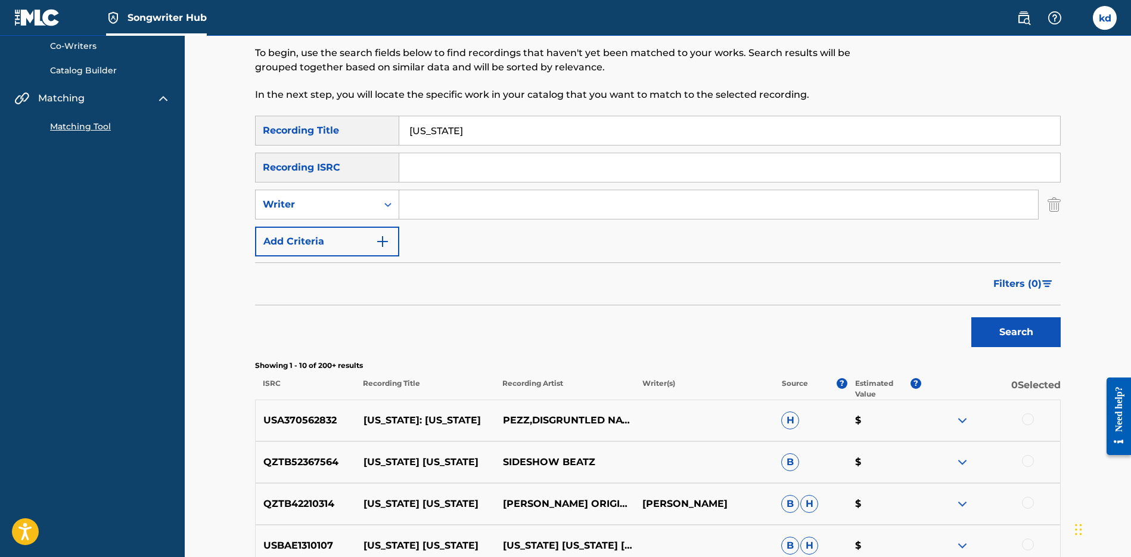
click at [428, 204] on input "Search Form" at bounding box center [718, 204] width 639 height 29
type input "uncle murda"
click at [971, 317] on button "Search" at bounding box center [1015, 332] width 89 height 30
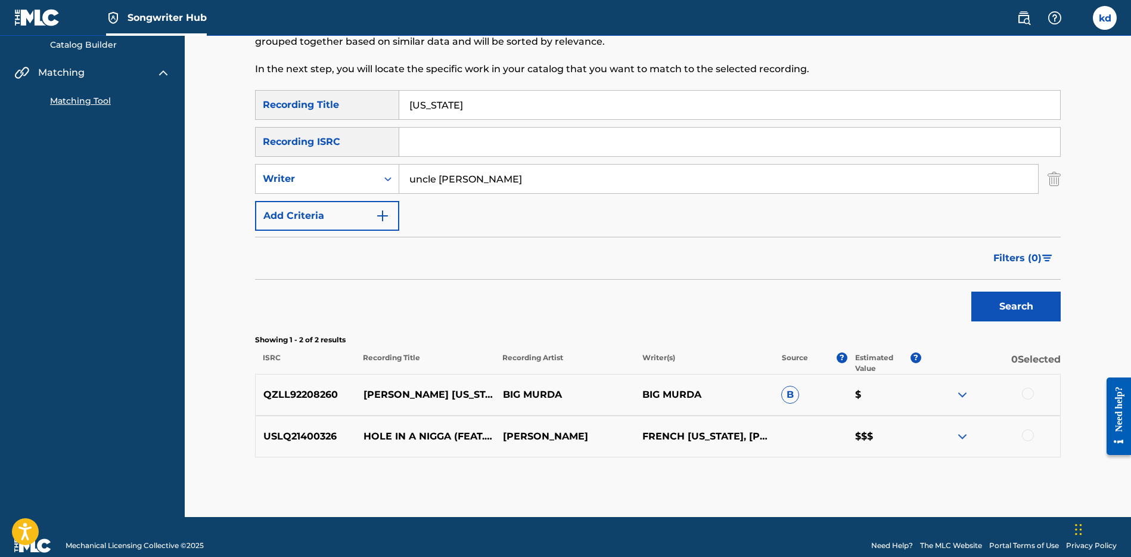
scroll to position [139, 0]
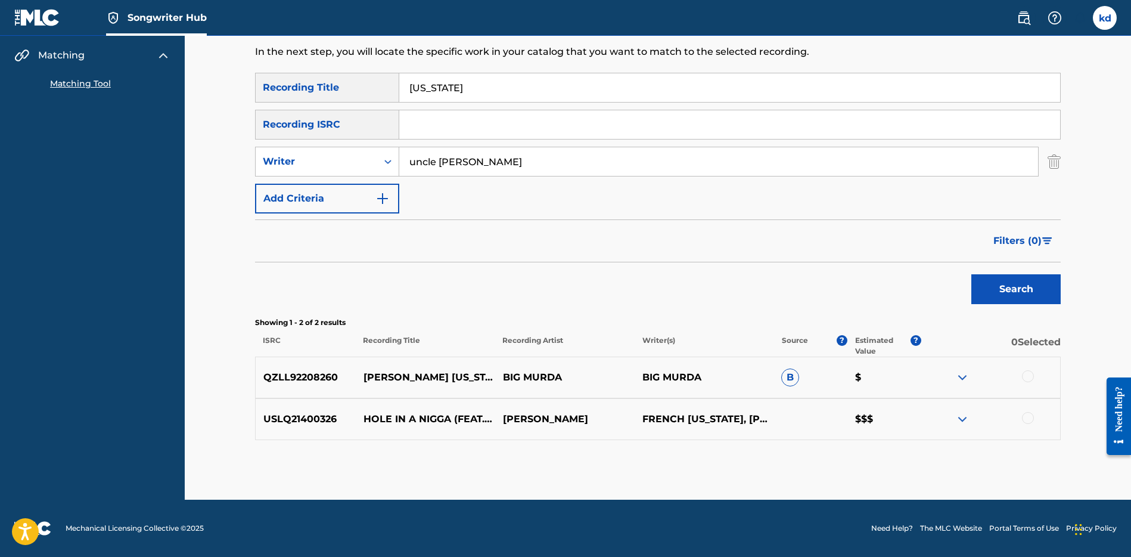
click at [963, 374] on img at bounding box center [962, 377] width 14 height 14
